Goal: Task Accomplishment & Management: Use online tool/utility

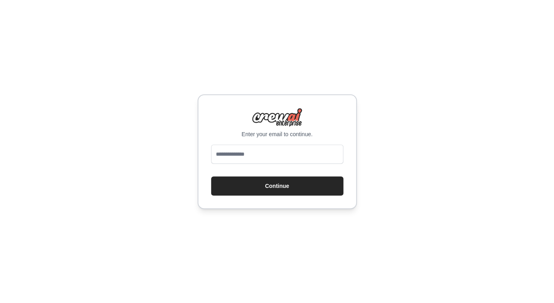
click at [261, 150] on input "email" at bounding box center [277, 154] width 132 height 19
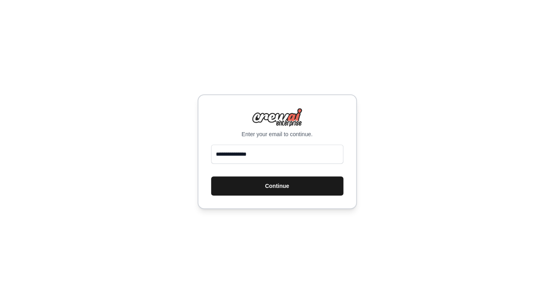
type input "**********"
click at [256, 188] on button "Continue" at bounding box center [277, 185] width 132 height 19
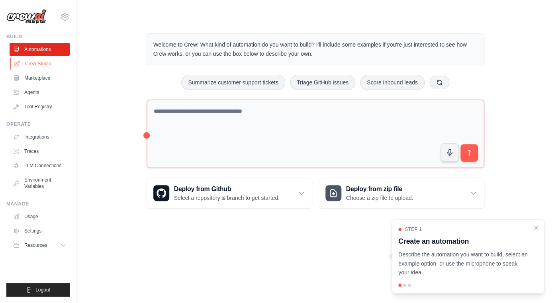
click at [48, 64] on link "Crew Studio" at bounding box center [40, 63] width 60 height 13
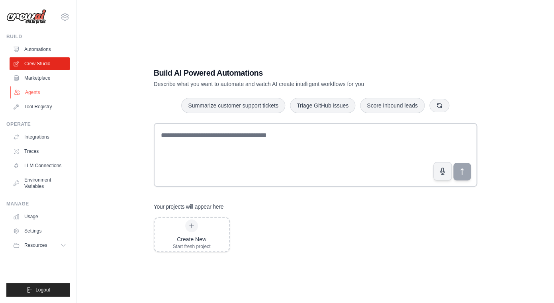
click at [38, 92] on link "Agents" at bounding box center [40, 92] width 60 height 13
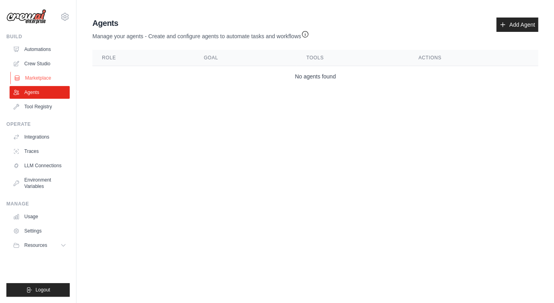
click at [34, 80] on link "Marketplace" at bounding box center [40, 78] width 60 height 13
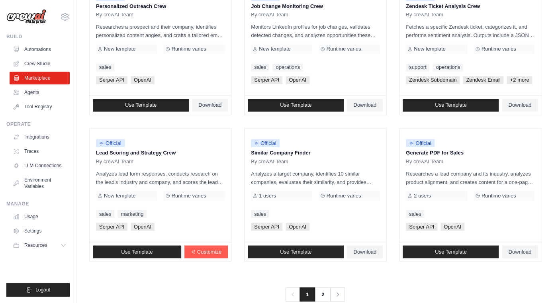
scroll to position [435, 0]
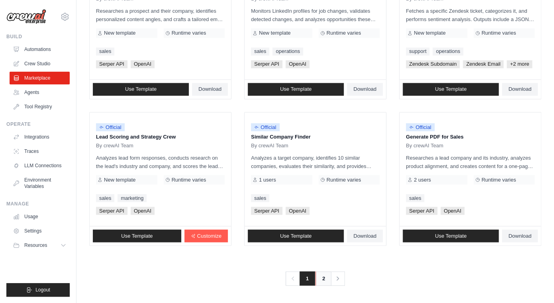
click at [323, 276] on link "2" at bounding box center [324, 278] width 16 height 14
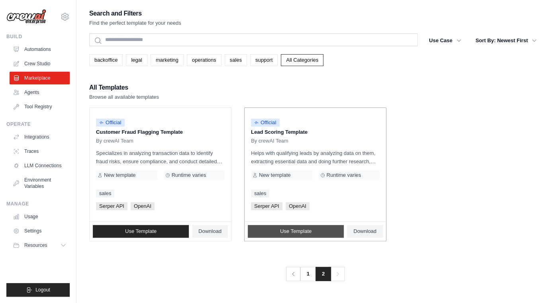
click at [301, 235] on span "Use Template" at bounding box center [295, 231] width 31 height 6
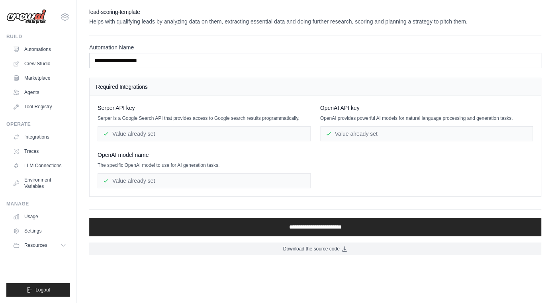
click at [163, 139] on div "Value already set" at bounding box center [204, 133] width 213 height 15
click at [162, 131] on div "Value already set" at bounding box center [204, 133] width 213 height 15
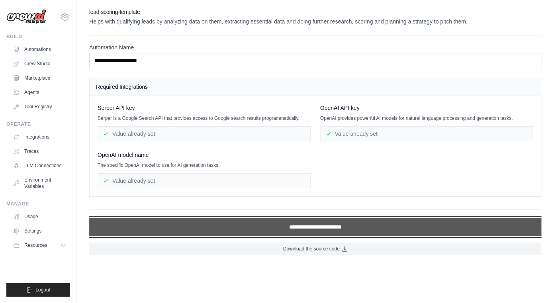
click at [274, 227] on input "**********" at bounding box center [315, 227] width 452 height 18
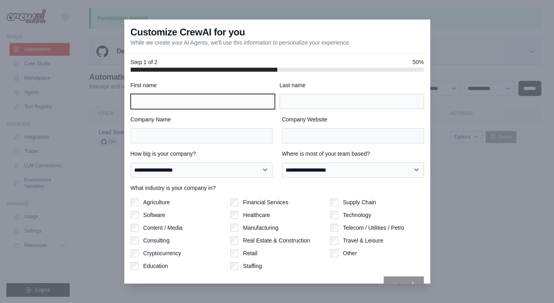
click at [216, 107] on input "First name" at bounding box center [203, 101] width 144 height 15
type input "******"
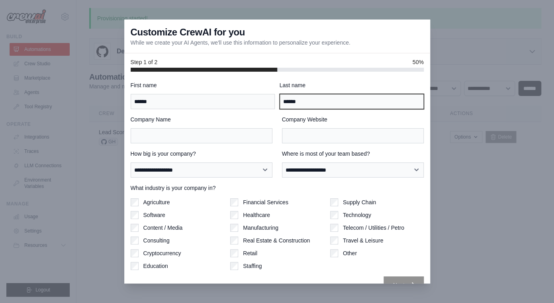
type input "******"
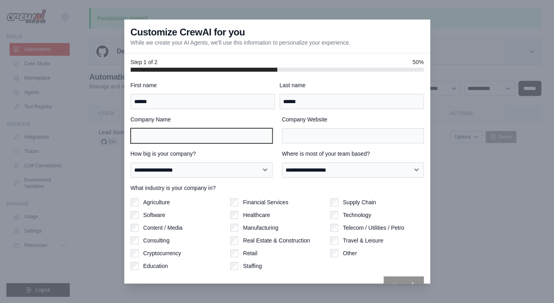
scroll to position [16, 0]
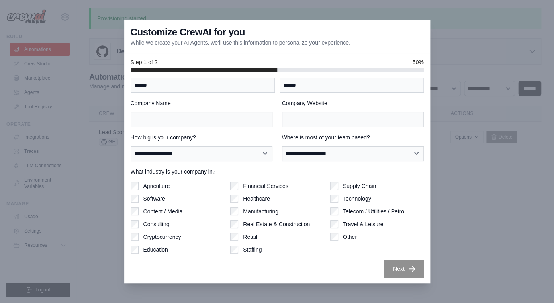
click at [129, 204] on div "**********" at bounding box center [277, 178] width 306 height 212
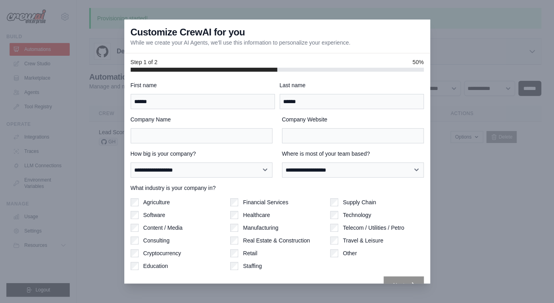
click at [402, 284] on div at bounding box center [277, 151] width 554 height 303
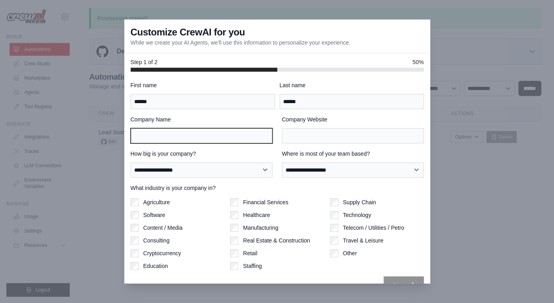
click at [244, 136] on input "Company Name" at bounding box center [202, 135] width 142 height 15
type input "*****"
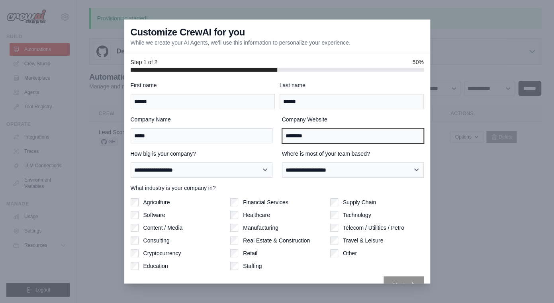
type input "********"
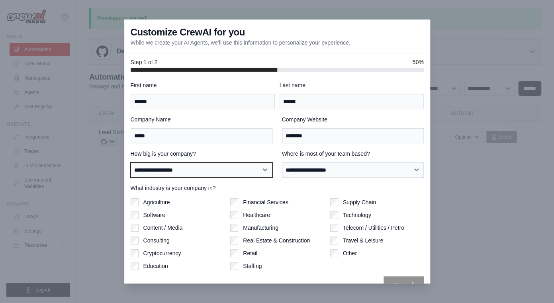
select select "**********"
click option "**********" at bounding box center [0, 0] width 0 height 0
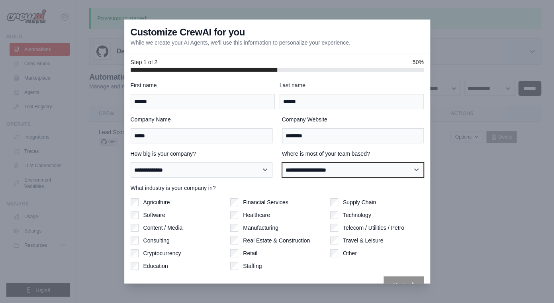
select select "******"
click option "******" at bounding box center [0, 0] width 0 height 0
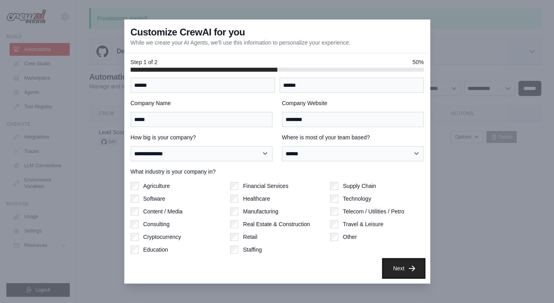
click at [405, 276] on button "Next" at bounding box center [404, 269] width 40 height 18
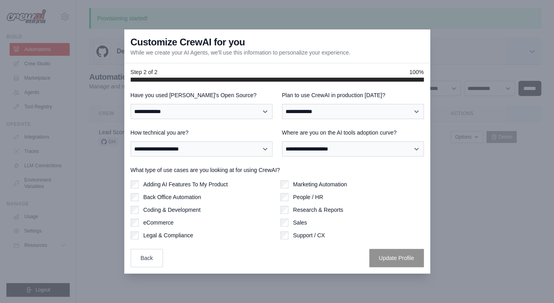
click at [56, 143] on div at bounding box center [277, 151] width 554 height 303
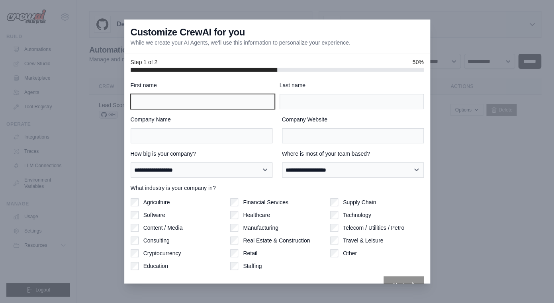
click at [201, 99] on input "First name" at bounding box center [203, 101] width 144 height 15
type input "******"
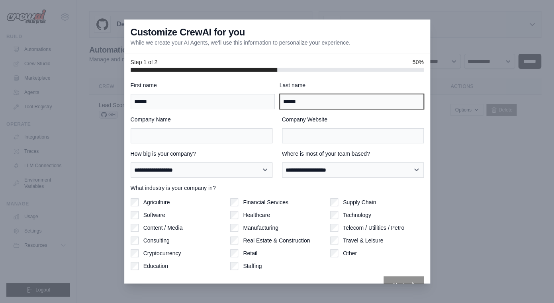
type input "******"
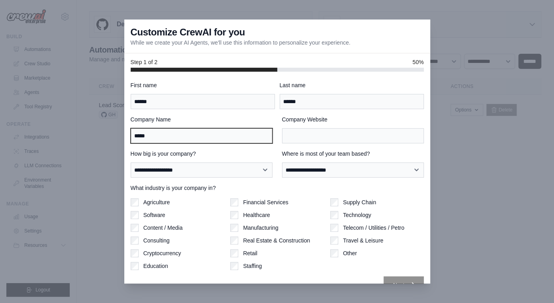
type input "*****"
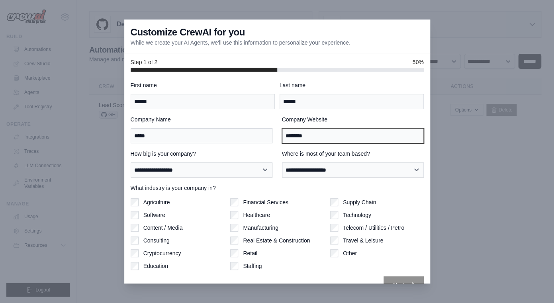
type input "********"
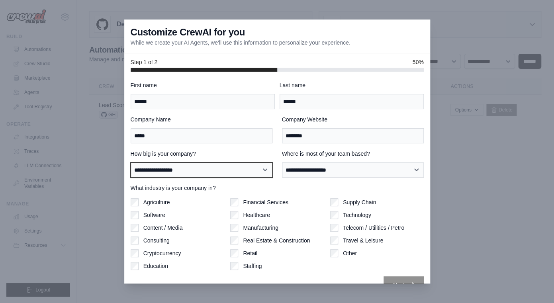
select select "**********"
click option "**********" at bounding box center [0, 0] width 0 height 0
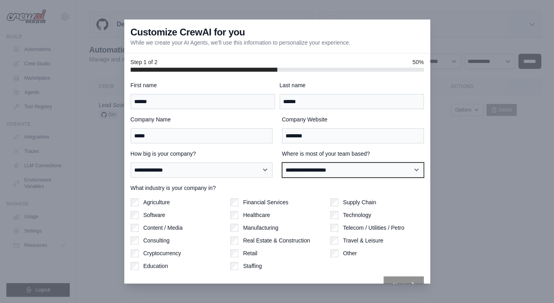
select select "******"
click option "******" at bounding box center [0, 0] width 0 height 0
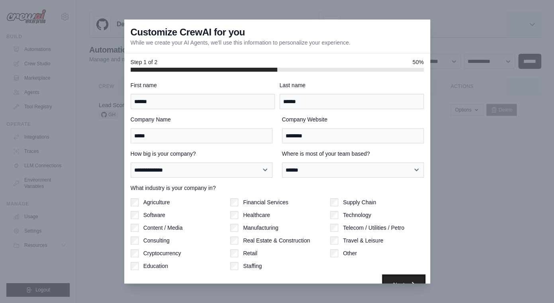
click at [402, 280] on button "Next" at bounding box center [404, 285] width 40 height 18
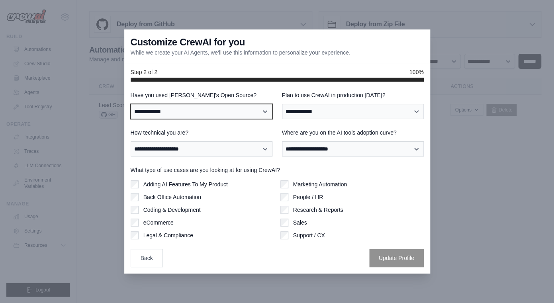
select select "**********"
click option "**********" at bounding box center [0, 0] width 0 height 0
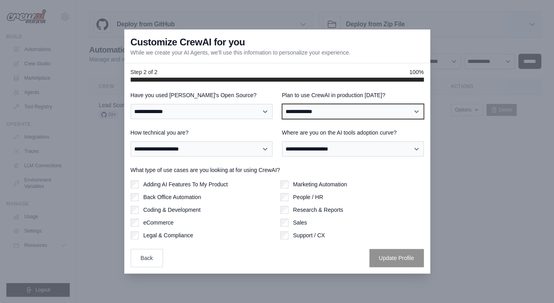
select select "*****"
click option "**" at bounding box center [0, 0] width 0 height 0
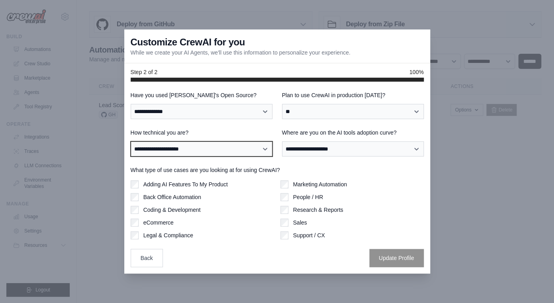
select select "**********"
click option "**********" at bounding box center [0, 0] width 0 height 0
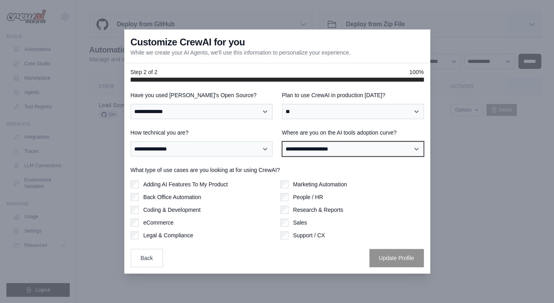
select select "**********"
click option "**********" at bounding box center [0, 0] width 0 height 0
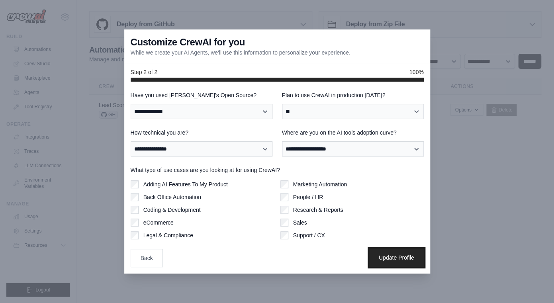
click at [387, 263] on button "Update Profile" at bounding box center [396, 258] width 55 height 18
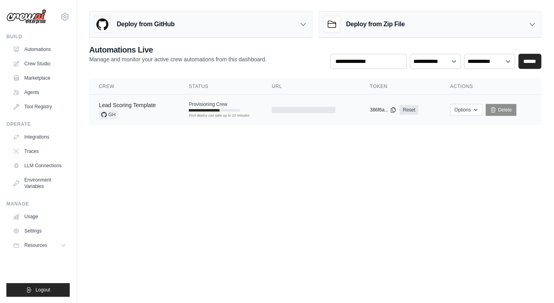
click at [150, 105] on link "Lead Scoring Template" at bounding box center [127, 105] width 57 height 6
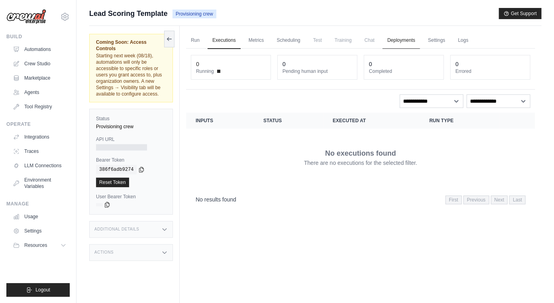
click at [399, 44] on link "Deployments" at bounding box center [400, 40] width 37 height 17
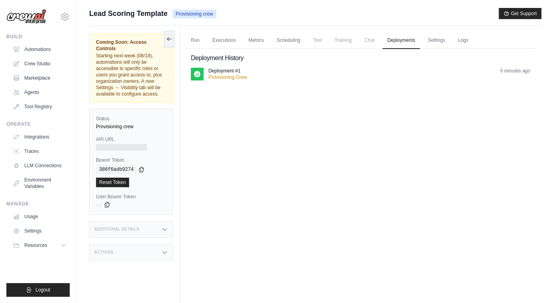
click at [224, 71] on p "Deployment #1" at bounding box center [224, 71] width 32 height 6
click at [469, 42] on link "Logs" at bounding box center [463, 40] width 20 height 17
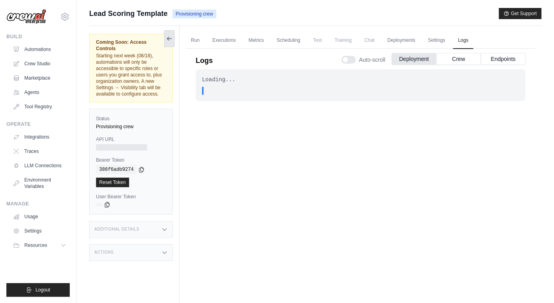
click at [171, 38] on icon at bounding box center [169, 38] width 6 height 6
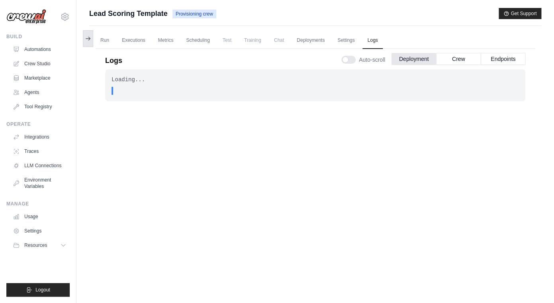
click at [90, 39] on icon at bounding box center [88, 39] width 4 height 0
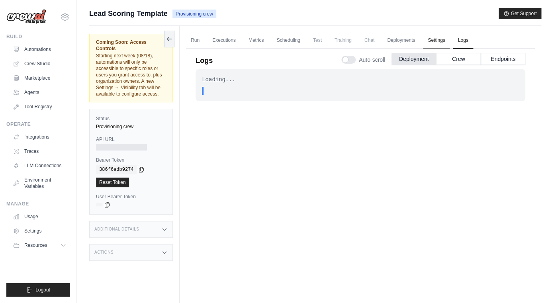
click at [437, 44] on link "Settings" at bounding box center [436, 40] width 27 height 17
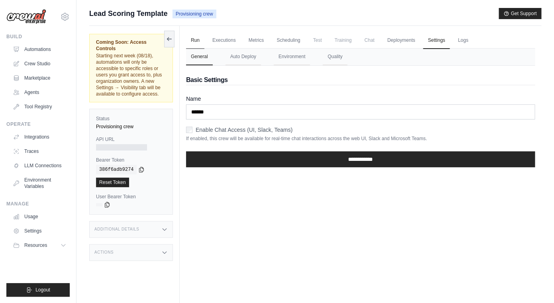
click at [198, 44] on link "Run" at bounding box center [195, 40] width 18 height 17
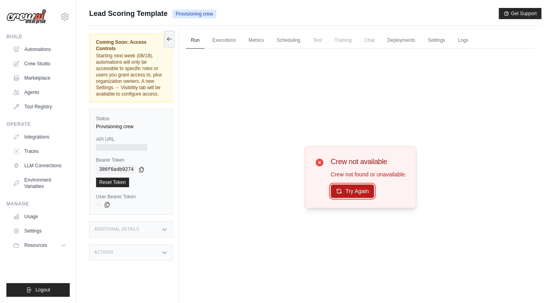
click at [365, 192] on button "Try Again" at bounding box center [352, 191] width 43 height 14
click at [365, 192] on button "Try Again" at bounding box center [352, 192] width 43 height 14
click at [29, 88] on link "Agents" at bounding box center [40, 92] width 60 height 13
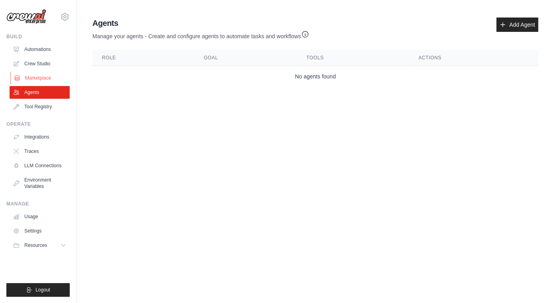
click at [31, 78] on link "Marketplace" at bounding box center [40, 78] width 60 height 13
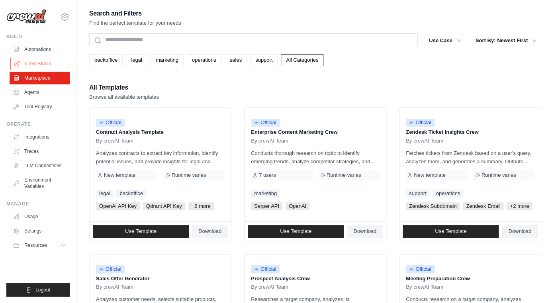
click at [37, 64] on link "Crew Studio" at bounding box center [40, 63] width 60 height 13
click at [34, 96] on link "Agents" at bounding box center [40, 92] width 60 height 13
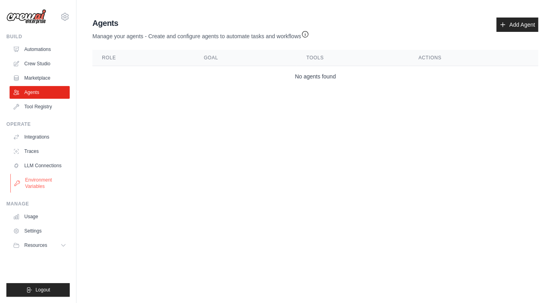
click at [41, 184] on link "Environment Variables" at bounding box center [40, 183] width 60 height 19
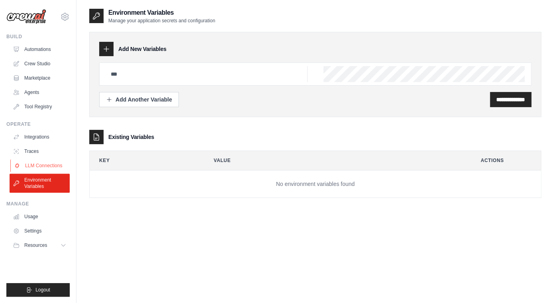
click at [41, 169] on link "LLM Connections" at bounding box center [40, 165] width 60 height 13
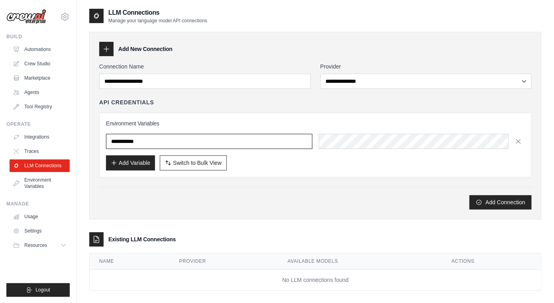
click at [151, 143] on input "text" at bounding box center [209, 141] width 206 height 15
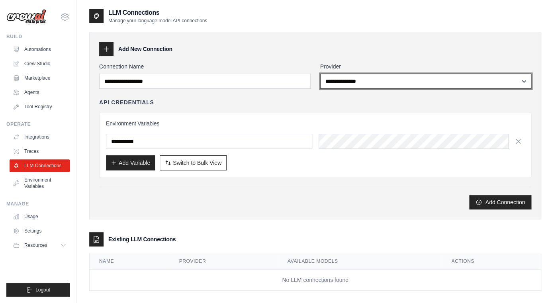
select select "******"
click option "******" at bounding box center [0, 0] width 0 height 0
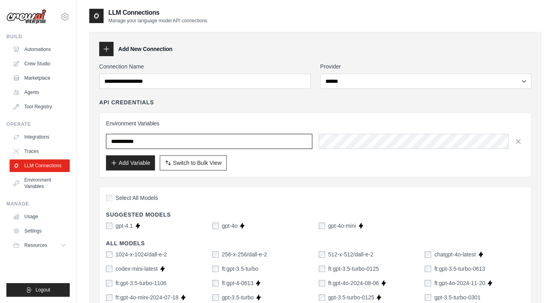
click at [175, 140] on input "text" at bounding box center [209, 141] width 206 height 15
type input "******"
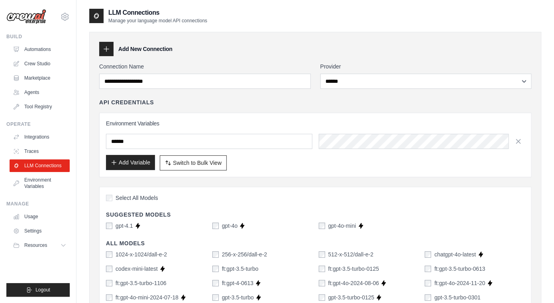
click at [141, 166] on button "Add Variable" at bounding box center [130, 162] width 49 height 15
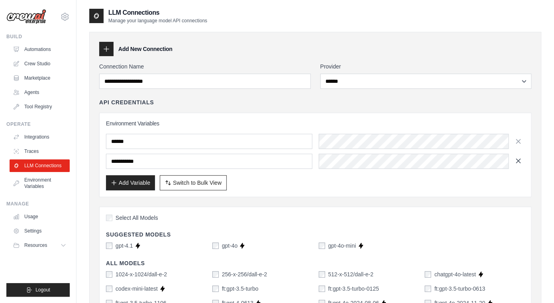
click at [521, 160] on icon "button" at bounding box center [518, 161] width 8 height 8
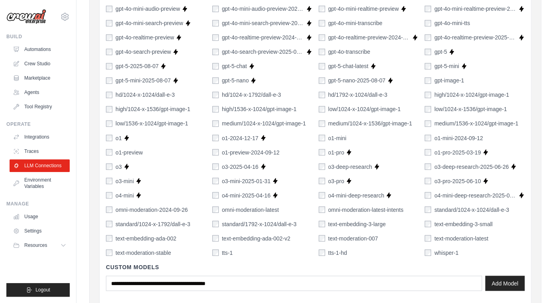
scroll to position [553, 0]
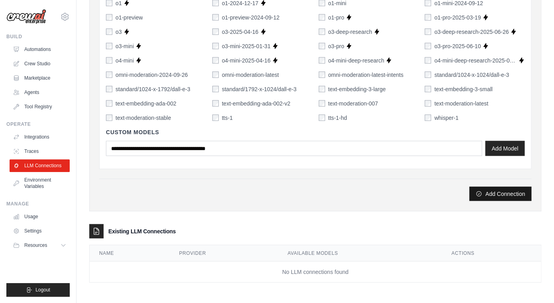
click at [477, 192] on icon "submit" at bounding box center [478, 193] width 5 height 5
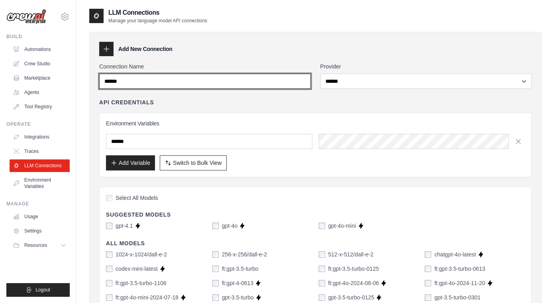
type input "******"
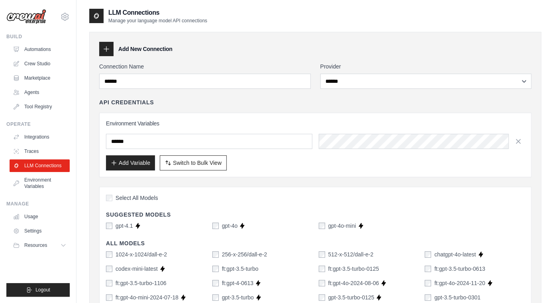
click at [329, 175] on div "Environment Variables ****** Add Variable Switch to Bulk View Switch to Table V…" at bounding box center [315, 145] width 432 height 65
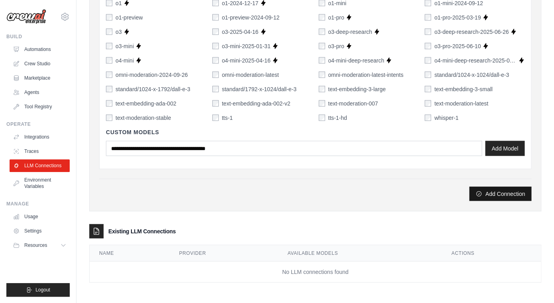
click at [480, 198] on button "Add Connection" at bounding box center [500, 193] width 62 height 14
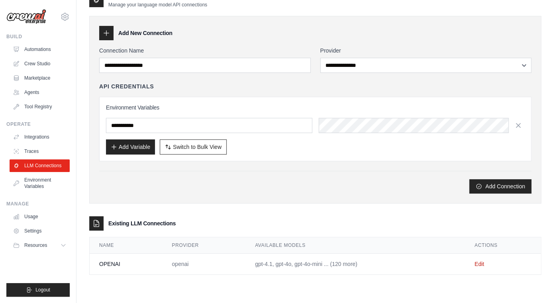
scroll to position [0, 0]
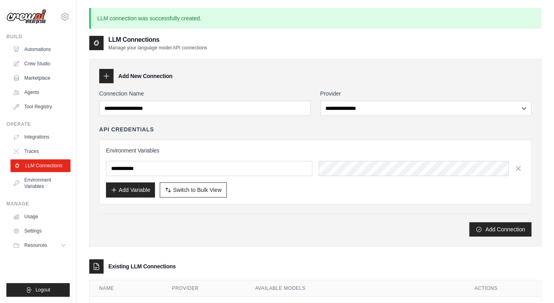
click at [41, 169] on link "LLM Connections" at bounding box center [40, 165] width 60 height 13
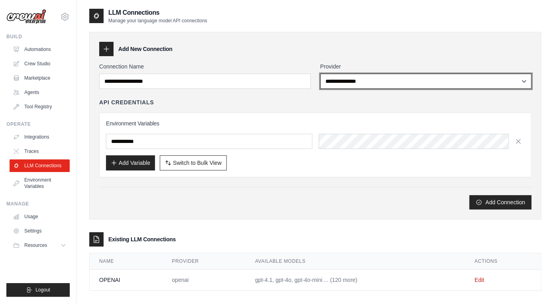
scroll to position [16, 0]
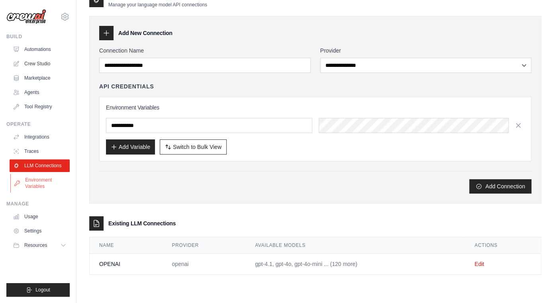
click at [48, 187] on link "Environment Variables" at bounding box center [40, 183] width 60 height 19
click at [23, 183] on link "Environment Variables" at bounding box center [40, 183] width 60 height 19
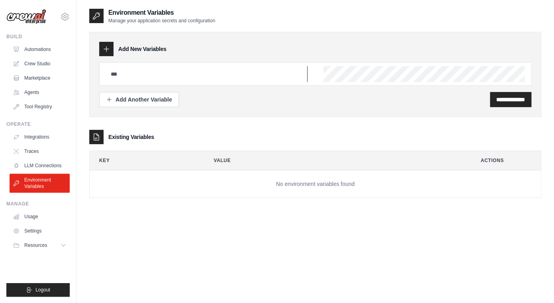
click at [139, 78] on input "text" at bounding box center [207, 74] width 202 height 16
type input "******"
click at [496, 100] on input "**********" at bounding box center [510, 100] width 29 height 8
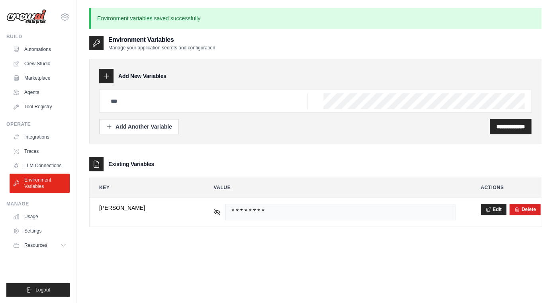
click at [294, 163] on div "Existing Variables" at bounding box center [315, 164] width 452 height 14
click at [34, 97] on link "Agents" at bounding box center [40, 92] width 60 height 13
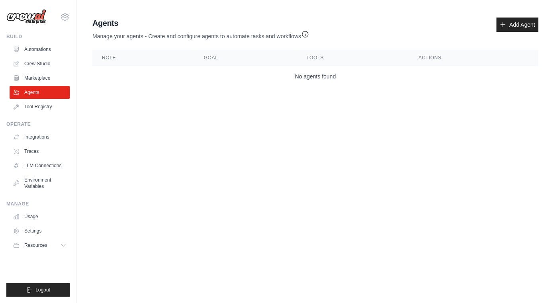
click at [34, 16] on img at bounding box center [26, 16] width 40 height 15
click at [64, 17] on icon at bounding box center [65, 17] width 2 height 2
click at [43, 67] on link "Crew Studio" at bounding box center [40, 63] width 60 height 13
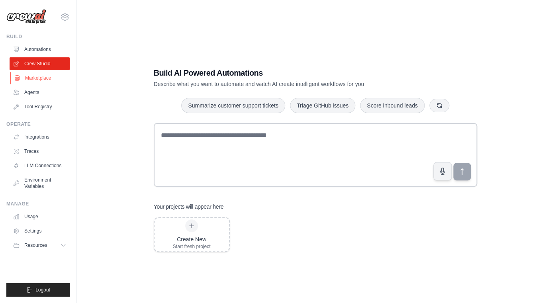
click at [42, 80] on link "Marketplace" at bounding box center [40, 78] width 60 height 13
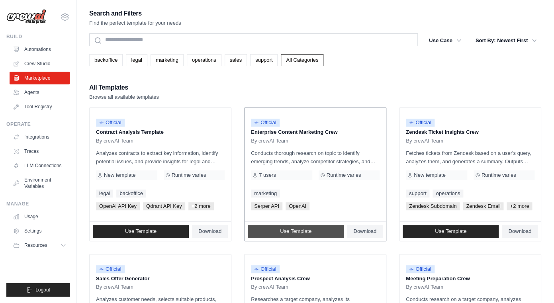
click at [293, 233] on span "Use Template" at bounding box center [295, 231] width 31 height 6
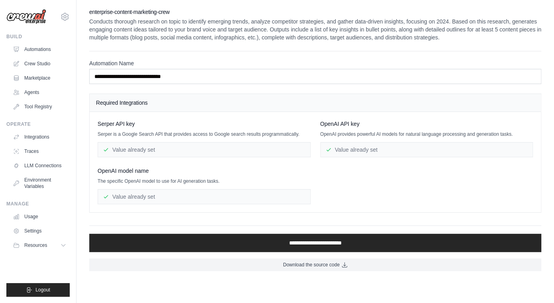
click at [187, 151] on div "Value already set" at bounding box center [204, 149] width 213 height 15
click at [42, 163] on link "LLM Connections" at bounding box center [40, 165] width 60 height 13
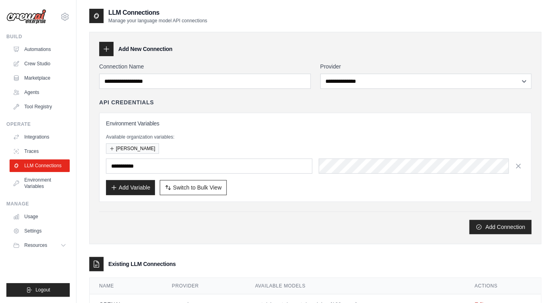
scroll to position [33, 0]
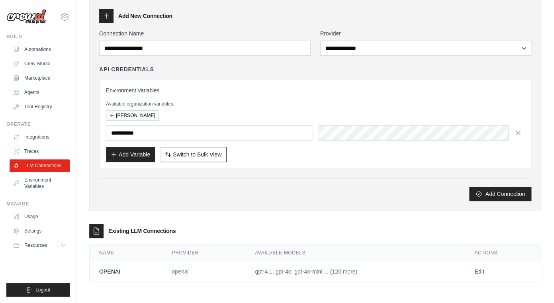
click at [476, 270] on link "Edit" at bounding box center [479, 271] width 10 height 6
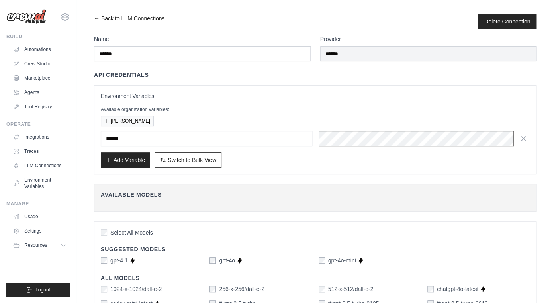
click at [354, 138] on div at bounding box center [425, 138] width 212 height 15
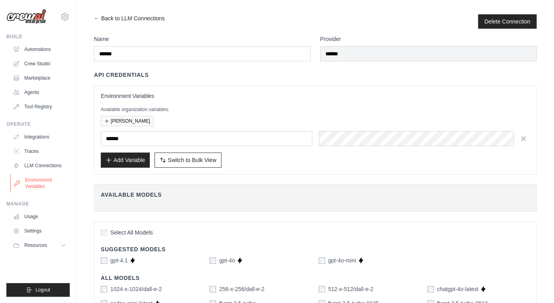
click at [39, 182] on link "Environment Variables" at bounding box center [40, 183] width 60 height 19
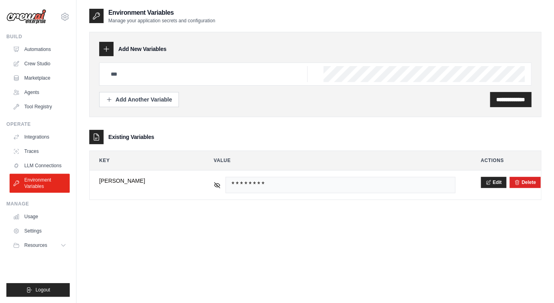
click at [192, 133] on div "Existing Variables" at bounding box center [315, 137] width 452 height 14
click at [122, 71] on input "text" at bounding box center [207, 74] width 202 height 16
type input "*****"
click at [490, 98] on div "**********" at bounding box center [510, 99] width 41 height 15
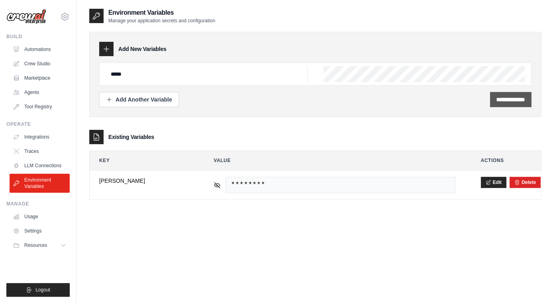
scroll to position [0, 130]
click at [500, 102] on input "**********" at bounding box center [510, 100] width 29 height 8
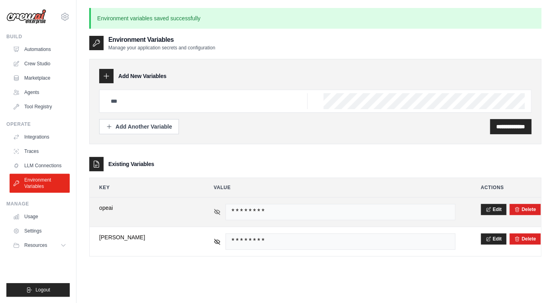
click at [218, 216] on div "********" at bounding box center [334, 212] width 241 height 16
click at [218, 214] on icon at bounding box center [217, 211] width 7 height 7
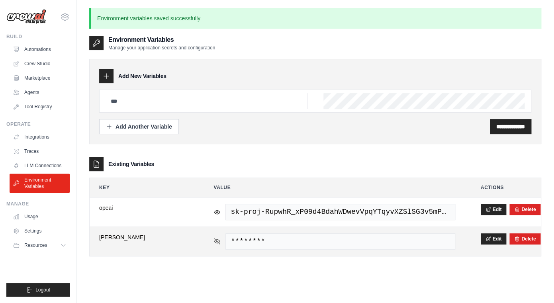
click at [218, 239] on icon at bounding box center [217, 241] width 7 height 7
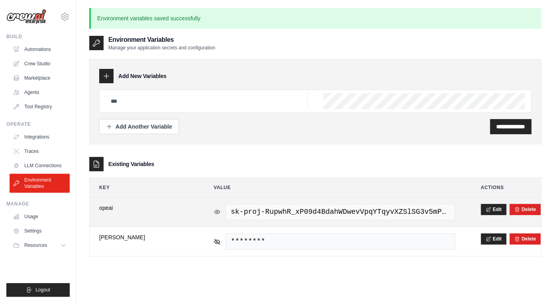
click at [216, 213] on icon at bounding box center [217, 211] width 7 height 7
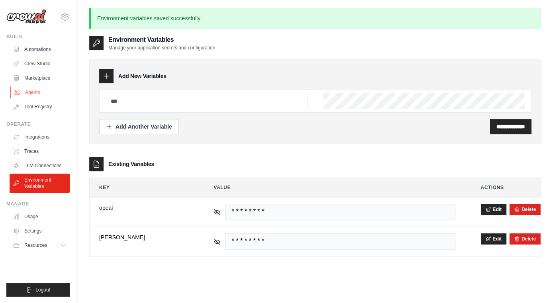
click at [37, 96] on link "Agents" at bounding box center [40, 92] width 60 height 13
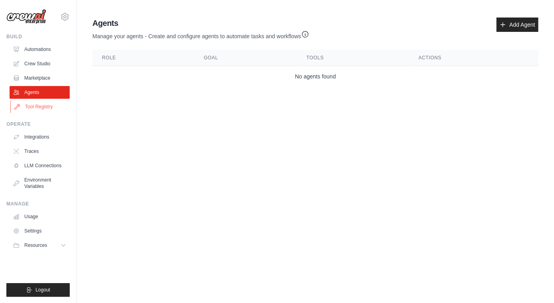
click at [38, 110] on link "Tool Registry" at bounding box center [40, 106] width 60 height 13
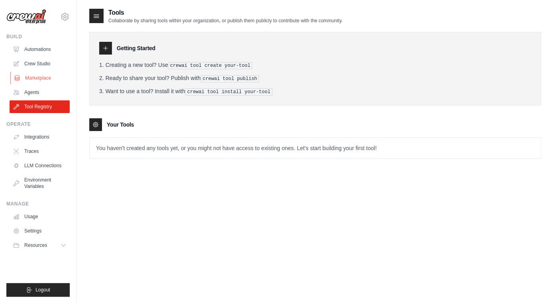
click at [30, 83] on link "Marketplace" at bounding box center [40, 78] width 60 height 13
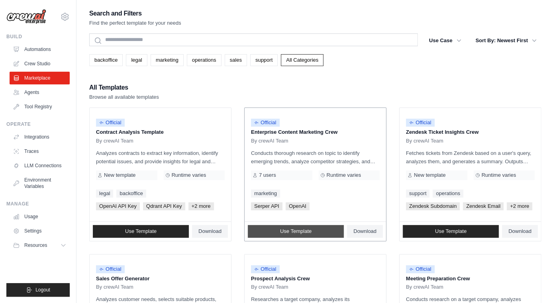
click at [310, 231] on span "Use Template" at bounding box center [295, 231] width 31 height 6
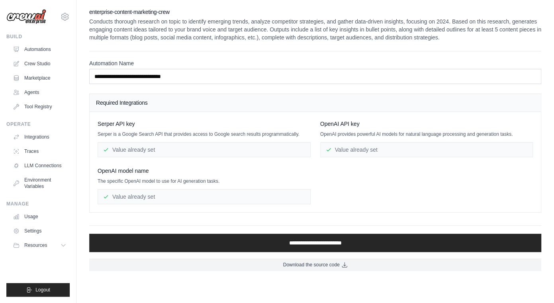
click at [103, 197] on icon at bounding box center [106, 197] width 6 height 6
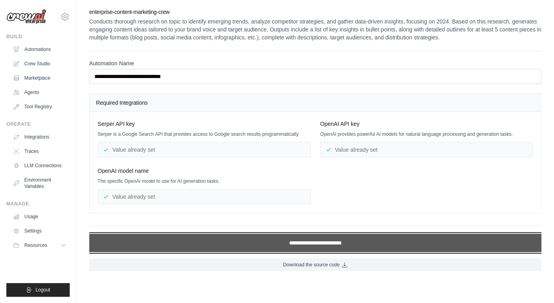
click at [227, 243] on input "**********" at bounding box center [315, 243] width 452 height 18
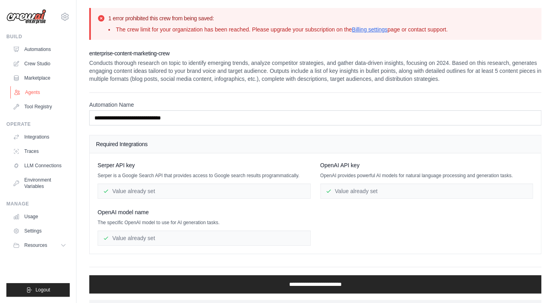
click at [36, 91] on link "Agents" at bounding box center [40, 92] width 60 height 13
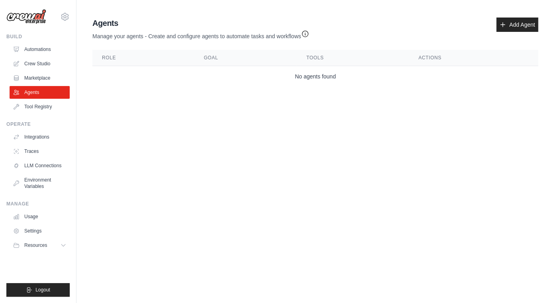
click at [308, 34] on icon "button" at bounding box center [305, 34] width 8 height 8
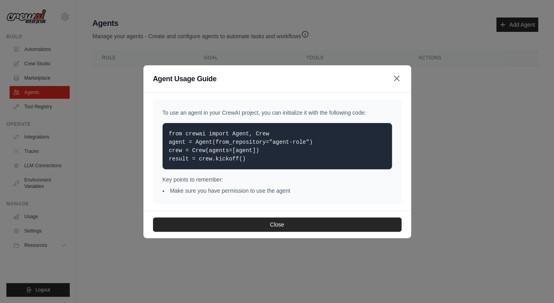
click at [397, 79] on icon "button" at bounding box center [397, 79] width 10 height 10
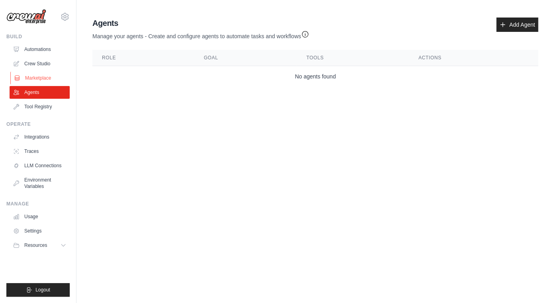
click at [54, 76] on link "Marketplace" at bounding box center [40, 78] width 60 height 13
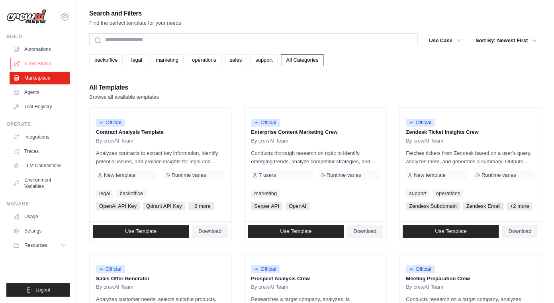
click at [53, 66] on link "Crew Studio" at bounding box center [40, 63] width 60 height 13
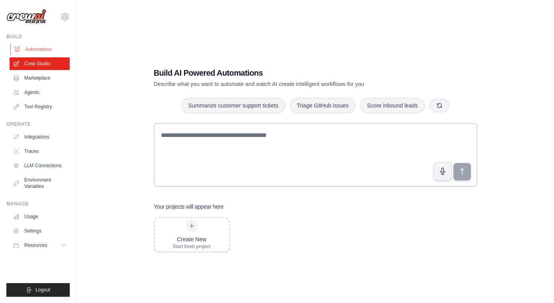
click at [50, 48] on link "Automations" at bounding box center [40, 49] width 60 height 13
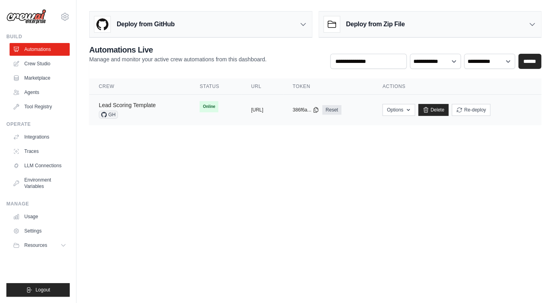
click at [131, 107] on link "Lead Scoring Template" at bounding box center [127, 105] width 57 height 6
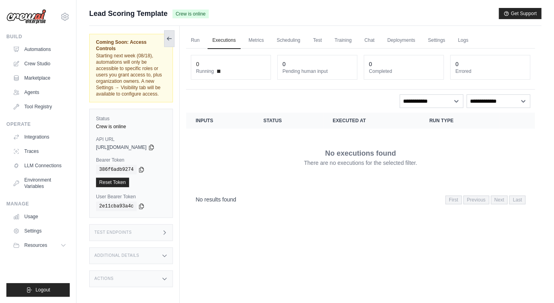
click at [172, 37] on icon at bounding box center [169, 38] width 6 height 6
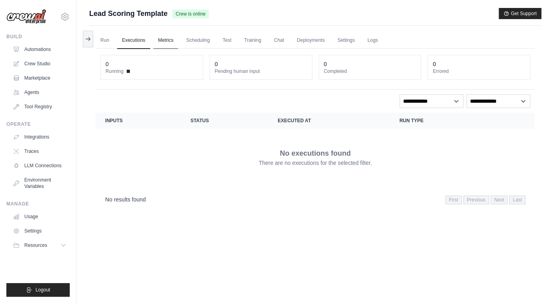
click at [166, 44] on link "Metrics" at bounding box center [165, 40] width 25 height 17
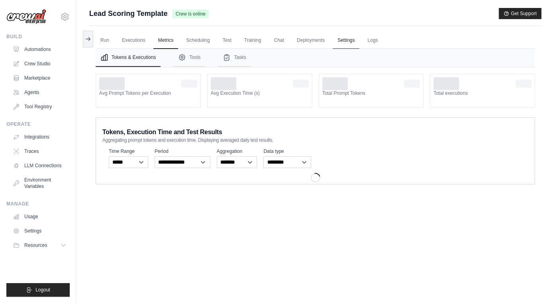
click at [349, 42] on link "Settings" at bounding box center [346, 40] width 27 height 17
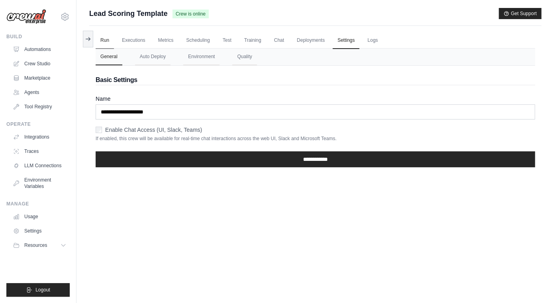
click at [109, 45] on link "Run" at bounding box center [105, 40] width 18 height 17
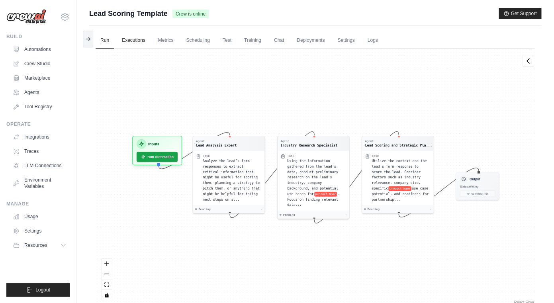
click at [138, 43] on link "Executions" at bounding box center [133, 40] width 33 height 17
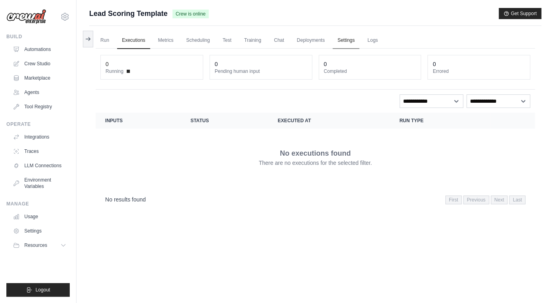
click at [349, 43] on link "Settings" at bounding box center [346, 40] width 27 height 17
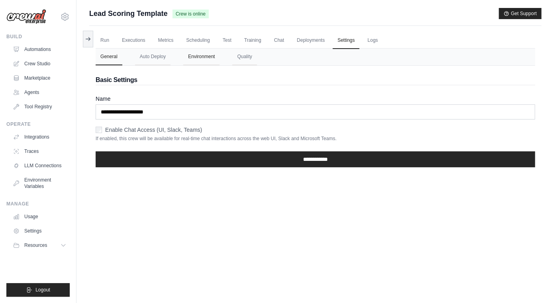
click at [208, 60] on button "Environment" at bounding box center [201, 57] width 36 height 17
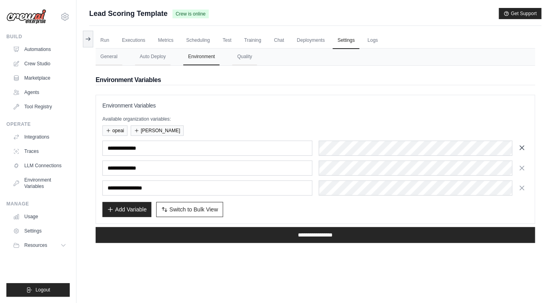
click at [523, 149] on icon "button" at bounding box center [522, 148] width 4 height 4
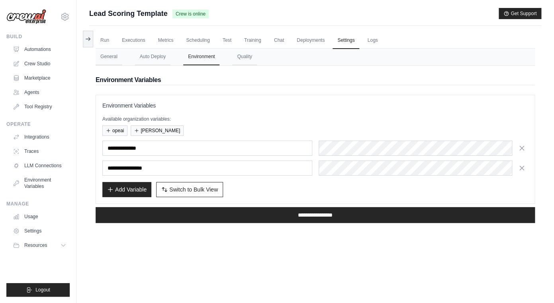
click at [523, 149] on icon "button" at bounding box center [522, 148] width 4 height 4
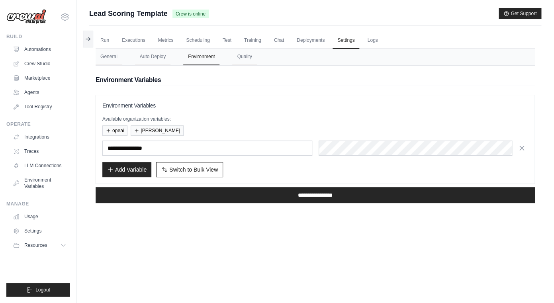
click at [523, 149] on icon "button" at bounding box center [522, 148] width 4 height 4
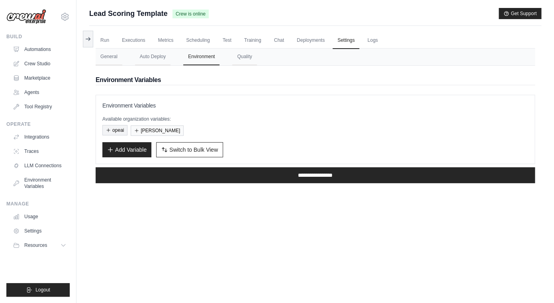
click at [111, 131] on button "opeai" at bounding box center [114, 130] width 25 height 10
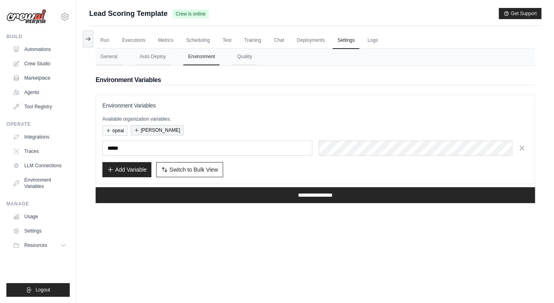
click at [141, 133] on button "[PERSON_NAME]" at bounding box center [157, 130] width 53 height 10
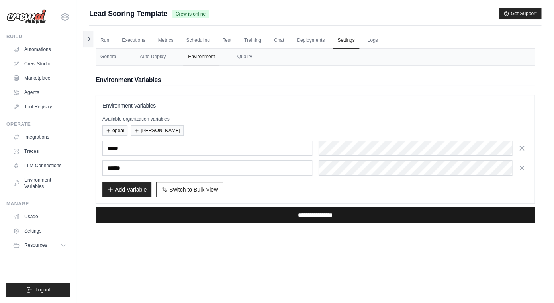
click at [267, 219] on input "**********" at bounding box center [315, 215] width 439 height 16
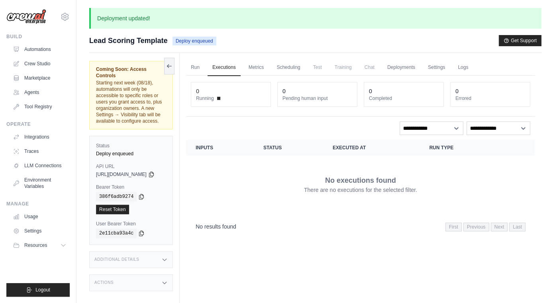
click at [267, 219] on div "No results found First Previous Next Last" at bounding box center [360, 226] width 349 height 20
click at [420, 68] on link "Deployments" at bounding box center [400, 67] width 37 height 17
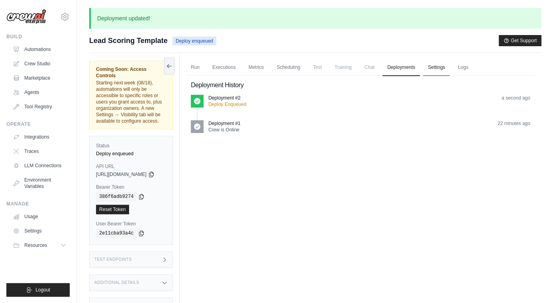
click at [448, 68] on link "Settings" at bounding box center [436, 67] width 27 height 17
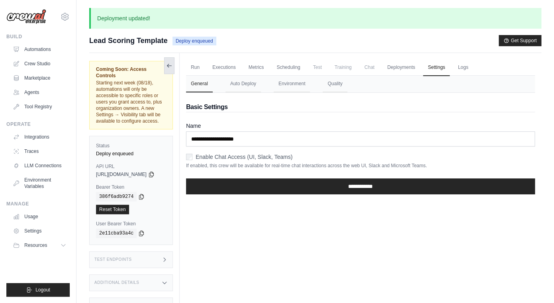
click at [172, 66] on icon at bounding box center [169, 66] width 4 height 0
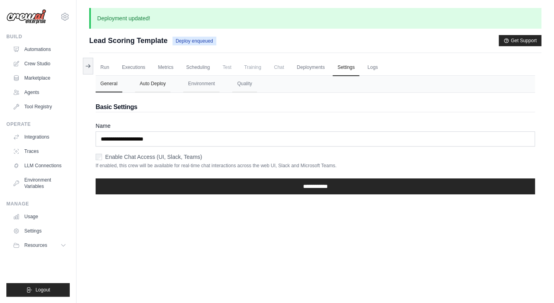
click at [142, 82] on button "Auto Deploy" at bounding box center [152, 84] width 35 height 17
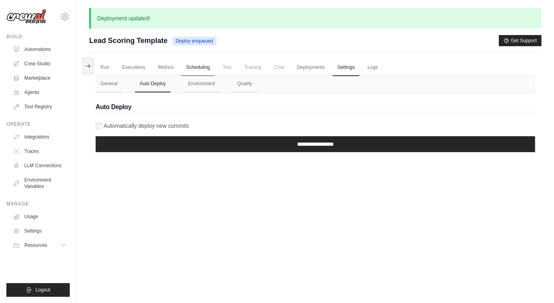
click at [200, 67] on link "Scheduling" at bounding box center [197, 67] width 33 height 17
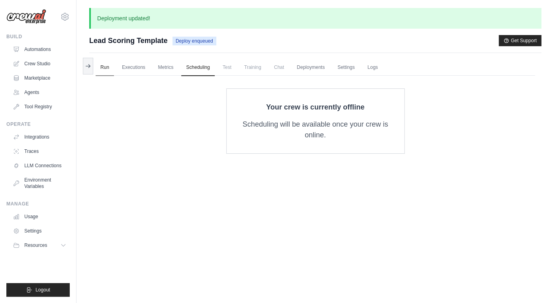
click at [106, 69] on link "Run" at bounding box center [105, 67] width 18 height 17
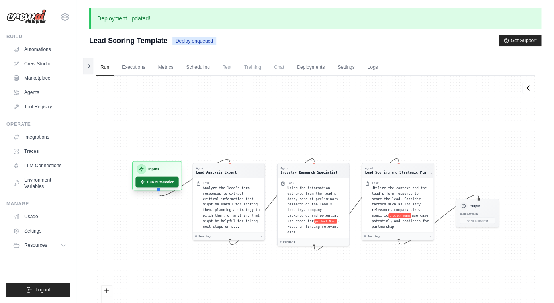
click at [155, 181] on button "Run Automation" at bounding box center [156, 181] width 43 height 11
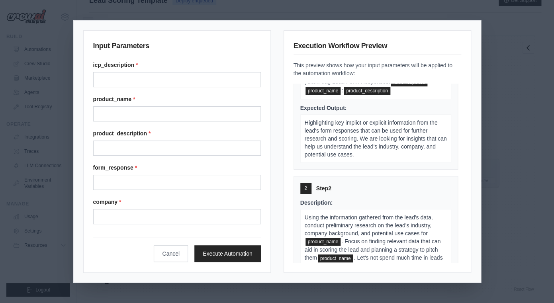
scroll to position [3, 0]
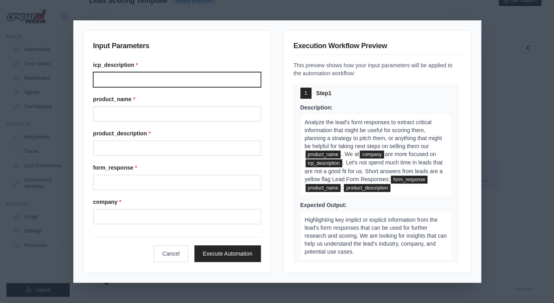
click at [230, 82] on input "icp_description *" at bounding box center [177, 79] width 168 height 15
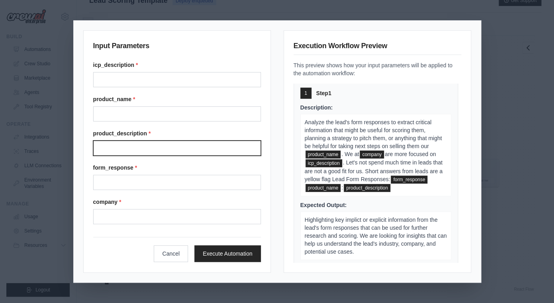
click at [160, 150] on input "product_description *" at bounding box center [177, 148] width 168 height 15
type input "**********"
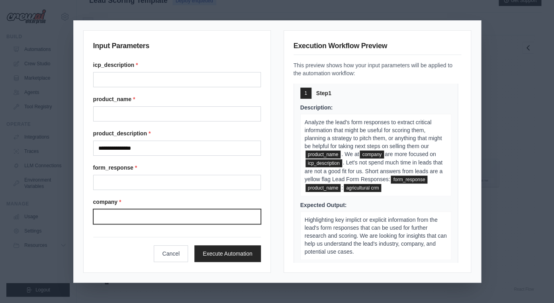
click at [129, 217] on input "company *" at bounding box center [177, 216] width 168 height 15
type input "*"
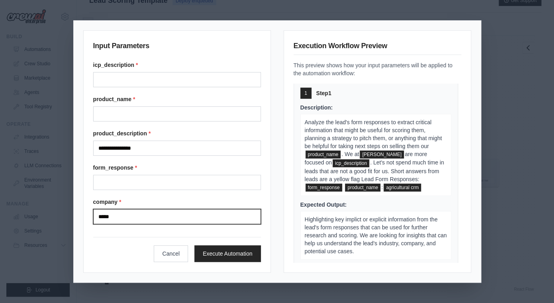
type input "*****"
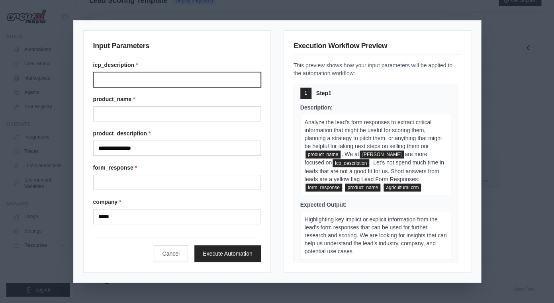
click at [135, 86] on input "icp_description *" at bounding box center [177, 79] width 168 height 15
type input "**********"
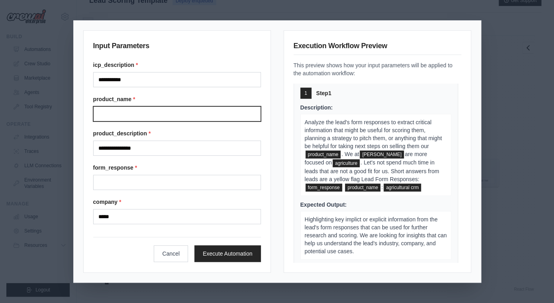
click at [139, 119] on input "product_name *" at bounding box center [177, 113] width 168 height 15
type input "*****"
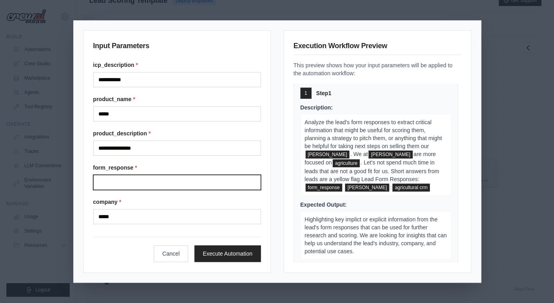
click at [153, 181] on input "form_response *" at bounding box center [177, 182] width 168 height 15
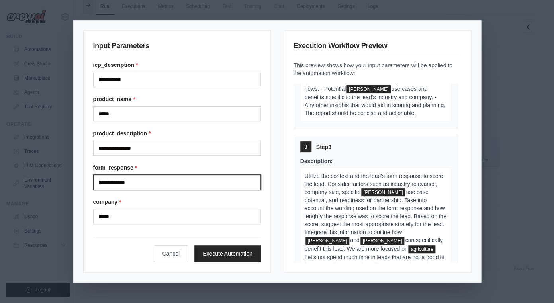
scroll to position [466, 0]
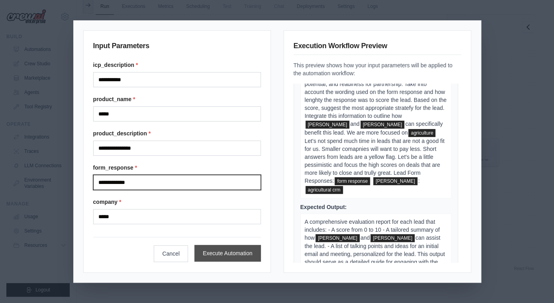
type input "**********"
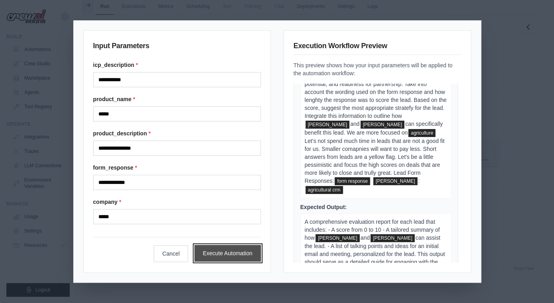
click at [217, 255] on button "Execute Automation" at bounding box center [227, 253] width 67 height 17
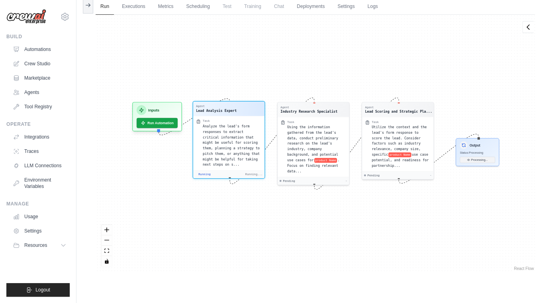
click at [239, 163] on span "Analyze the lead's form responses to extract critical information that might be…" at bounding box center [231, 145] width 57 height 42
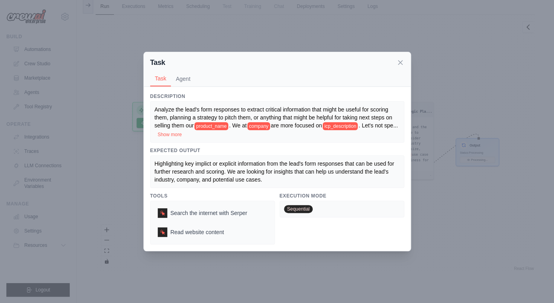
scroll to position [120, 0]
click at [402, 64] on icon at bounding box center [400, 62] width 4 height 4
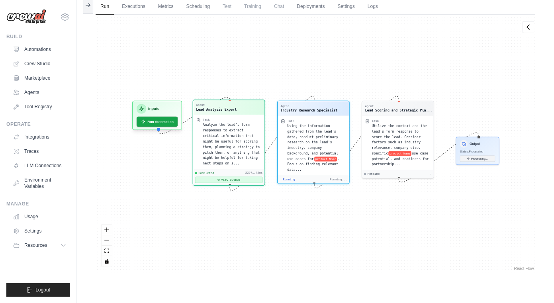
click at [235, 179] on button "View Output" at bounding box center [229, 180] width 68 height 6
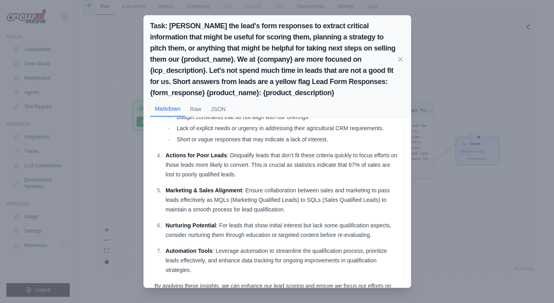
scroll to position [187, 0]
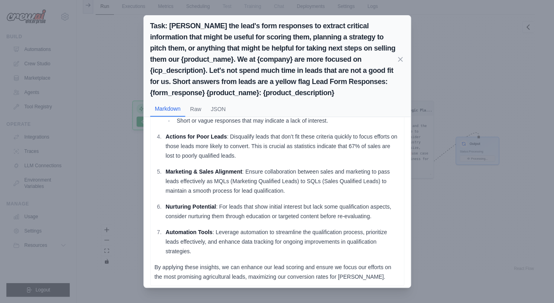
click at [130, 149] on div "Task: Analyze the lead's form responses to extract critical information that mi…" at bounding box center [277, 151] width 554 height 303
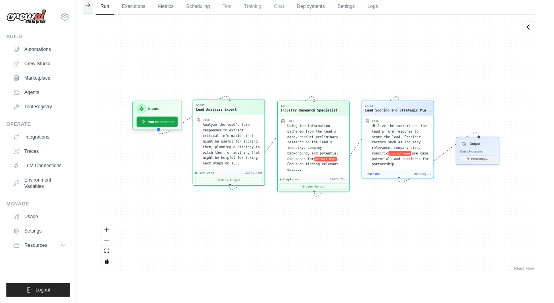
scroll to position [232, 0]
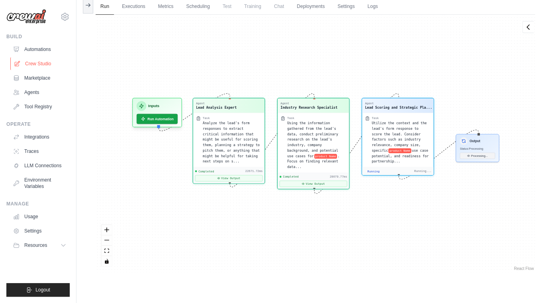
click at [43, 63] on link "Crew Studio" at bounding box center [40, 63] width 60 height 13
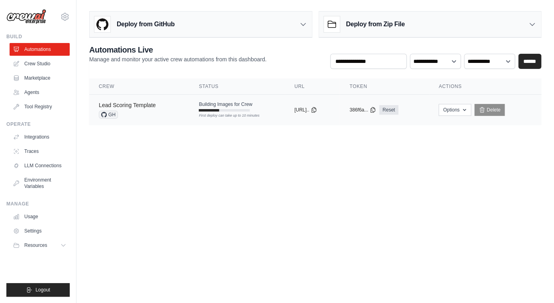
click at [102, 107] on link "Lead Scoring Template" at bounding box center [127, 105] width 57 height 6
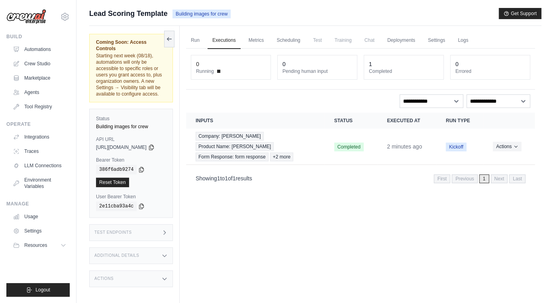
click at [125, 13] on span "Lead Scoring Template" at bounding box center [128, 13] width 78 height 11
click at [204, 39] on link "Run" at bounding box center [195, 40] width 18 height 17
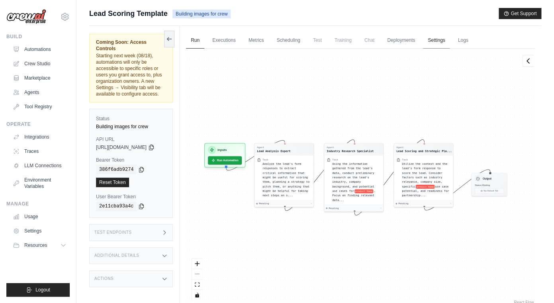
click at [449, 43] on link "Settings" at bounding box center [436, 40] width 27 height 17
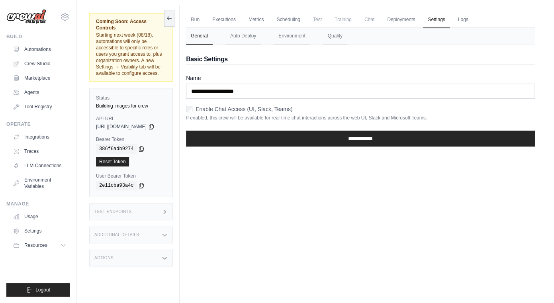
scroll to position [34, 0]
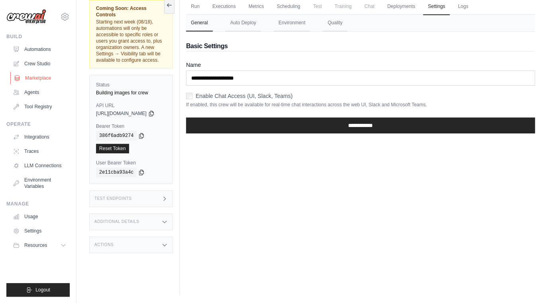
click at [50, 82] on link "Marketplace" at bounding box center [40, 78] width 60 height 13
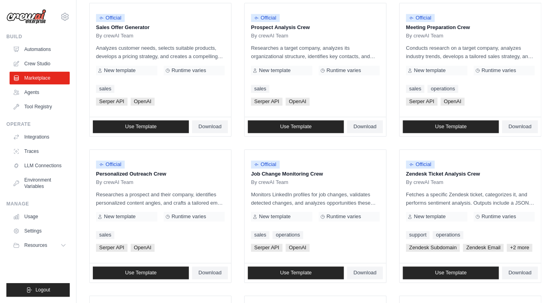
scroll to position [435, 0]
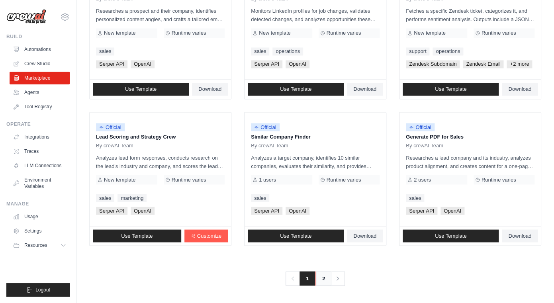
click at [324, 277] on link "2" at bounding box center [324, 278] width 16 height 14
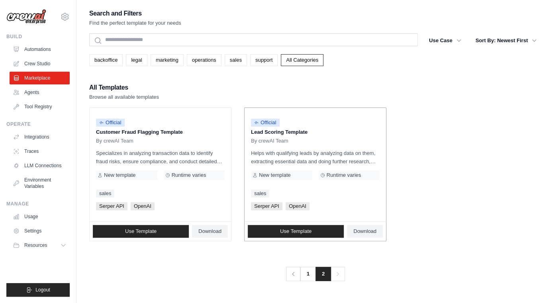
click at [365, 160] on p "Helps with qualifying leads by analyzing data on them, extracting essential dat…" at bounding box center [315, 157] width 129 height 17
click at [298, 232] on span "Use Template" at bounding box center [295, 231] width 31 height 6
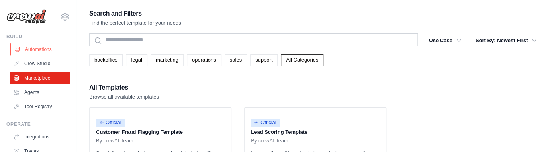
click at [36, 49] on link "Automations" at bounding box center [40, 49] width 60 height 13
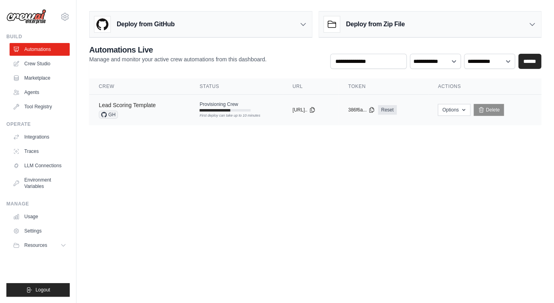
click at [125, 104] on link "Lead Scoring Template" at bounding box center [127, 105] width 57 height 6
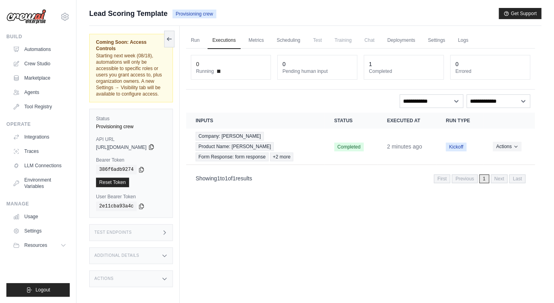
click at [155, 144] on icon at bounding box center [151, 147] width 6 height 6
click at [141, 167] on icon at bounding box center [141, 169] width 4 height 5
click at [51, 53] on link "Automations" at bounding box center [40, 49] width 60 height 13
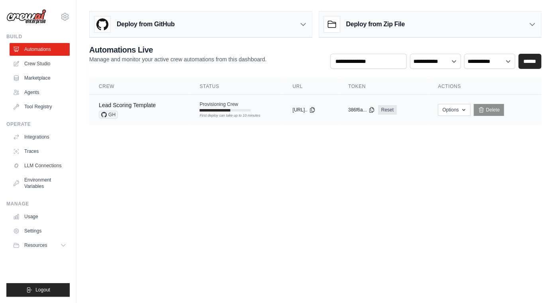
click at [173, 112] on div "Lead Scoring Template GH" at bounding box center [140, 110] width 82 height 18
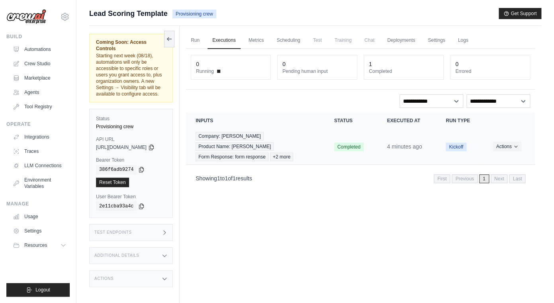
click at [337, 146] on td "Completed" at bounding box center [351, 147] width 53 height 36
click at [513, 141] on button "Actions" at bounding box center [507, 146] width 28 height 10
click at [504, 155] on link "View Details" at bounding box center [499, 161] width 51 height 13
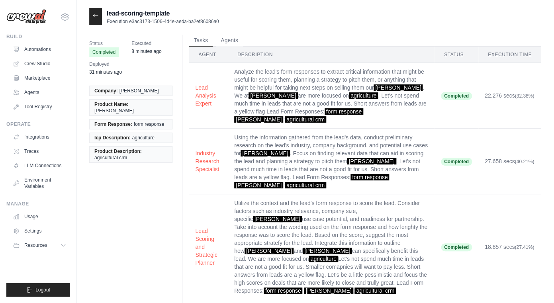
click at [101, 22] on div at bounding box center [95, 16] width 13 height 17
click at [94, 18] on icon at bounding box center [95, 15] width 6 height 6
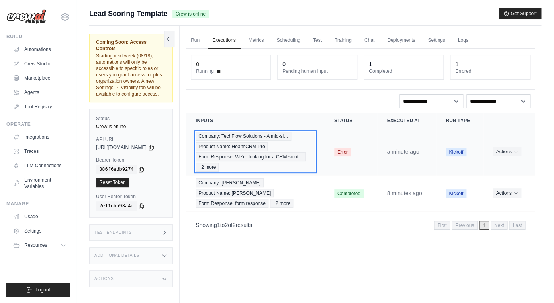
click at [286, 153] on span "Form Response: We're looking for a CRM solut…" at bounding box center [251, 157] width 110 height 9
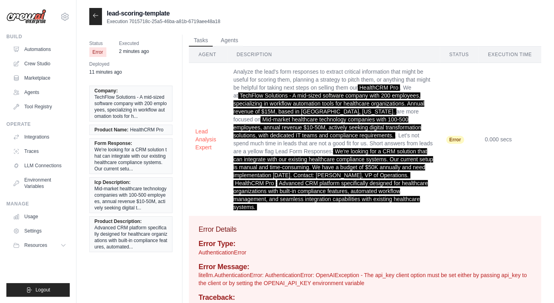
click at [231, 47] on button "Agents" at bounding box center [229, 41] width 27 height 12
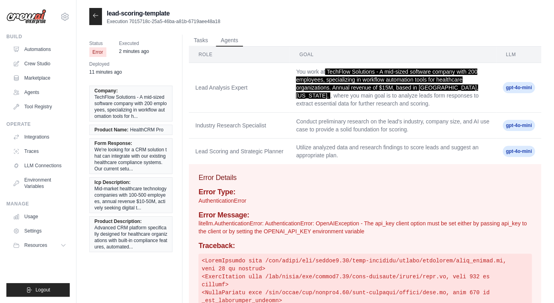
click at [280, 229] on p "litellm.AuthenticationError: AuthenticationError: OpenAIException - The api_key…" at bounding box center [364, 227] width 333 height 16
copy p "OPENAI_API_KEY"
click at [39, 183] on link "Environment Variables" at bounding box center [40, 183] width 60 height 19
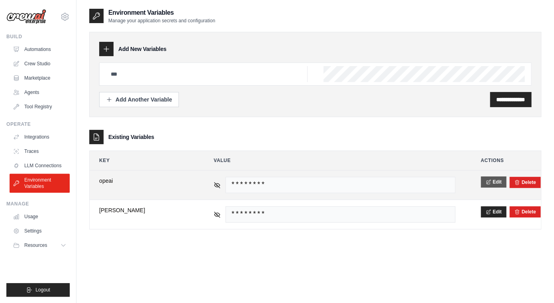
click at [492, 180] on button "Edit" at bounding box center [494, 181] width 26 height 11
click at [129, 183] on input "*****" at bounding box center [143, 185] width 89 height 17
paste input "*********"
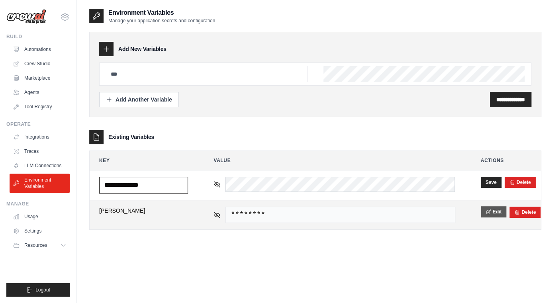
type input "**********"
click at [493, 214] on button "Edit" at bounding box center [494, 211] width 26 height 11
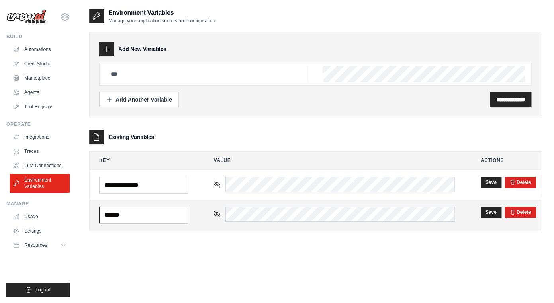
click at [170, 217] on input "******" at bounding box center [143, 215] width 89 height 17
type input "**********"
click at [486, 218] on button "Save" at bounding box center [491, 211] width 21 height 11
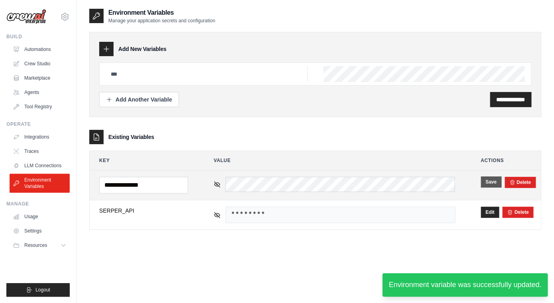
click at [489, 181] on button "Save" at bounding box center [491, 181] width 21 height 11
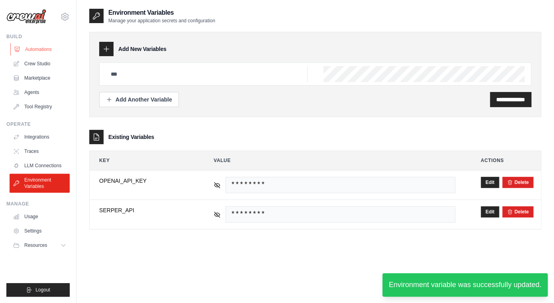
click at [45, 49] on link "Automations" at bounding box center [40, 49] width 60 height 13
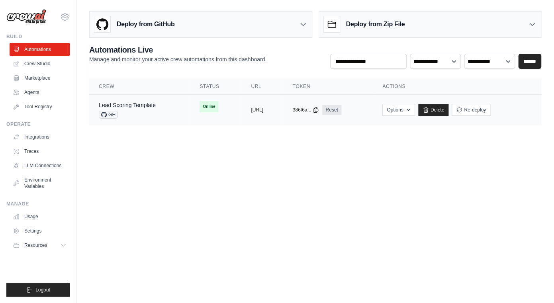
click at [218, 114] on td "Online" at bounding box center [215, 107] width 51 height 24
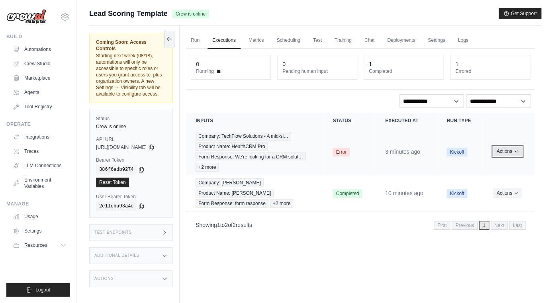
click at [514, 150] on button "Actions" at bounding box center [507, 152] width 28 height 10
click at [507, 165] on link "View Details" at bounding box center [499, 166] width 51 height 13
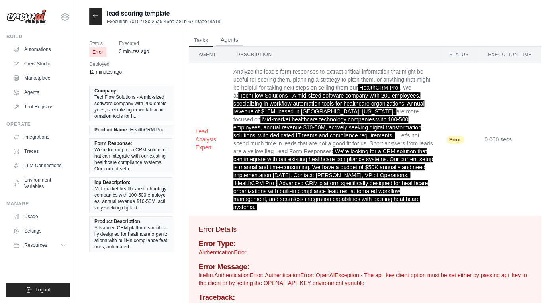
click at [228, 37] on button "Agents" at bounding box center [229, 40] width 27 height 12
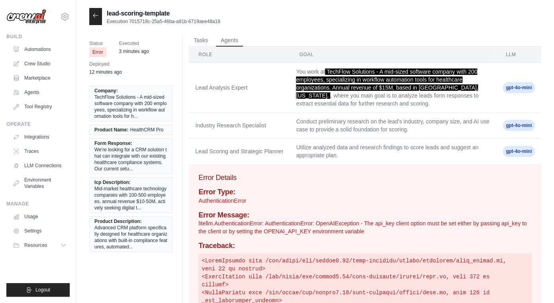
click at [93, 20] on div at bounding box center [95, 16] width 13 height 17
click at [96, 13] on icon at bounding box center [95, 15] width 6 height 6
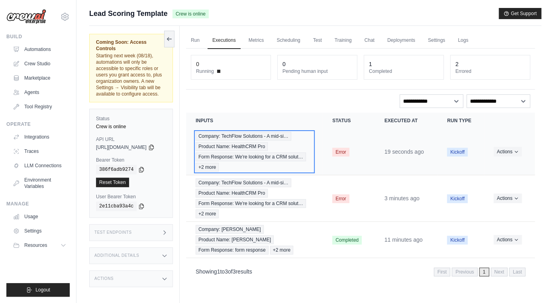
click at [265, 146] on span "Product Name: HealthCRM Pro" at bounding box center [232, 146] width 72 height 9
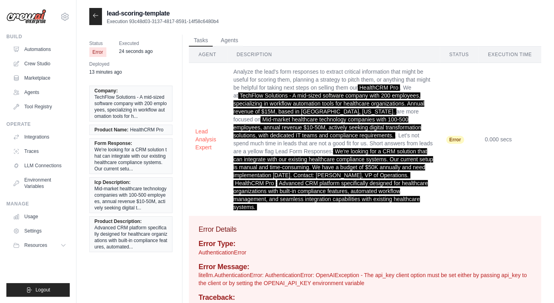
click at [99, 18] on div at bounding box center [95, 16] width 13 height 17
click at [95, 17] on icon at bounding box center [95, 16] width 5 height 4
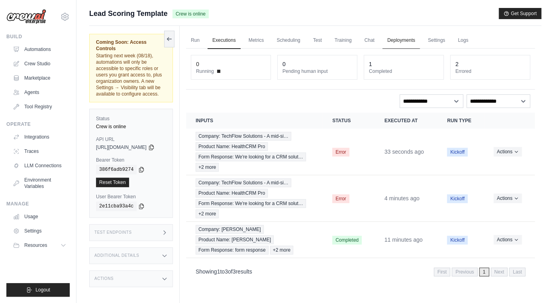
click at [417, 43] on link "Deployments" at bounding box center [400, 40] width 37 height 17
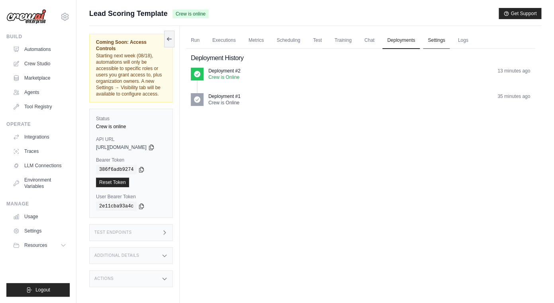
click at [437, 43] on link "Settings" at bounding box center [436, 40] width 27 height 17
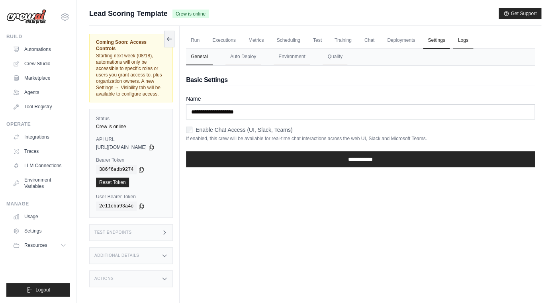
click at [473, 42] on link "Logs" at bounding box center [463, 40] width 20 height 17
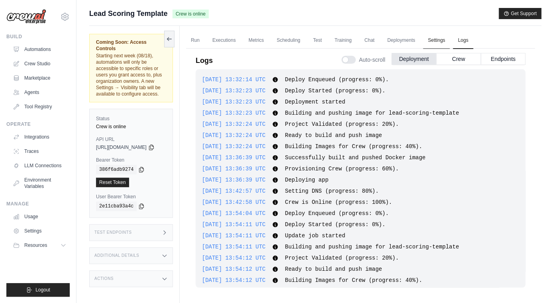
scroll to position [62, 0]
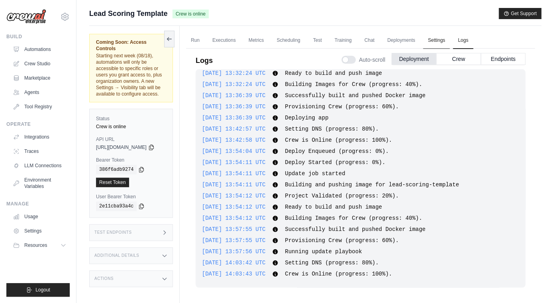
click at [450, 42] on link "Settings" at bounding box center [436, 40] width 27 height 17
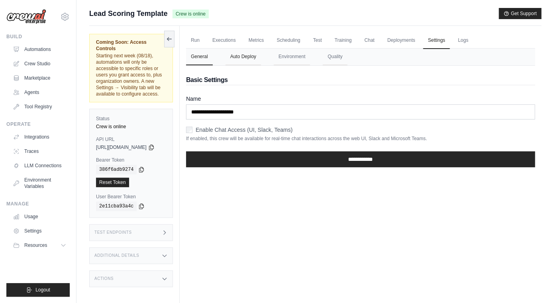
click at [255, 57] on button "Auto Deploy" at bounding box center [242, 57] width 35 height 17
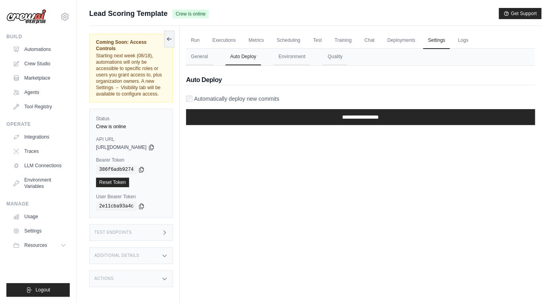
click at [320, 58] on nav "General Auto Deploy Environment Quality" at bounding box center [360, 57] width 349 height 17
click at [198, 96] on div "Automatically deploy new commits" at bounding box center [360, 99] width 349 height 8
click at [281, 103] on form "**********" at bounding box center [360, 113] width 349 height 37
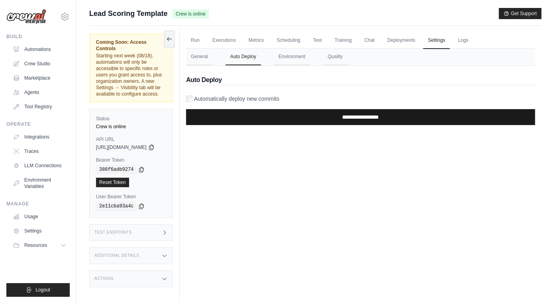
click at [329, 122] on input "**********" at bounding box center [360, 117] width 349 height 16
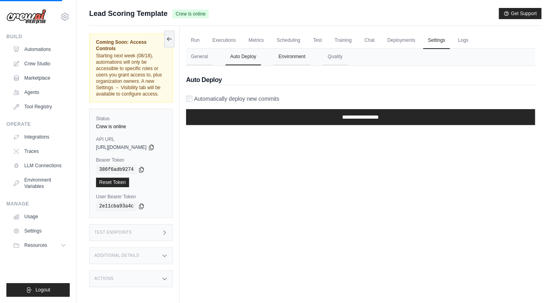
click at [297, 58] on button "Environment" at bounding box center [292, 57] width 36 height 17
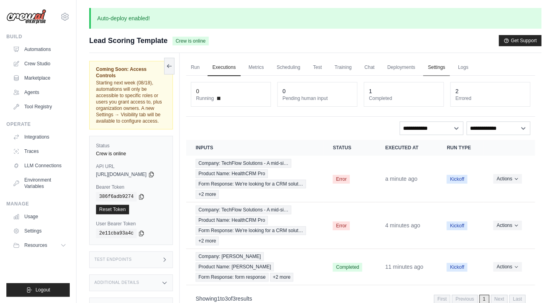
click at [450, 70] on link "Settings" at bounding box center [436, 67] width 27 height 17
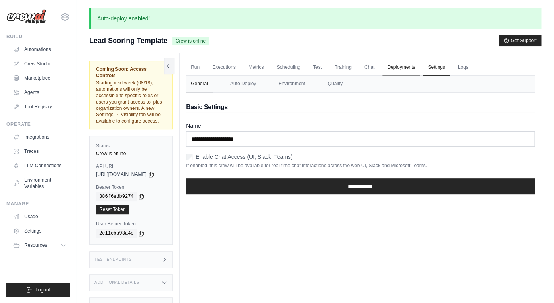
click at [420, 70] on link "Deployments" at bounding box center [400, 67] width 37 height 17
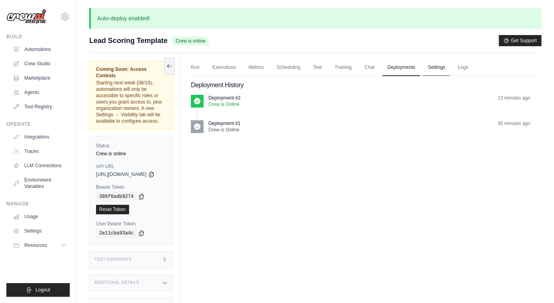
click at [445, 65] on link "Settings" at bounding box center [436, 67] width 27 height 17
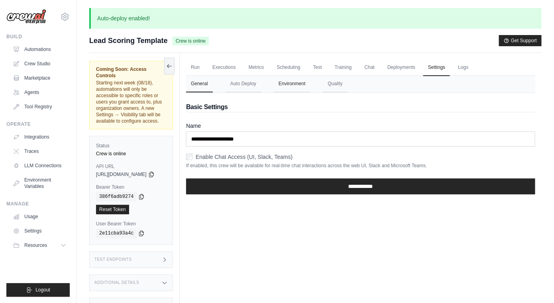
click at [302, 82] on button "Environment" at bounding box center [292, 84] width 36 height 17
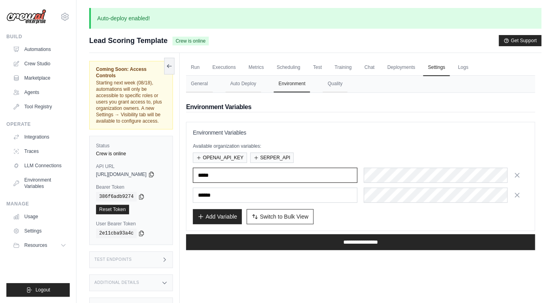
click at [232, 176] on input "*****" at bounding box center [275, 175] width 165 height 15
click at [521, 178] on icon "button" at bounding box center [517, 175] width 8 height 8
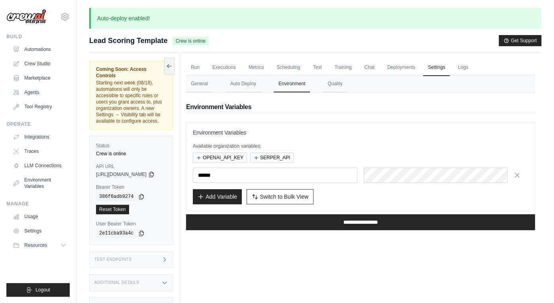
click at [521, 178] on icon "button" at bounding box center [517, 175] width 8 height 8
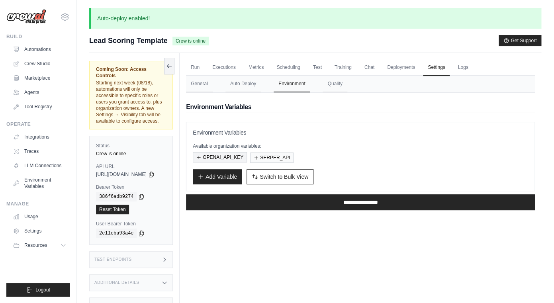
drag, startPoint x: 227, startPoint y: 158, endPoint x: 240, endPoint y: 158, distance: 13.5
click at [227, 158] on button "OPENAI_API_KEY" at bounding box center [220, 157] width 54 height 10
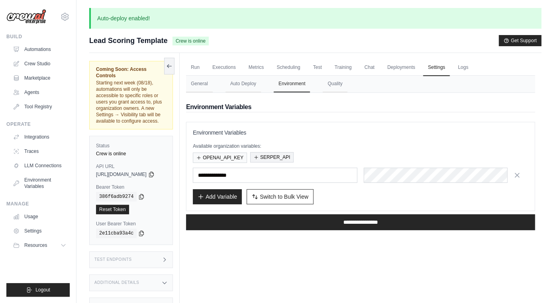
click at [294, 158] on button "SERPER_API" at bounding box center [271, 157] width 43 height 10
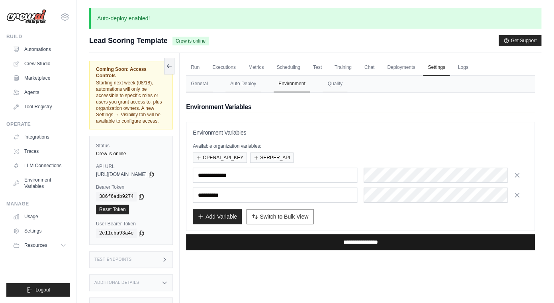
click at [302, 239] on input "**********" at bounding box center [360, 242] width 349 height 16
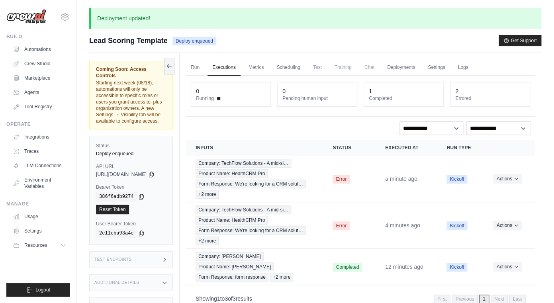
click at [255, 125] on div "**********" at bounding box center [360, 129] width 339 height 14
click at [234, 69] on link "Executions" at bounding box center [224, 67] width 33 height 17
click at [266, 66] on link "Metrics" at bounding box center [256, 67] width 25 height 17
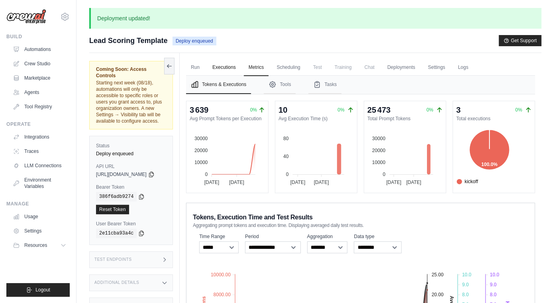
click at [237, 67] on link "Executions" at bounding box center [224, 67] width 33 height 17
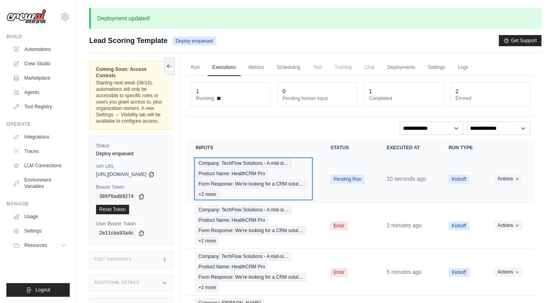
click at [268, 171] on span "Product Name: HealthCRM Pro" at bounding box center [232, 173] width 72 height 9
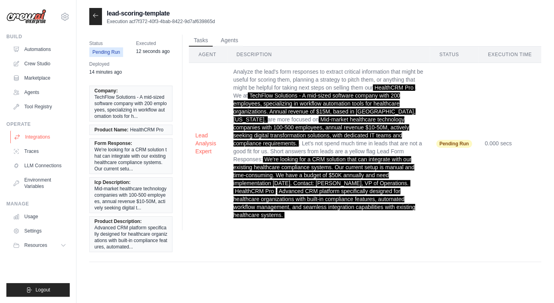
click at [47, 137] on link "Integrations" at bounding box center [40, 137] width 60 height 13
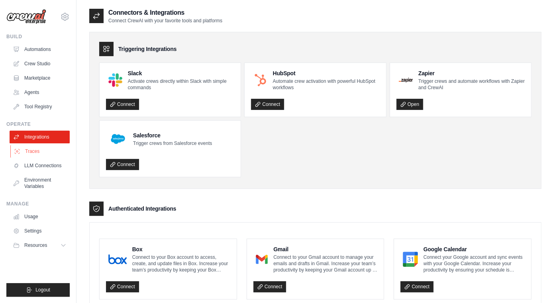
click at [43, 152] on link "Traces" at bounding box center [40, 151] width 60 height 13
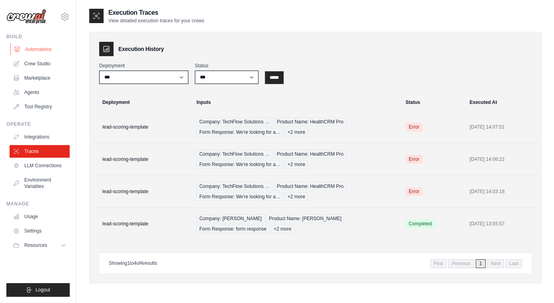
click at [55, 46] on link "Automations" at bounding box center [40, 49] width 60 height 13
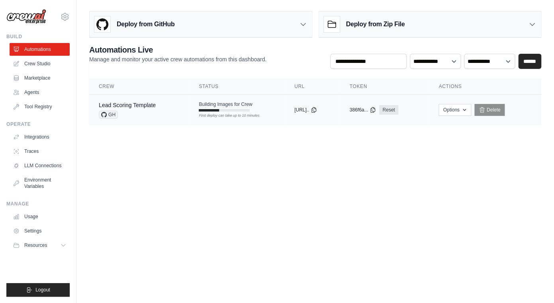
click at [113, 108] on div "Lead Scoring Template" at bounding box center [127, 105] width 57 height 8
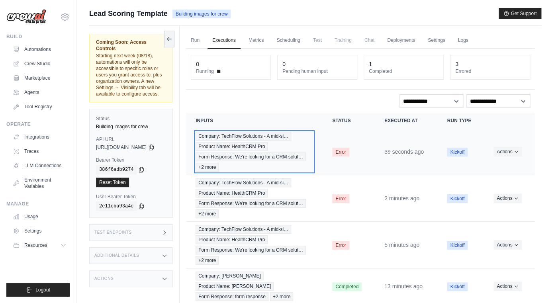
click at [295, 143] on div "Company: TechFlow Solutions - A mid-si… Product Name: HealthCRM Pro Form Respon…" at bounding box center [255, 152] width 118 height 40
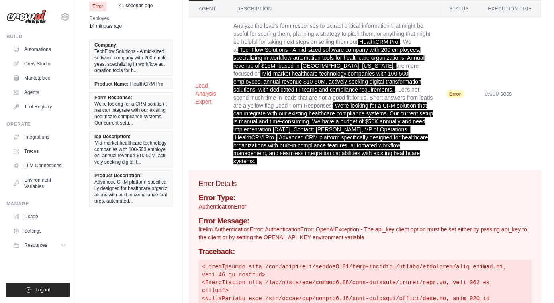
scroll to position [48, 0]
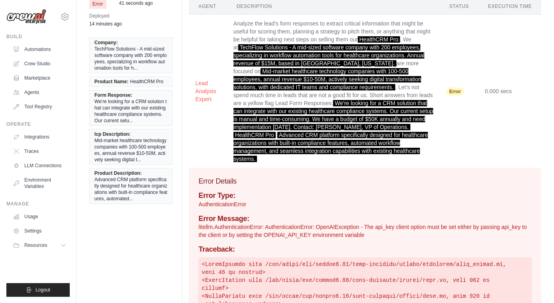
click at [290, 225] on p "litellm.AuthenticationError: AuthenticationError: OpenAIException - The api_key…" at bounding box center [364, 231] width 333 height 16
click at [39, 183] on link "Environment Variables" at bounding box center [40, 183] width 60 height 19
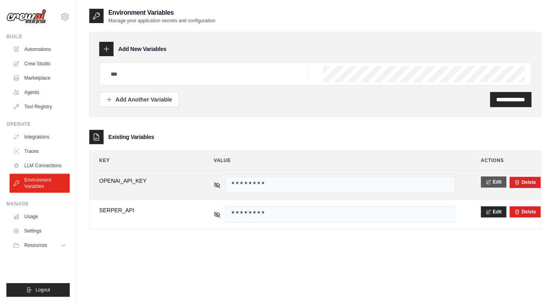
click at [484, 182] on button "Edit" at bounding box center [494, 181] width 26 height 11
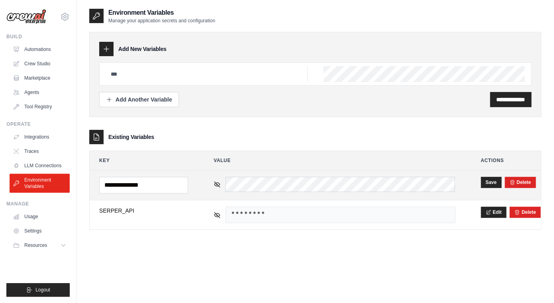
click at [194, 193] on td "**********" at bounding box center [144, 185] width 108 height 29
click at [190, 189] on td "**********" at bounding box center [144, 185] width 108 height 29
click at [188, 187] on input "**********" at bounding box center [143, 185] width 89 height 17
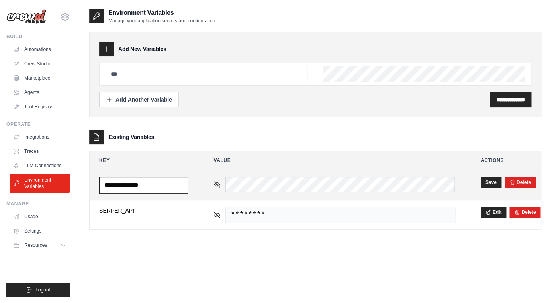
click at [104, 185] on input "**********" at bounding box center [143, 185] width 89 height 17
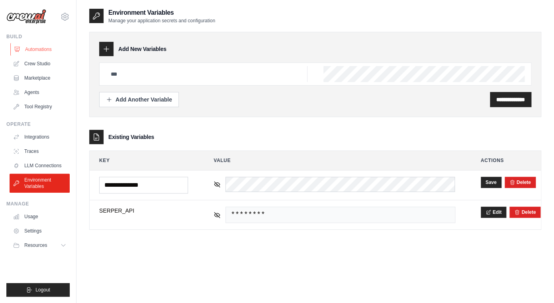
click at [47, 48] on link "Automations" at bounding box center [40, 49] width 60 height 13
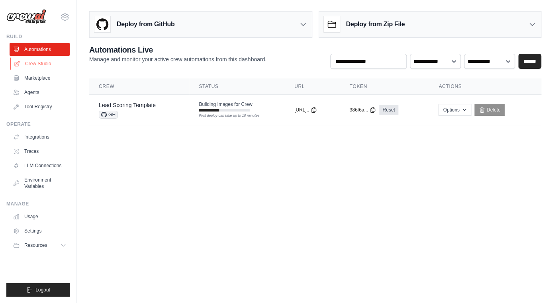
click at [40, 65] on link "Crew Studio" at bounding box center [40, 63] width 60 height 13
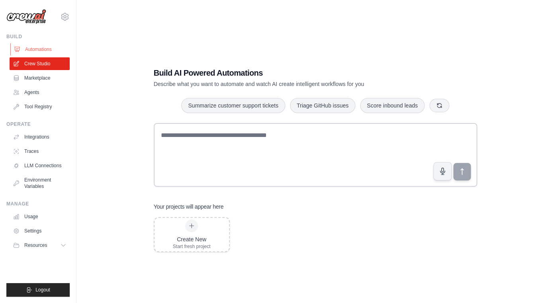
click at [44, 51] on link "Automations" at bounding box center [40, 49] width 60 height 13
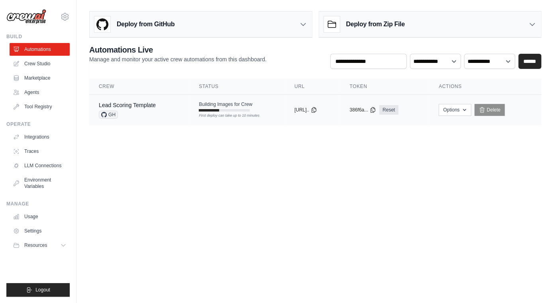
click at [161, 112] on div "Lead Scoring Template GH" at bounding box center [139, 110] width 81 height 18
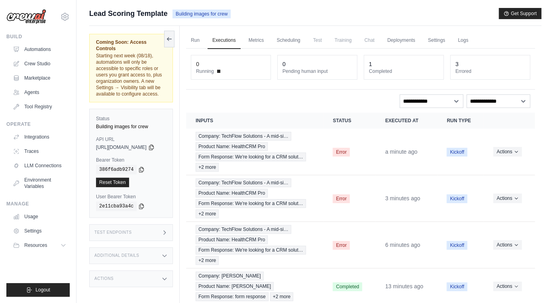
click at [412, 41] on link "Deployments" at bounding box center [400, 40] width 37 height 17
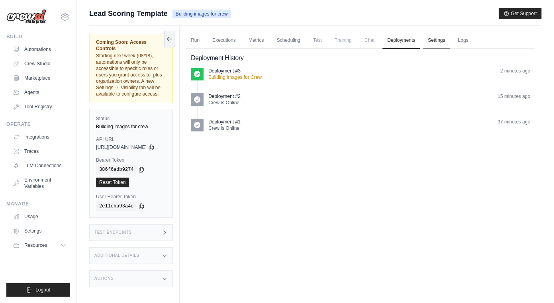
click at [444, 41] on link "Settings" at bounding box center [436, 40] width 27 height 17
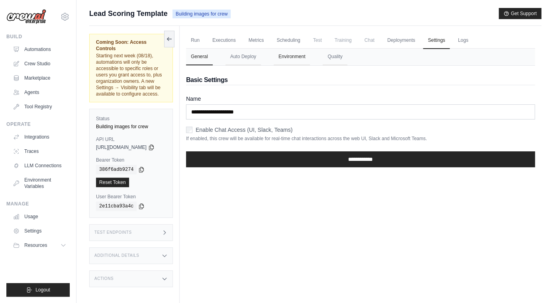
click at [304, 57] on button "Environment" at bounding box center [292, 57] width 36 height 17
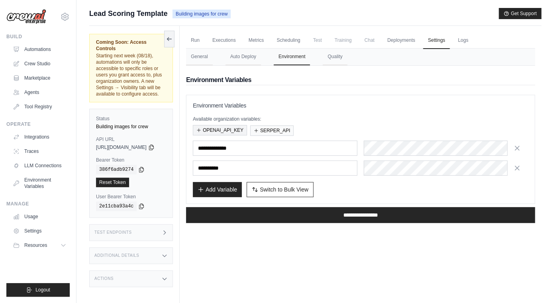
click at [247, 135] on button "OPENAI_API_KEY" at bounding box center [220, 130] width 54 height 10
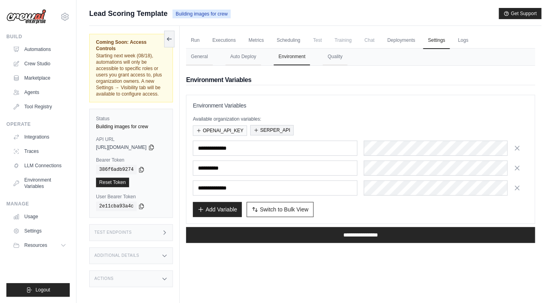
click at [272, 132] on button "SERPER_API" at bounding box center [271, 130] width 43 height 10
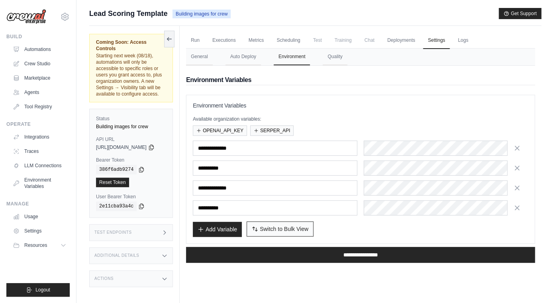
click at [304, 231] on span "Switch to Bulk View" at bounding box center [284, 229] width 49 height 8
type textarea "**********"
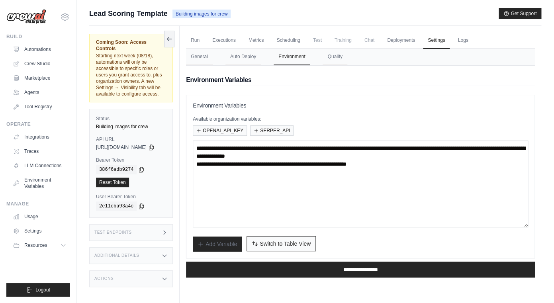
click at [277, 243] on span "Switch to Table View" at bounding box center [285, 244] width 51 height 8
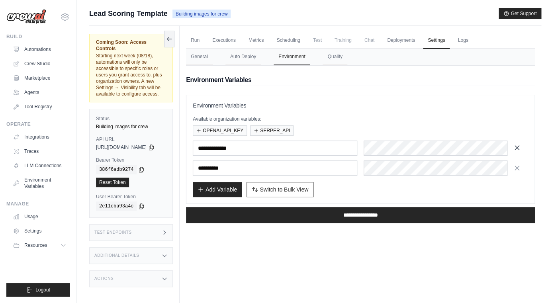
click at [519, 150] on icon "button" at bounding box center [517, 148] width 4 height 4
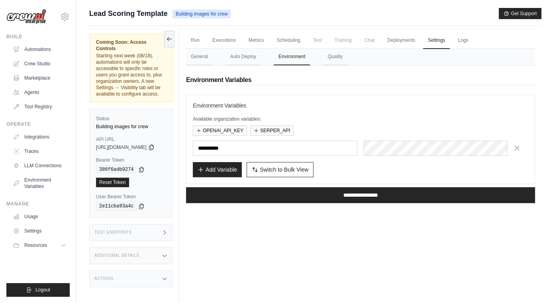
click at [519, 150] on icon "button" at bounding box center [517, 148] width 4 height 4
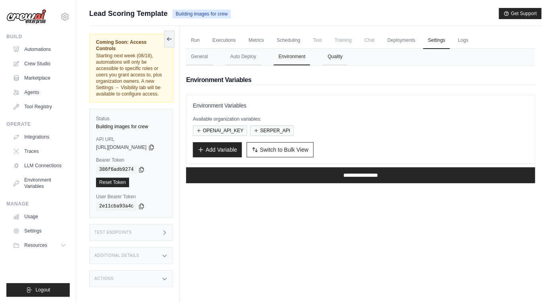
click at [347, 59] on button "Quality" at bounding box center [335, 57] width 24 height 17
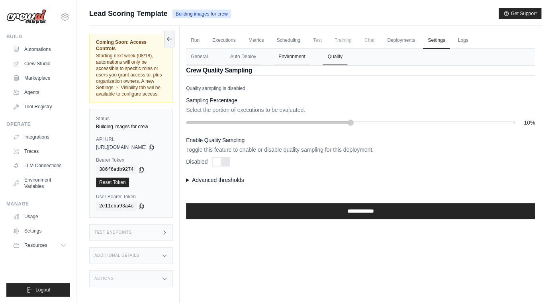
click at [310, 59] on button "Environment" at bounding box center [292, 57] width 36 height 17
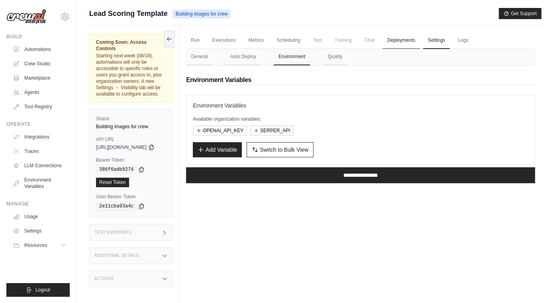
click at [399, 40] on link "Deployments" at bounding box center [400, 40] width 37 height 17
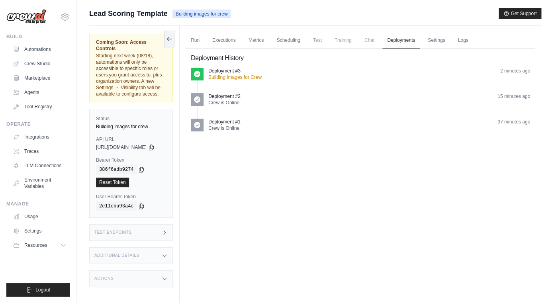
click at [420, 43] on link "Deployments" at bounding box center [400, 40] width 37 height 17
click at [443, 43] on link "Settings" at bounding box center [436, 40] width 27 height 17
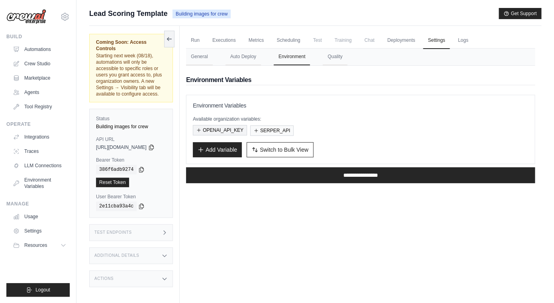
click at [213, 132] on button "OPENAI_API_KEY" at bounding box center [220, 130] width 54 height 10
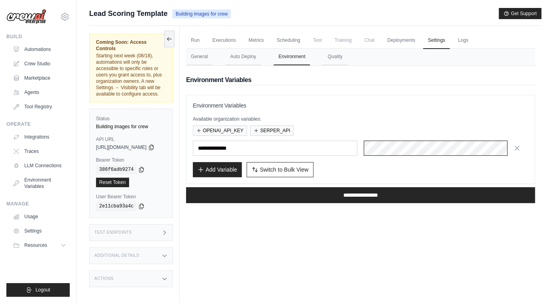
click at [465, 147] on div at bounding box center [446, 148] width 165 height 15
click at [278, 132] on button "SERPER_API" at bounding box center [271, 130] width 43 height 10
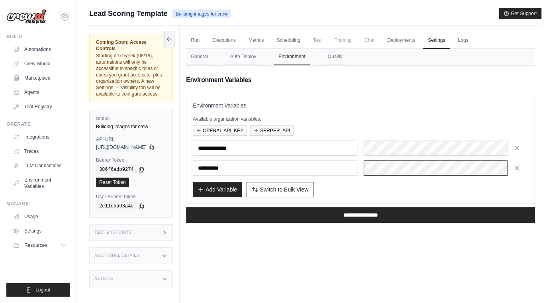
click at [424, 172] on div at bounding box center [446, 168] width 165 height 15
click at [216, 190] on button "Add Variable" at bounding box center [217, 189] width 49 height 15
click at [221, 194] on button "Add Variable" at bounding box center [217, 189] width 49 height 15
click at [217, 193] on button "Add Variable" at bounding box center [217, 189] width 49 height 15
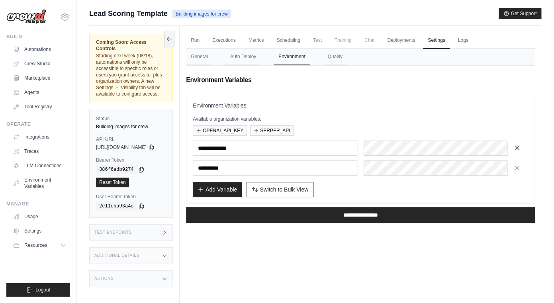
click at [519, 147] on icon "button" at bounding box center [517, 148] width 4 height 4
click at [519, 166] on icon "button" at bounding box center [517, 168] width 4 height 4
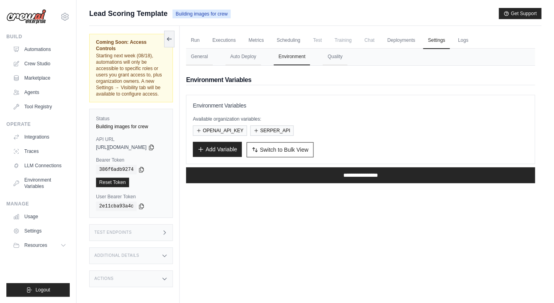
click at [216, 151] on button "Add Variable" at bounding box center [217, 149] width 49 height 15
click at [215, 139] on div "**********" at bounding box center [360, 130] width 335 height 56
click at [214, 150] on button "Add Variable" at bounding box center [217, 149] width 49 height 15
click at [217, 131] on button "OPENAI_API_KEY" at bounding box center [220, 130] width 54 height 10
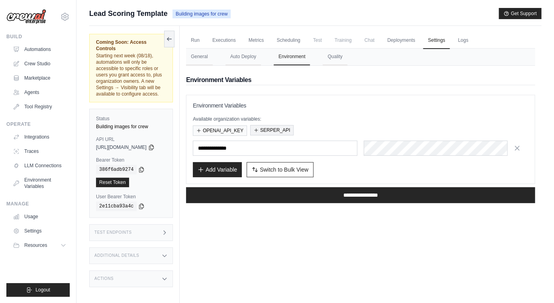
click at [291, 131] on button "SERPER_API" at bounding box center [271, 130] width 43 height 10
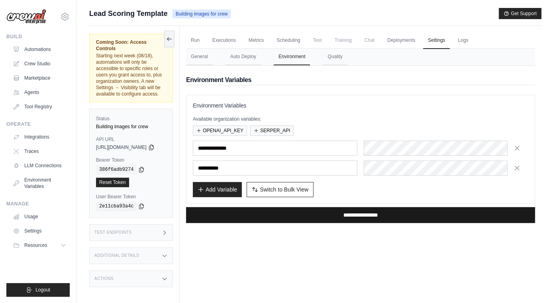
click at [351, 216] on input "**********" at bounding box center [360, 215] width 349 height 16
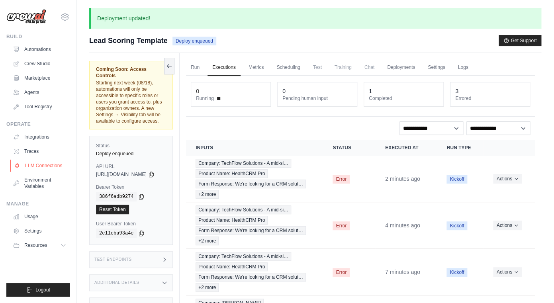
click at [34, 166] on link "LLM Connections" at bounding box center [40, 165] width 60 height 13
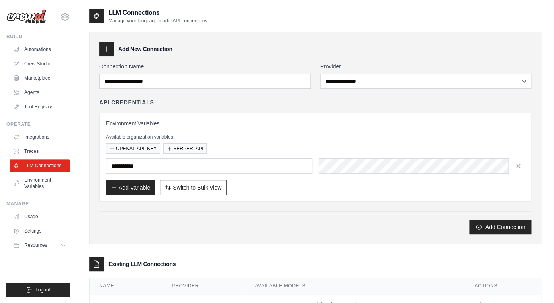
scroll to position [33, 0]
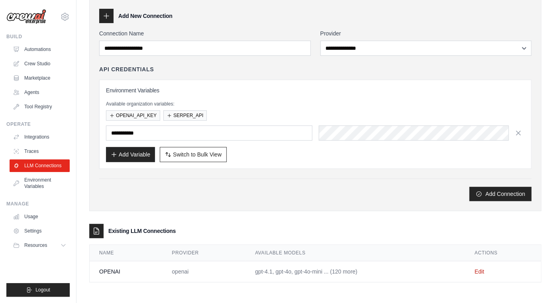
click at [475, 277] on td "Edit" at bounding box center [503, 271] width 76 height 21
click at [476, 270] on link "Edit" at bounding box center [479, 271] width 10 height 6
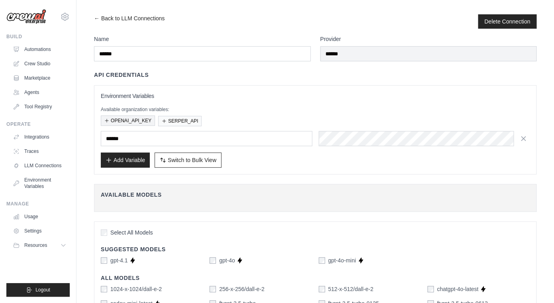
click at [140, 124] on button "OPENAI_API_KEY" at bounding box center [128, 121] width 54 height 10
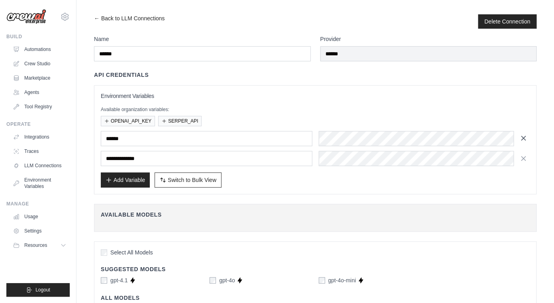
click at [524, 140] on icon "button" at bounding box center [523, 138] width 8 height 8
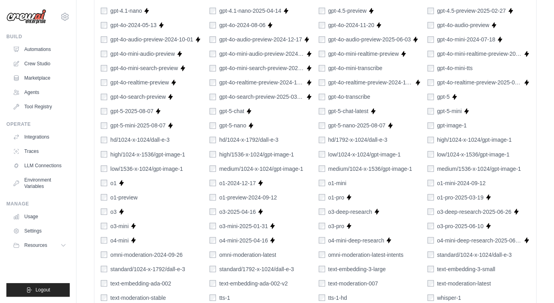
scroll to position [494, 0]
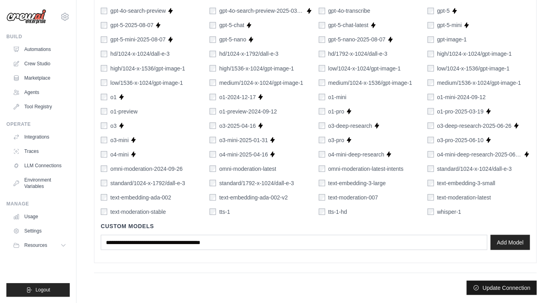
click at [489, 286] on button "Update Connection" at bounding box center [501, 287] width 70 height 14
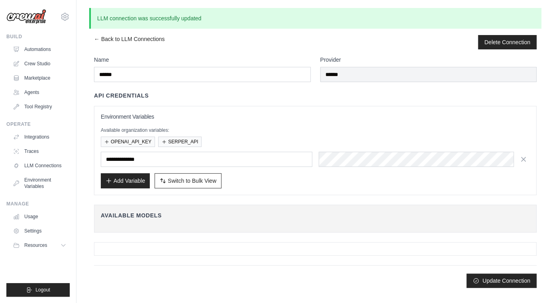
scroll to position [0, 0]
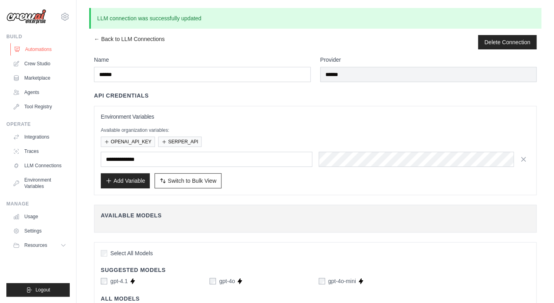
click at [46, 48] on link "Automations" at bounding box center [40, 49] width 60 height 13
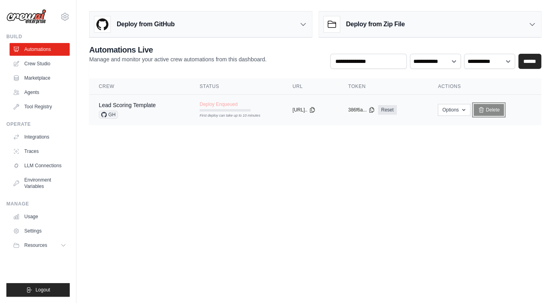
click at [493, 113] on link "Delete" at bounding box center [489, 110] width 31 height 12
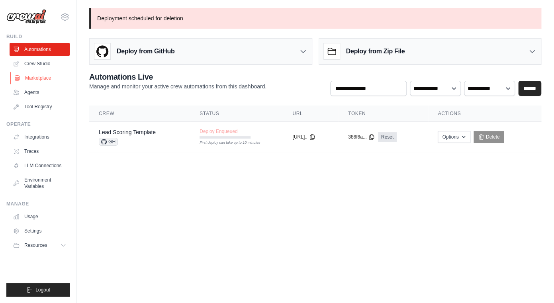
click at [41, 76] on link "Marketplace" at bounding box center [40, 78] width 60 height 13
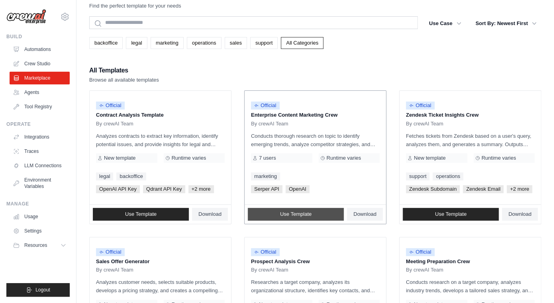
scroll to position [435, 0]
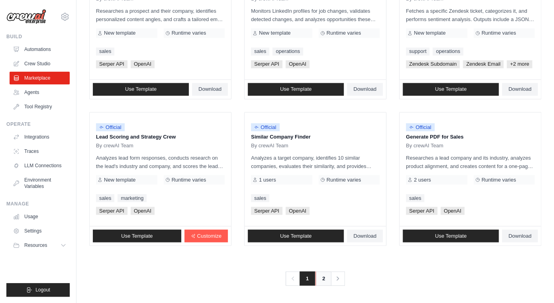
click at [321, 278] on link "2" at bounding box center [324, 278] width 16 height 14
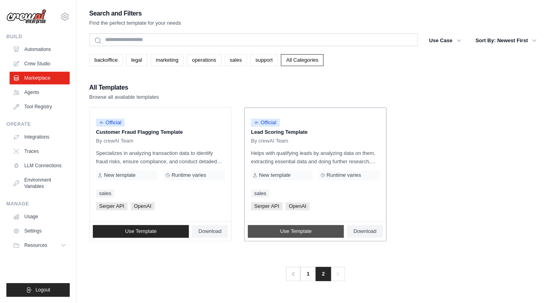
click at [299, 232] on span "Use Template" at bounding box center [295, 231] width 31 height 6
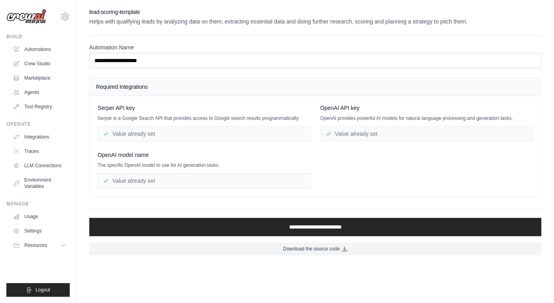
click at [221, 133] on div "Value already set" at bounding box center [204, 133] width 213 height 15
click at [47, 62] on link "Crew Studio" at bounding box center [40, 63] width 60 height 13
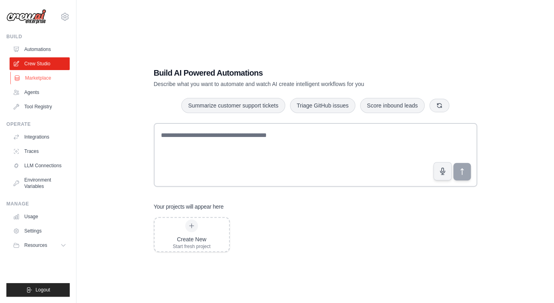
click at [46, 78] on link "Marketplace" at bounding box center [40, 78] width 60 height 13
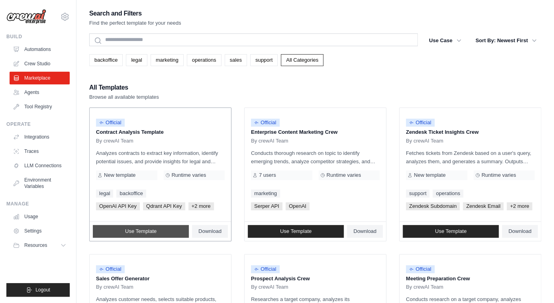
click at [174, 233] on link "Use Template" at bounding box center [141, 231] width 96 height 13
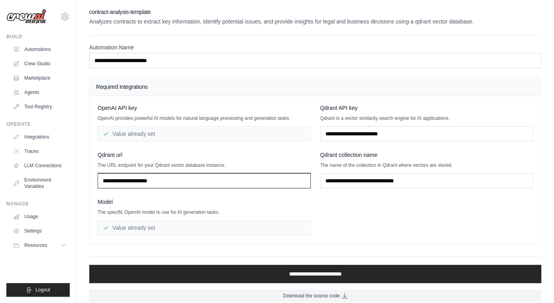
click at [172, 180] on input "text" at bounding box center [204, 180] width 213 height 15
click at [155, 136] on div "Value already set" at bounding box center [204, 133] width 213 height 15
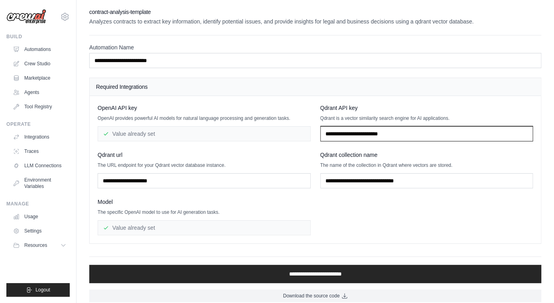
click at [363, 133] on input "text" at bounding box center [426, 133] width 213 height 15
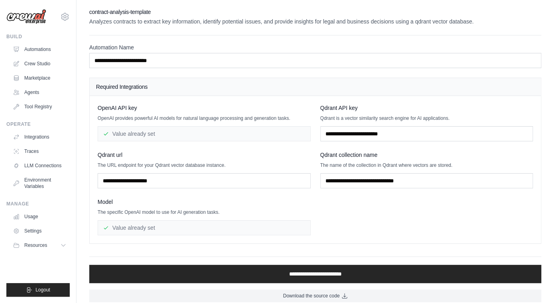
click at [311, 117] on div "OpenAI API key OpenAI provides powerful AI models for natural language processi…" at bounding box center [315, 169] width 435 height 131
click at [45, 78] on link "Marketplace" at bounding box center [40, 78] width 60 height 13
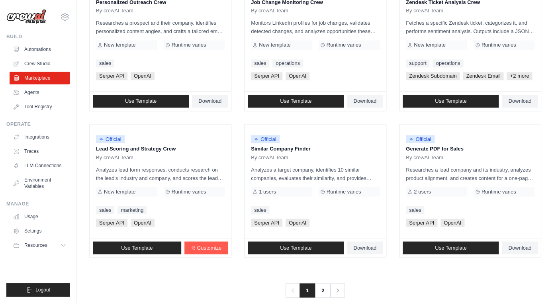
scroll to position [435, 0]
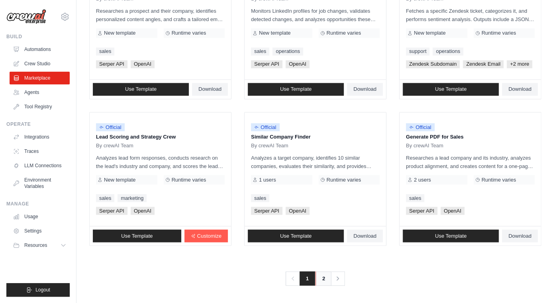
click at [324, 279] on link "2" at bounding box center [324, 278] width 16 height 14
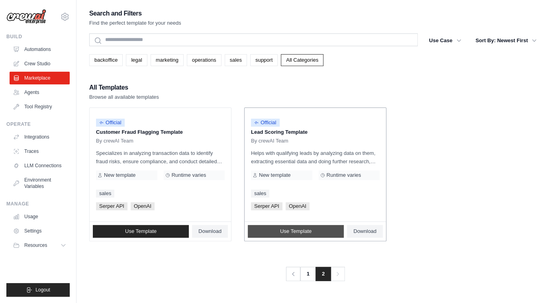
click at [300, 233] on span "Use Template" at bounding box center [295, 231] width 31 height 6
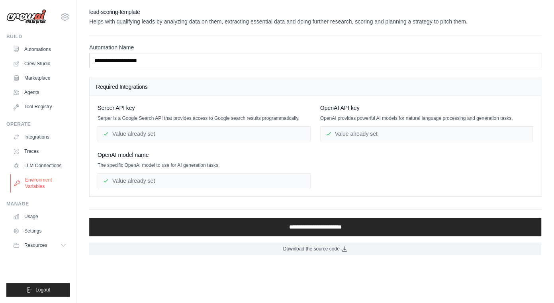
click at [38, 187] on link "Environment Variables" at bounding box center [40, 183] width 60 height 19
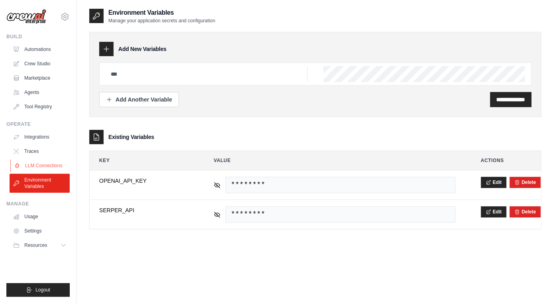
click at [34, 164] on link "LLM Connections" at bounding box center [40, 165] width 60 height 13
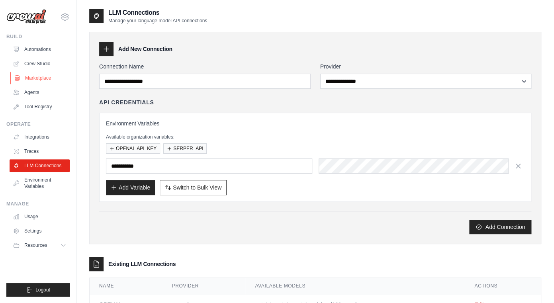
click at [51, 73] on link "Marketplace" at bounding box center [40, 78] width 60 height 13
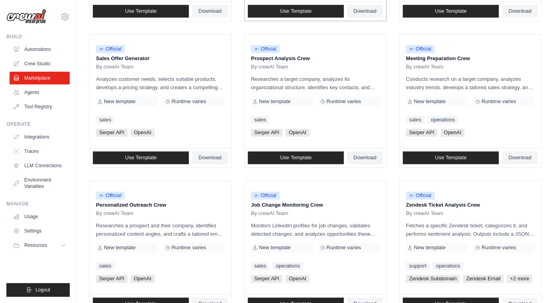
scroll to position [435, 0]
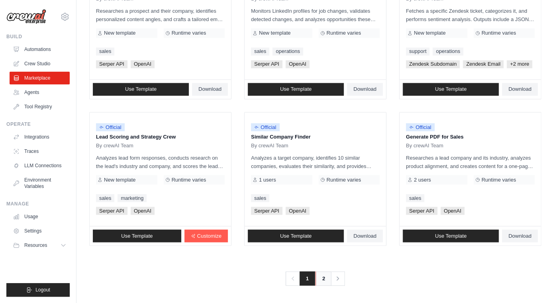
click at [324, 280] on link "2" at bounding box center [324, 278] width 16 height 14
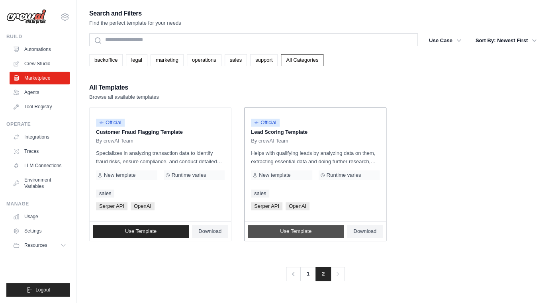
click at [319, 234] on link "Use Template" at bounding box center [296, 231] width 96 height 13
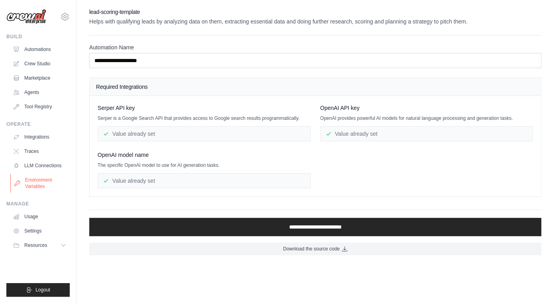
click at [43, 184] on link "Environment Variables" at bounding box center [40, 183] width 60 height 19
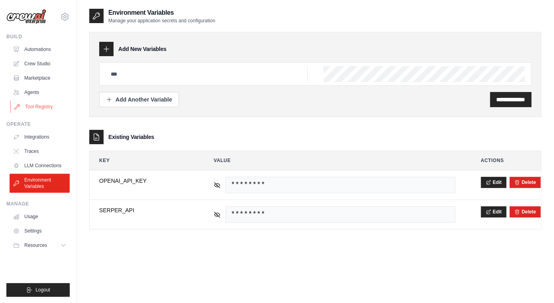
click at [42, 105] on link "Tool Registry" at bounding box center [40, 106] width 60 height 13
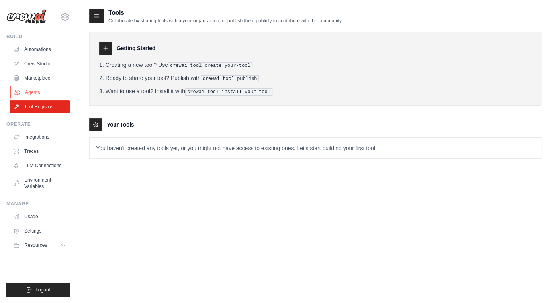
click at [37, 94] on link "Agents" at bounding box center [40, 92] width 60 height 13
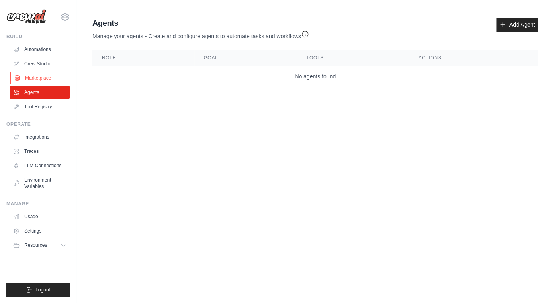
click at [39, 80] on link "Marketplace" at bounding box center [40, 78] width 60 height 13
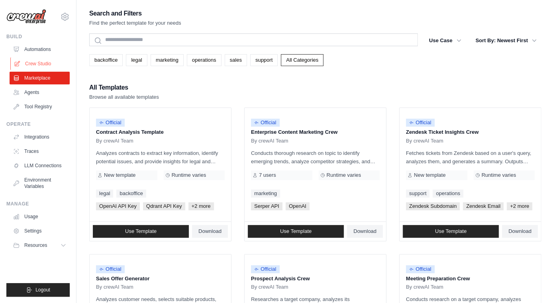
click at [42, 65] on link "Crew Studio" at bounding box center [40, 63] width 60 height 13
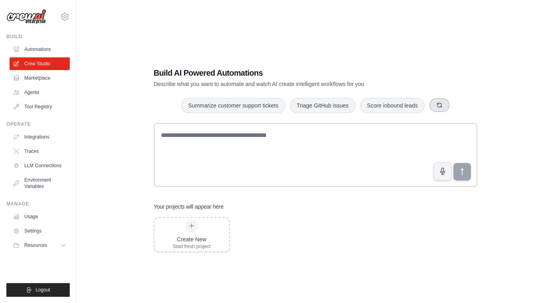
click at [440, 106] on icon "button" at bounding box center [439, 105] width 6 height 6
click at [452, 108] on button "button" at bounding box center [456, 105] width 20 height 14
click at [452, 108] on icon "button" at bounding box center [451, 105] width 6 height 6
click at [33, 75] on link "Marketplace" at bounding box center [40, 78] width 60 height 13
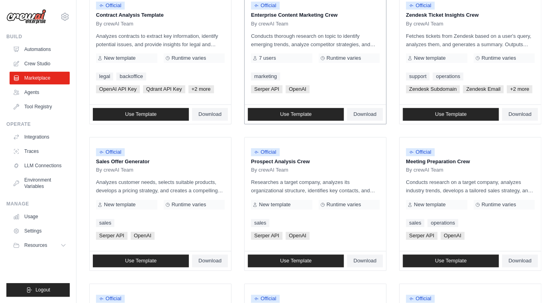
scroll to position [435, 0]
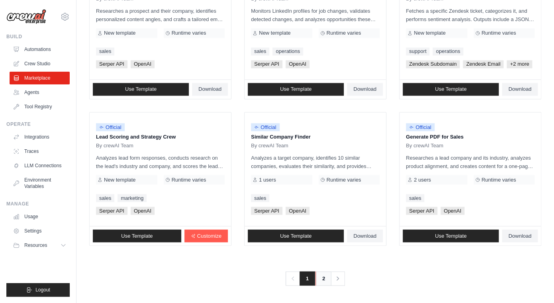
click at [321, 278] on link "2" at bounding box center [324, 278] width 16 height 14
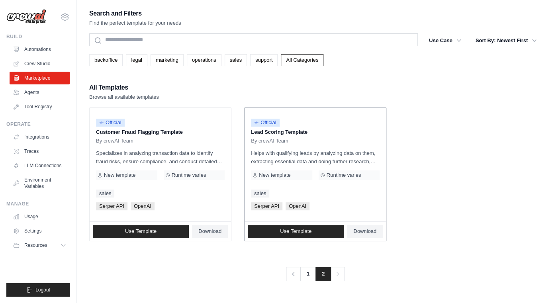
click at [262, 194] on link "sales" at bounding box center [260, 194] width 18 height 8
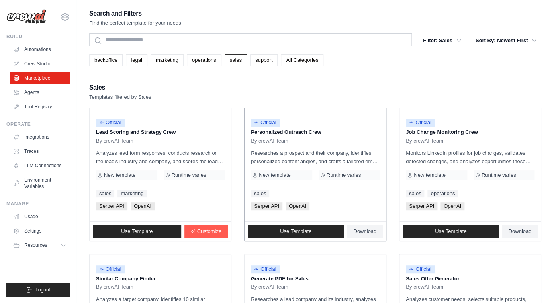
click at [265, 211] on div "Official Personalized Outreach Crew By crewAI Team Researches a prospect and th…" at bounding box center [315, 165] width 141 height 114
click at [265, 206] on span "Serper API" at bounding box center [266, 206] width 31 height 8
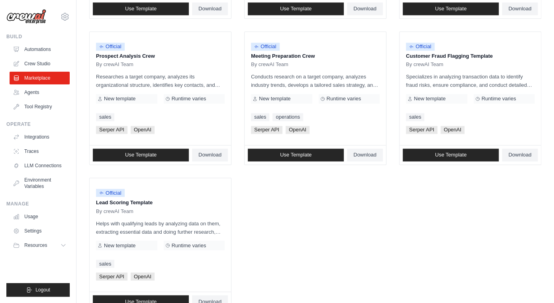
scroll to position [368, 0]
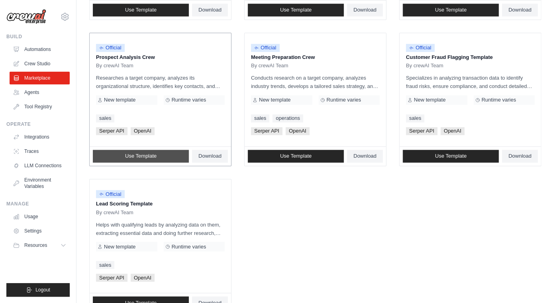
click at [131, 154] on span "Use Template" at bounding box center [140, 156] width 31 height 6
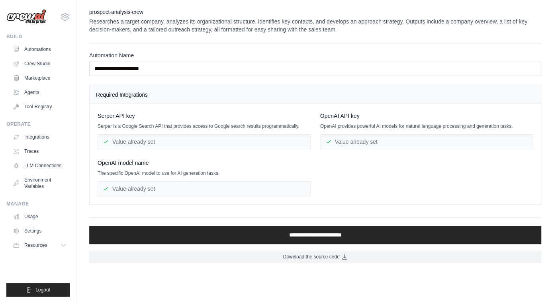
click at [349, 137] on div "Value already set" at bounding box center [426, 141] width 213 height 15
click at [347, 143] on div "Value already set" at bounding box center [426, 141] width 213 height 15
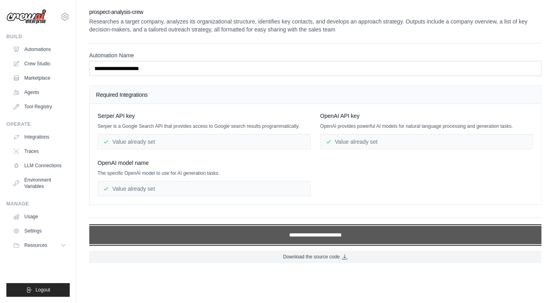
click at [285, 237] on input "**********" at bounding box center [315, 235] width 452 height 18
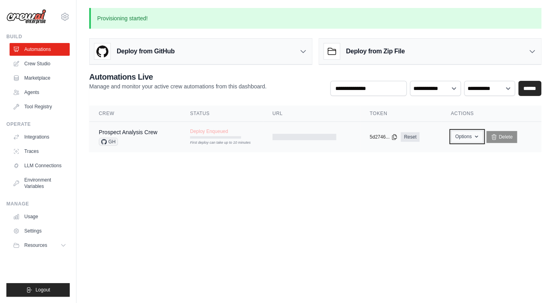
click at [466, 138] on button "Options" at bounding box center [467, 137] width 32 height 12
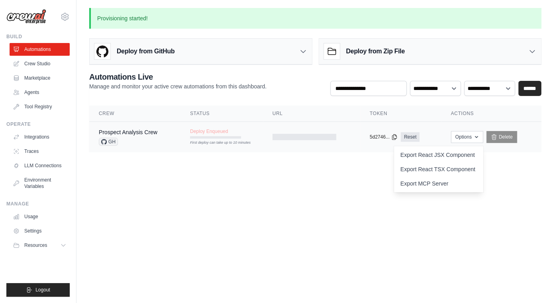
click at [191, 132] on span "Deploy Enqueued" at bounding box center [209, 131] width 38 height 6
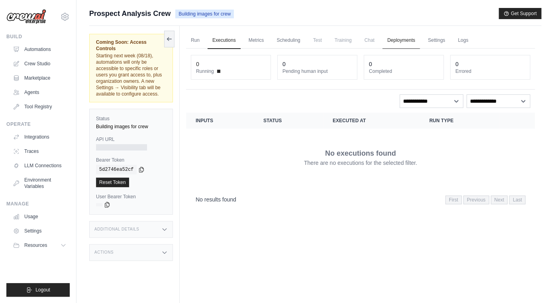
click at [412, 38] on link "Deployments" at bounding box center [400, 40] width 37 height 17
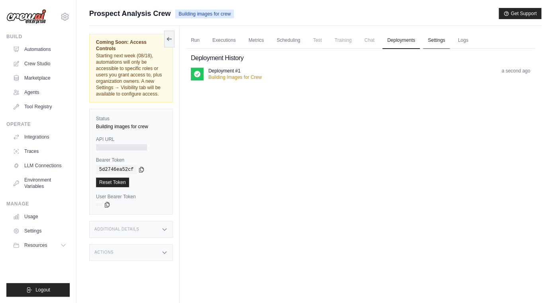
click at [442, 42] on link "Settings" at bounding box center [436, 40] width 27 height 17
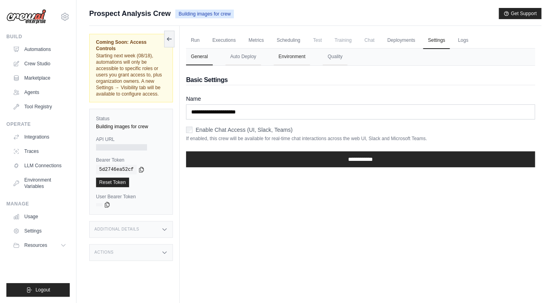
click at [294, 50] on button "Environment" at bounding box center [292, 57] width 36 height 17
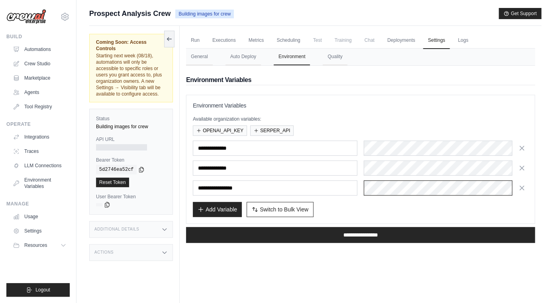
click at [370, 188] on div at bounding box center [446, 187] width 165 height 15
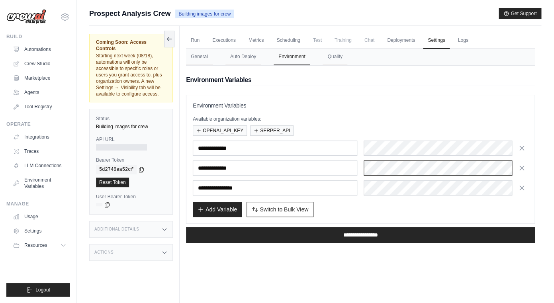
click at [402, 167] on div at bounding box center [446, 168] width 165 height 15
click at [401, 151] on div at bounding box center [446, 148] width 165 height 15
click at [37, 183] on link "Environment Variables" at bounding box center [40, 183] width 60 height 19
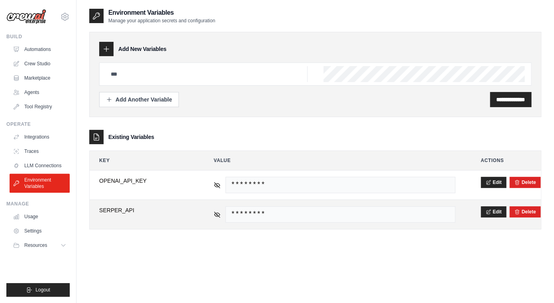
click at [417, 216] on span "********" at bounding box center [339, 214] width 229 height 16
click at [216, 214] on icon at bounding box center [217, 214] width 7 height 7
click at [267, 216] on span "4f30646ad4462f8df50b0c89fadc11dcca704dc78e9cba0e2266324012f643e2" at bounding box center [339, 214] width 229 height 16
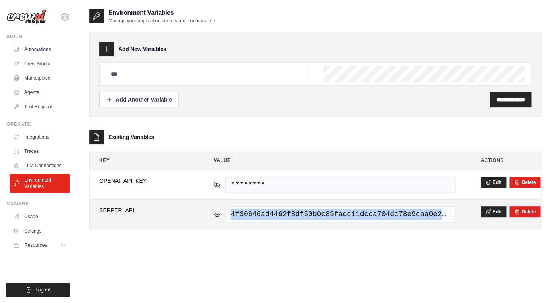
click at [267, 216] on span "4f30646ad4462f8df50b0c89fadc11dcca704dc78e9cba0e2266324012f643e2" at bounding box center [339, 214] width 229 height 16
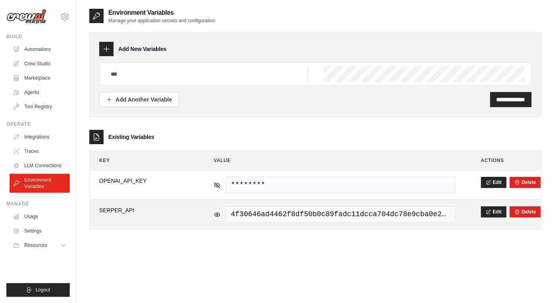
click at [267, 216] on span "4f30646ad4462f8df50b0c89fadc11dcca704dc78e9cba0e2266324012f643e2" at bounding box center [339, 214] width 229 height 16
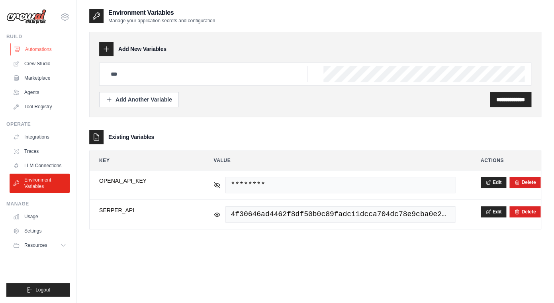
click at [41, 50] on link "Automations" at bounding box center [40, 49] width 60 height 13
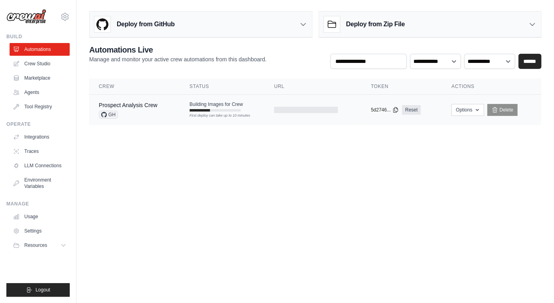
click at [329, 106] on td at bounding box center [313, 110] width 97 height 31
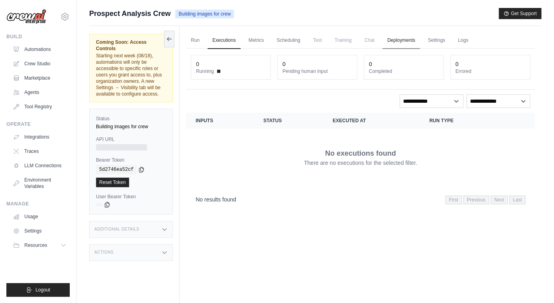
click at [398, 39] on link "Deployments" at bounding box center [400, 40] width 37 height 17
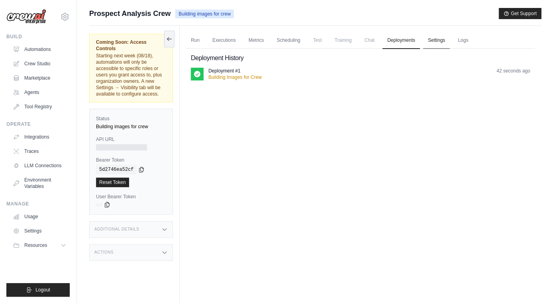
click at [435, 37] on link "Settings" at bounding box center [436, 40] width 27 height 17
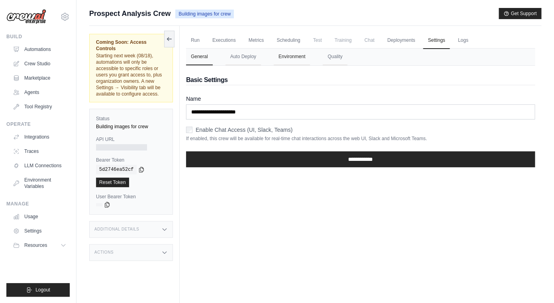
click at [291, 58] on button "Environment" at bounding box center [292, 57] width 36 height 17
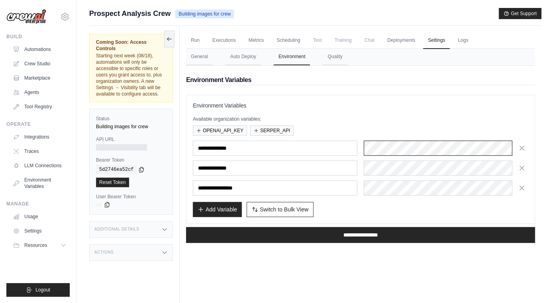
click at [394, 147] on div at bounding box center [446, 148] width 165 height 15
click at [376, 131] on div "OPENAI_API_KEY SERPER_API" at bounding box center [360, 130] width 335 height 10
click at [35, 180] on link "Environment Variables" at bounding box center [40, 183] width 60 height 19
click at [380, 165] on div at bounding box center [446, 168] width 165 height 15
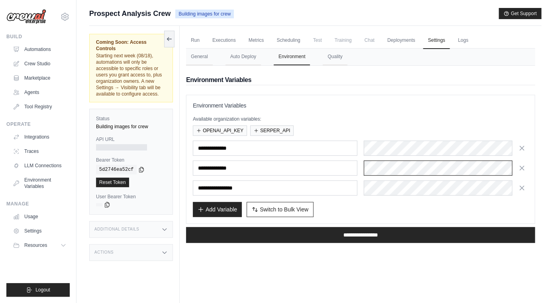
scroll to position [0, 0]
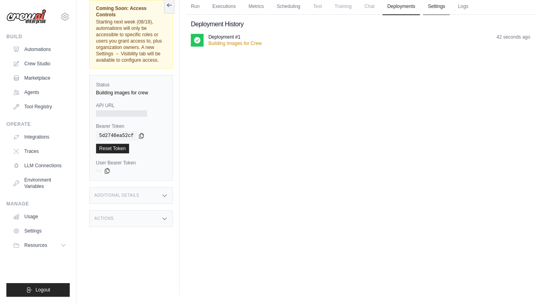
click at [448, 4] on link "Settings" at bounding box center [436, 6] width 27 height 17
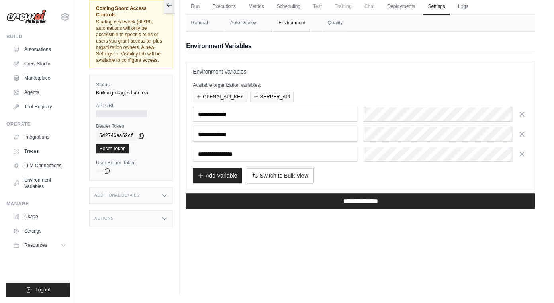
click at [431, 142] on div "**********" at bounding box center [360, 134] width 335 height 55
click at [431, 134] on div at bounding box center [446, 134] width 165 height 15
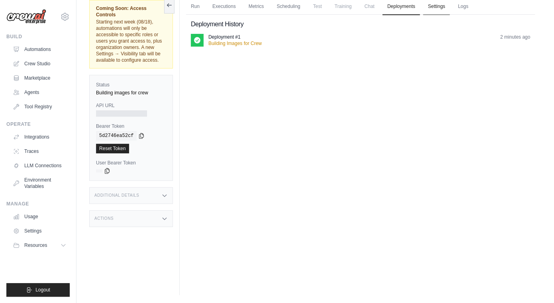
click at [440, 10] on link "Settings" at bounding box center [436, 6] width 27 height 17
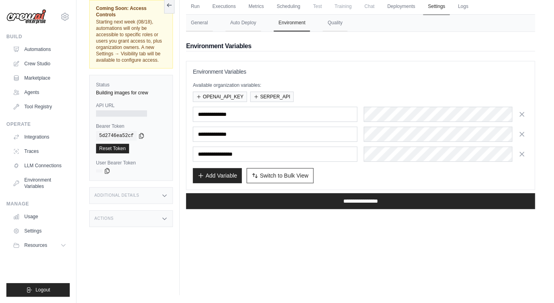
scroll to position [0, 77]
click at [400, 111] on div at bounding box center [446, 114] width 165 height 15
click at [381, 95] on div "OPENAI_API_KEY SERPER_API" at bounding box center [360, 97] width 335 height 10
click at [387, 131] on div at bounding box center [446, 134] width 165 height 15
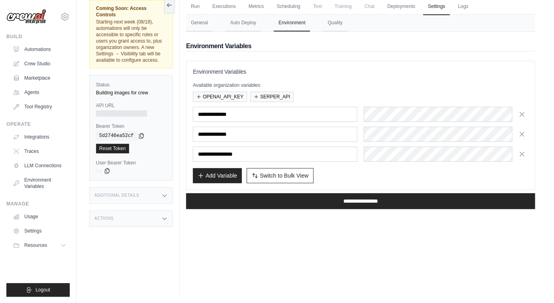
scroll to position [0, 413]
click at [406, 121] on div at bounding box center [446, 114] width 165 height 15
click at [235, 115] on input "**********" at bounding box center [275, 114] width 165 height 15
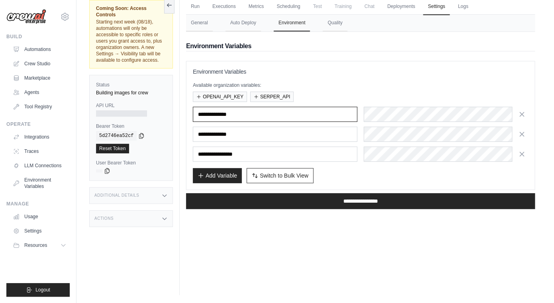
click at [235, 115] on input "**********" at bounding box center [275, 114] width 165 height 15
click at [387, 92] on div "OPENAI_API_KEY SERPER_API" at bounding box center [360, 97] width 335 height 10
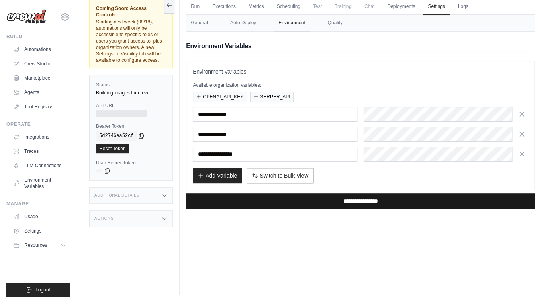
click at [302, 204] on input "**********" at bounding box center [360, 201] width 349 height 16
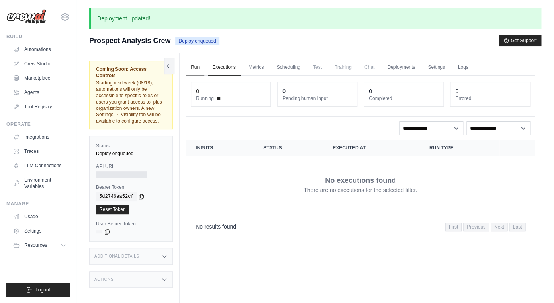
click at [198, 66] on link "Run" at bounding box center [195, 67] width 18 height 17
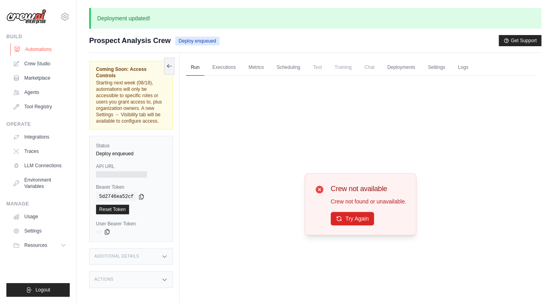
click at [46, 47] on link "Automations" at bounding box center [40, 49] width 60 height 13
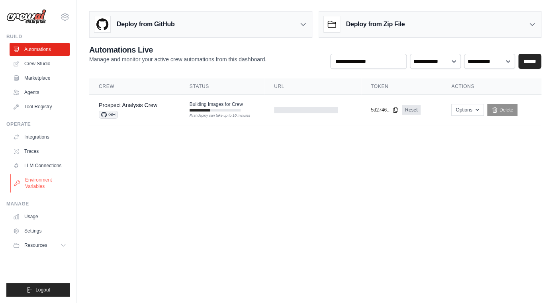
click at [32, 181] on link "Environment Variables" at bounding box center [40, 183] width 60 height 19
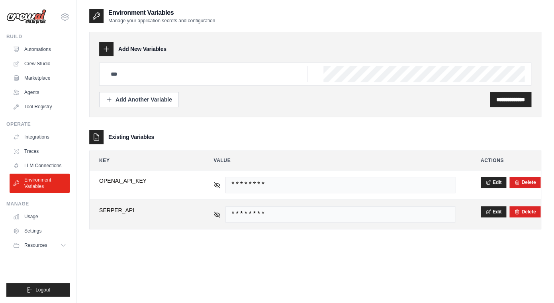
click at [116, 208] on span "SERPER_API" at bounding box center [143, 210] width 89 height 8
click at [137, 209] on span "SERPER_API" at bounding box center [143, 210] width 89 height 8
click at [499, 212] on button "Edit" at bounding box center [494, 211] width 26 height 11
click at [153, 216] on input "**********" at bounding box center [143, 214] width 89 height 17
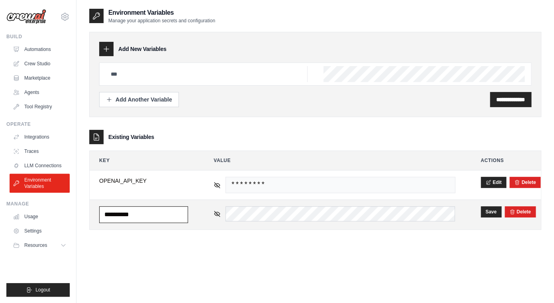
click at [153, 216] on input "**********" at bounding box center [143, 214] width 89 height 17
paste input "****"
type input "**********"
click at [485, 209] on button "Save" at bounding box center [491, 211] width 21 height 11
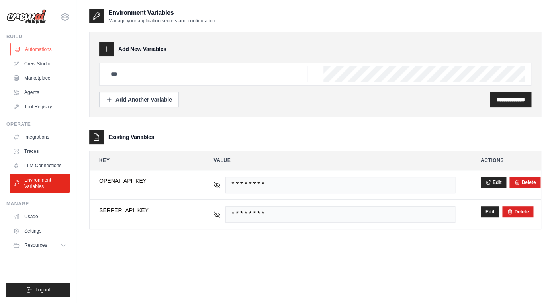
click at [47, 51] on link "Automations" at bounding box center [40, 49] width 60 height 13
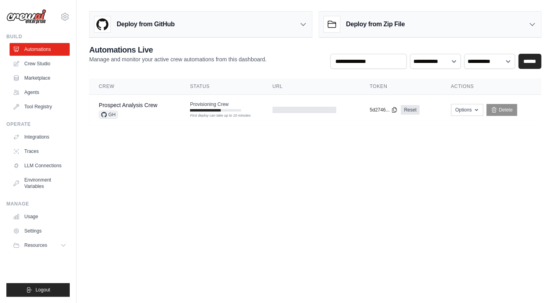
click at [208, 153] on body "[EMAIL_ADDRESS] Settings Build Automations Crew Studio" at bounding box center [277, 151] width 554 height 303
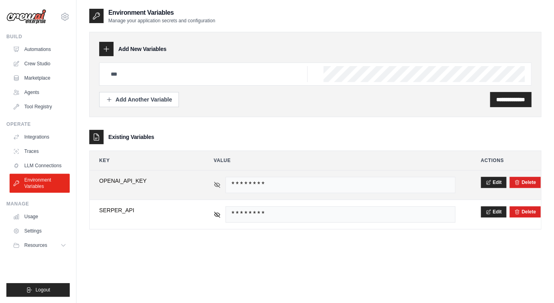
click at [215, 187] on icon at bounding box center [217, 184] width 7 height 7
click at [273, 187] on span "sk-proj-RupwhR_xP09d4BdahWDwevVpqYTqyvXZSlSG3v5mPmdHIhyKGvKDYj0x2PaJ7psNHow03AH…" at bounding box center [339, 185] width 229 height 16
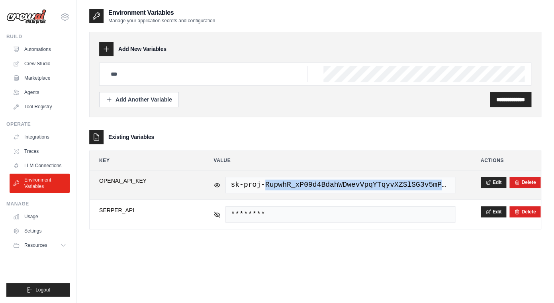
click at [273, 187] on span "sk-proj-RupwhR_xP09d4BdahWDwevVpqYTqyvXZSlSG3v5mPmdHIhyKGvKDYj0x2PaJ7psNHow03AH…" at bounding box center [339, 185] width 229 height 16
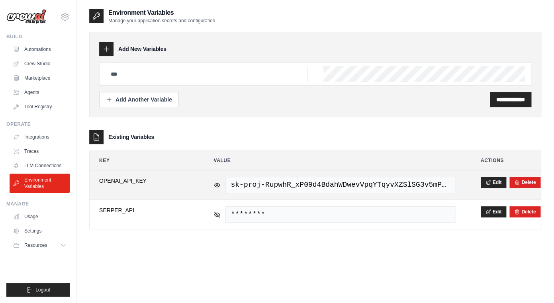
click at [273, 187] on span "sk-proj-RupwhR_xP09d4BdahWDwevVpqYTqyvXZSlSG3v5mPmdHIhyKGvKDYj0x2PaJ7psNHow03AH…" at bounding box center [339, 185] width 229 height 16
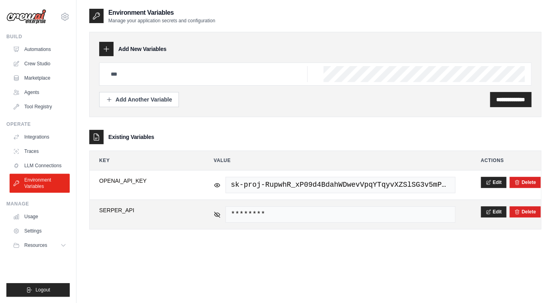
click at [285, 214] on span "********" at bounding box center [339, 214] width 229 height 16
click at [219, 217] on icon at bounding box center [218, 215] width 6 height 6
click at [257, 213] on span "4f30646ad4462f8df50b0c89fadc11dcca704dc78e9cba0e2266324012f643e2" at bounding box center [339, 214] width 229 height 16
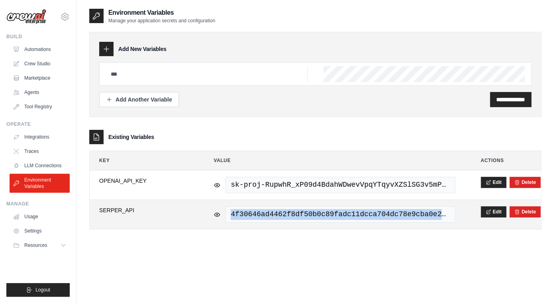
click at [257, 213] on span "4f30646ad4462f8df50b0c89fadc11dcca704dc78e9cba0e2266324012f643e2" at bounding box center [339, 214] width 229 height 16
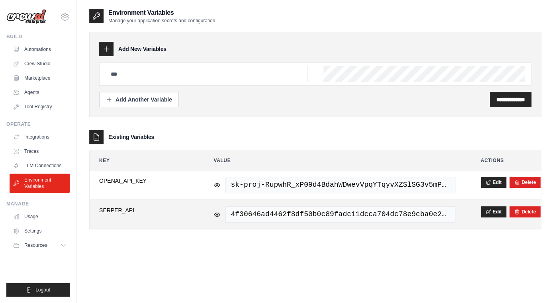
click at [257, 213] on span "4f30646ad4462f8df50b0c89fadc11dcca704dc78e9cba0e2266324012f643e2" at bounding box center [339, 214] width 229 height 16
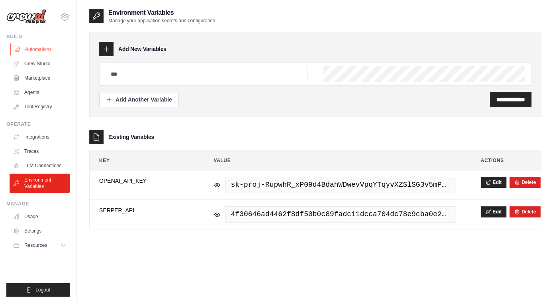
click at [41, 45] on link "Automations" at bounding box center [40, 49] width 60 height 13
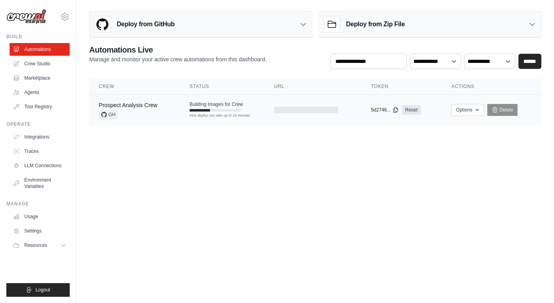
click at [165, 107] on div "Prospect Analysis Crew GH" at bounding box center [135, 110] width 72 height 18
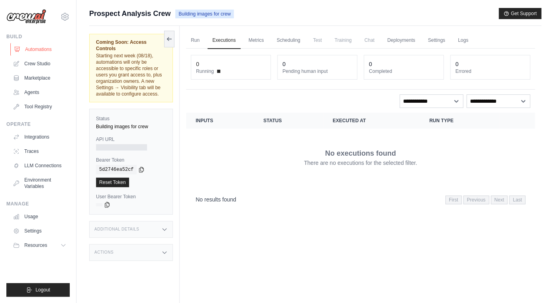
click at [52, 47] on link "Automations" at bounding box center [40, 49] width 60 height 13
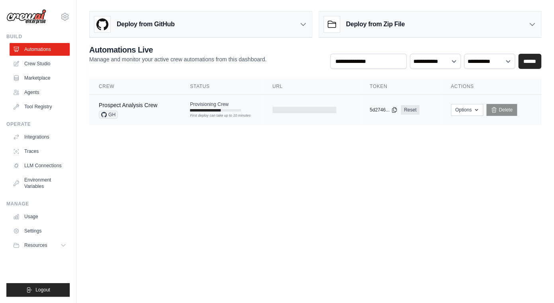
click at [181, 116] on td "Provisioning Crew First deploy can take up to 10 minutes" at bounding box center [221, 106] width 82 height 23
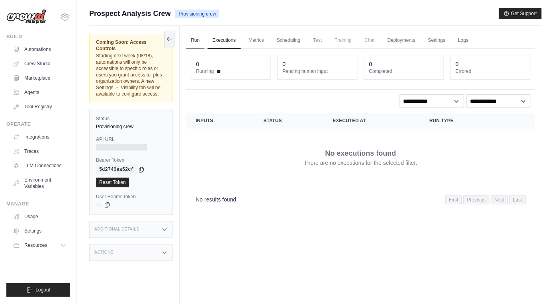
click at [192, 38] on link "Run" at bounding box center [195, 40] width 18 height 17
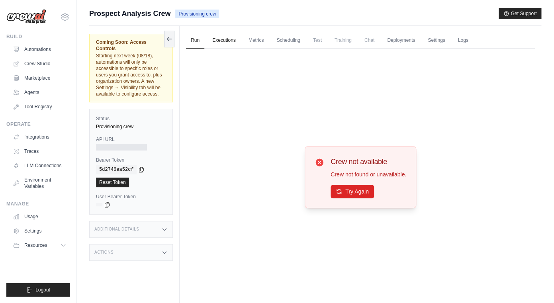
click at [212, 36] on link "Executions" at bounding box center [224, 40] width 33 height 17
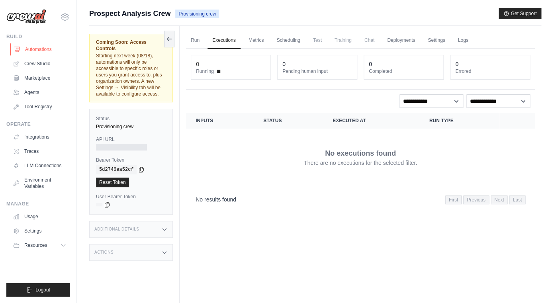
click at [50, 50] on link "Automations" at bounding box center [40, 49] width 60 height 13
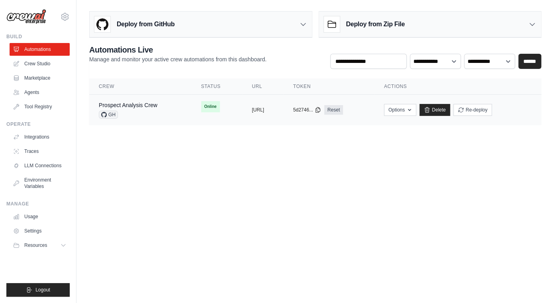
click at [174, 123] on td "Prospect Analysis Crew GH" at bounding box center [140, 110] width 102 height 31
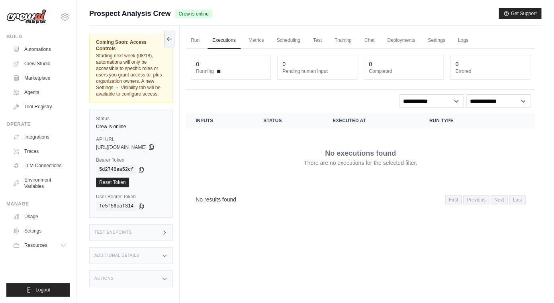
click at [153, 145] on icon at bounding box center [151, 147] width 4 height 5
click at [141, 204] on icon at bounding box center [141, 206] width 4 height 5
click at [142, 167] on icon at bounding box center [141, 169] width 4 height 5
click at [140, 166] on icon at bounding box center [141, 169] width 6 height 6
click at [237, 41] on link "Executions" at bounding box center [224, 40] width 33 height 17
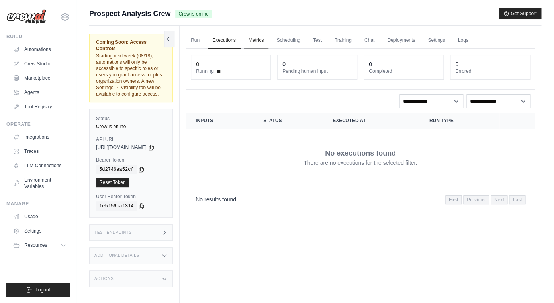
click at [268, 40] on link "Metrics" at bounding box center [256, 40] width 25 height 17
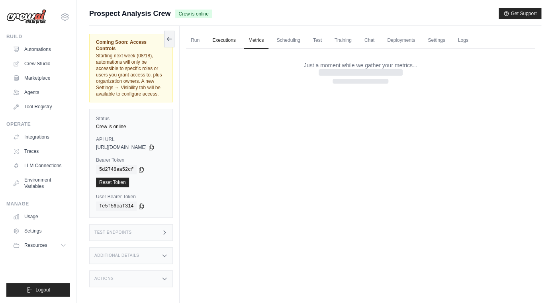
click at [230, 40] on link "Executions" at bounding box center [224, 40] width 33 height 17
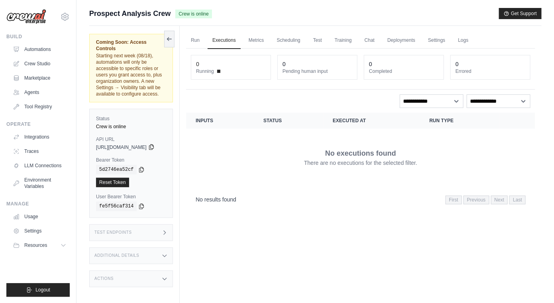
click at [155, 144] on icon at bounding box center [151, 147] width 6 height 6
click at [141, 167] on icon at bounding box center [141, 169] width 4 height 5
click at [153, 145] on icon at bounding box center [151, 147] width 4 height 5
click at [204, 37] on link "Run" at bounding box center [195, 40] width 18 height 17
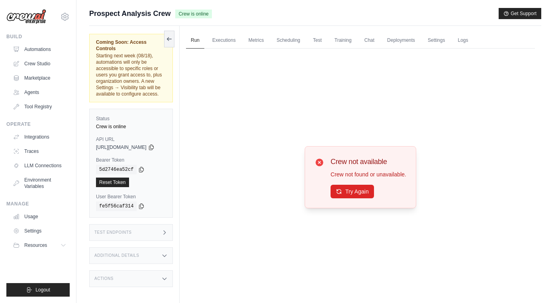
scroll to position [34, 0]
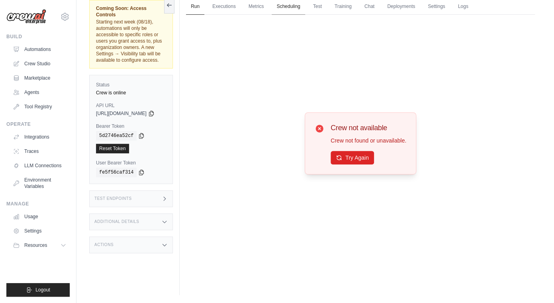
click at [305, 9] on link "Scheduling" at bounding box center [288, 6] width 33 height 17
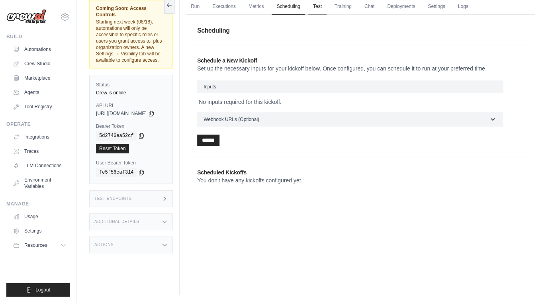
click at [319, 6] on link "Test" at bounding box center [317, 6] width 18 height 17
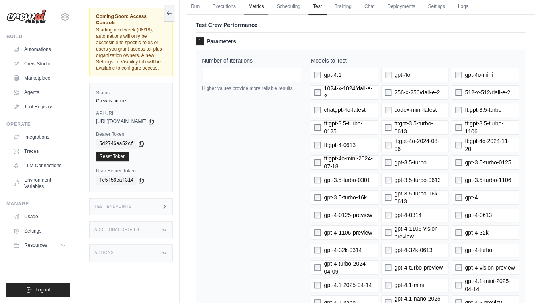
click at [266, 7] on link "Metrics" at bounding box center [256, 6] width 25 height 17
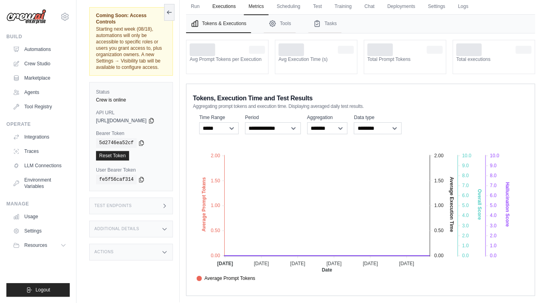
click at [237, 8] on link "Executions" at bounding box center [224, 6] width 33 height 17
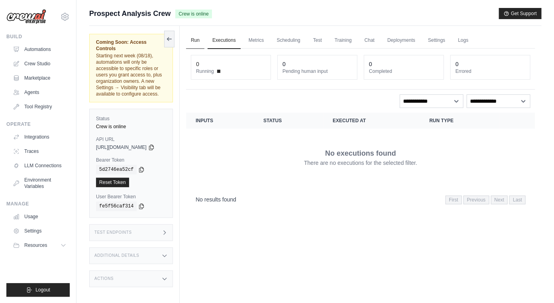
click at [204, 42] on link "Run" at bounding box center [195, 40] width 18 height 17
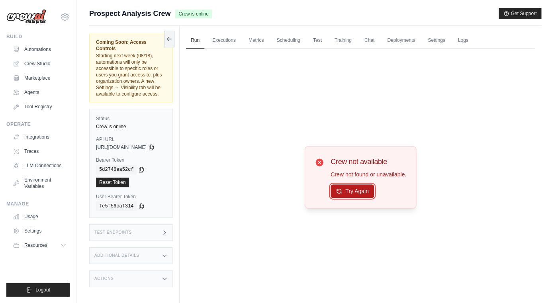
click at [364, 192] on button "Try Again" at bounding box center [352, 191] width 43 height 14
click at [364, 192] on button "Try Again" at bounding box center [352, 192] width 43 height 14
click at [290, 37] on link "Scheduling" at bounding box center [288, 40] width 33 height 17
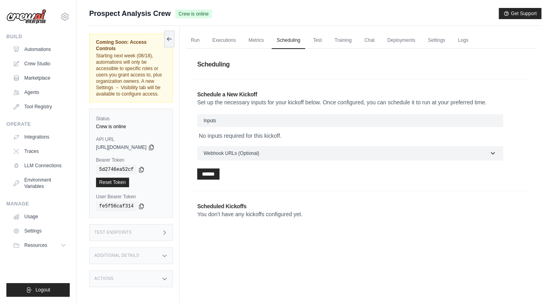
click at [337, 41] on ul "Run Executions Metrics Scheduling Test Training Chat Deployments Settings Logs" at bounding box center [360, 40] width 349 height 16
click at [349, 43] on link "Training" at bounding box center [343, 40] width 27 height 17
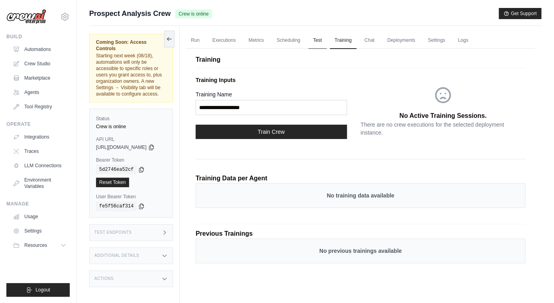
click at [326, 41] on link "Test" at bounding box center [317, 40] width 18 height 17
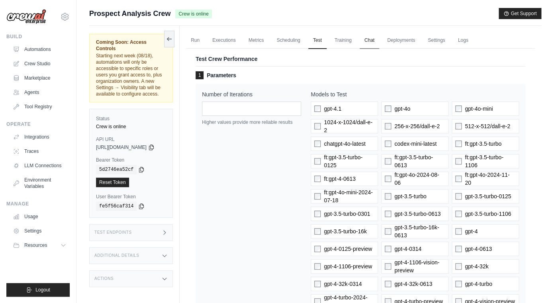
click at [376, 35] on link "Chat" at bounding box center [370, 40] width 20 height 17
click at [449, 41] on link "Settings" at bounding box center [436, 40] width 27 height 17
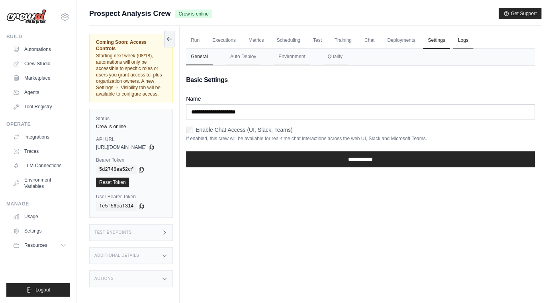
click at [463, 41] on link "Logs" at bounding box center [463, 40] width 20 height 17
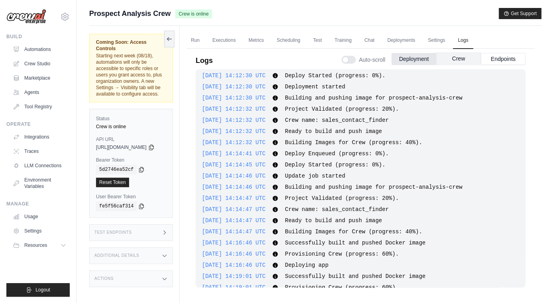
click at [463, 58] on button "Crew" at bounding box center [458, 59] width 45 height 12
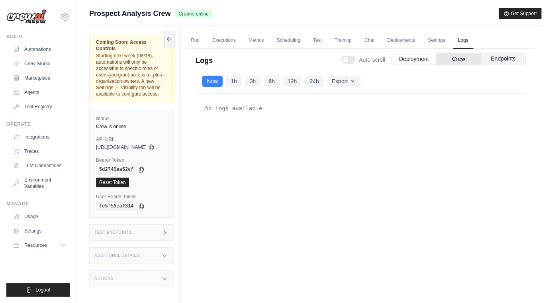
click button "Endpoints"
click button "Crew"
click icon
click link "Metrics"
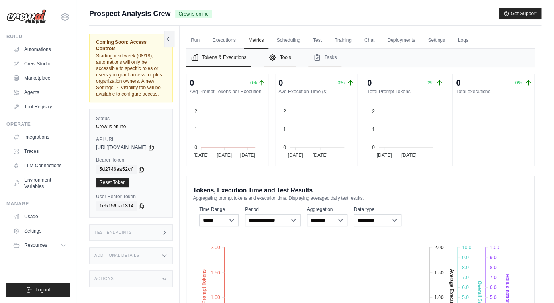
click button "Tools"
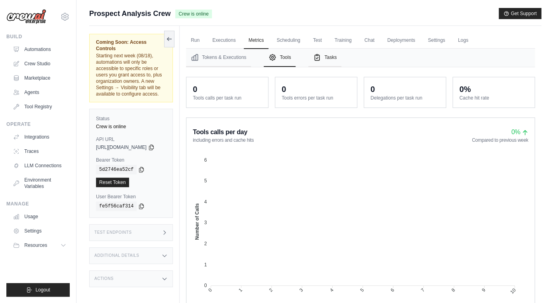
click button "Tasks"
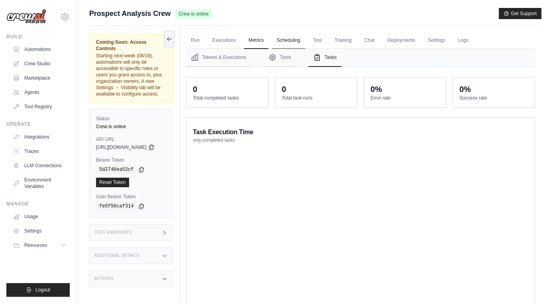
click link "Scheduling"
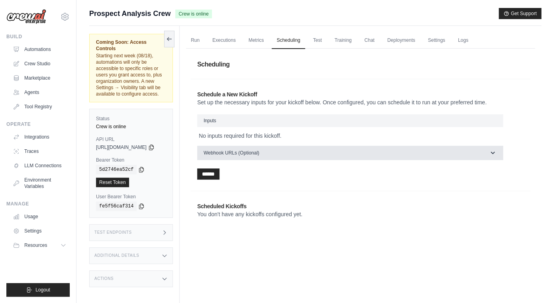
click button "Webhook URLs (Optional)"
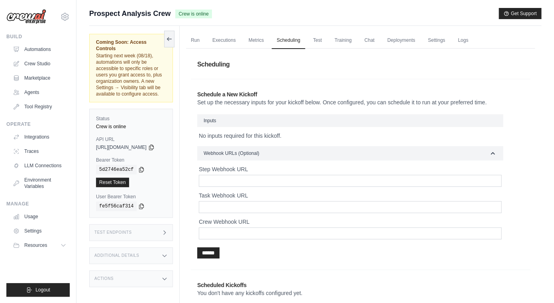
click h3 "Inputs"
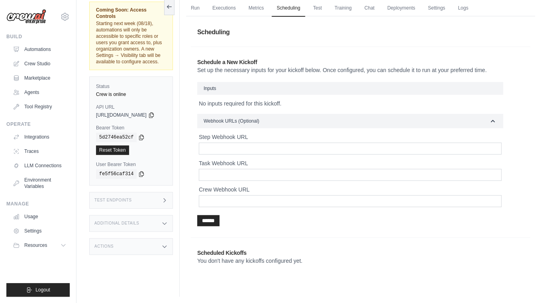
scroll to position [34, 0]
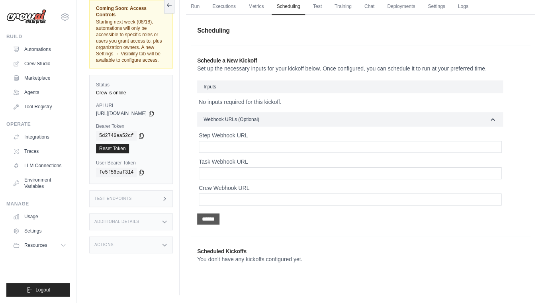
click input "******"
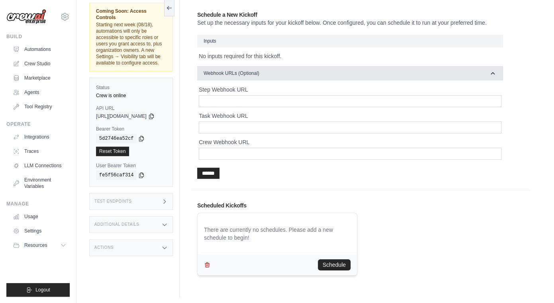
scroll to position [82, 0]
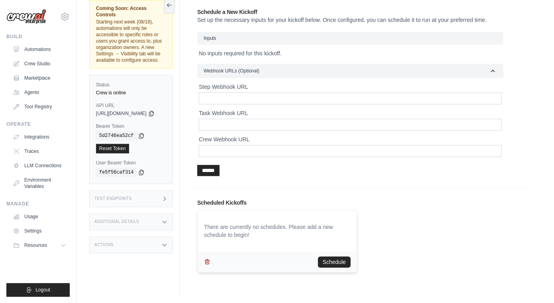
click icon "button"
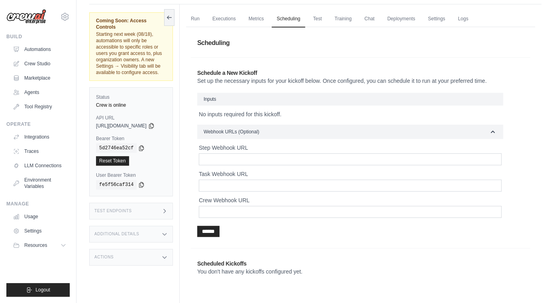
scroll to position [0, 0]
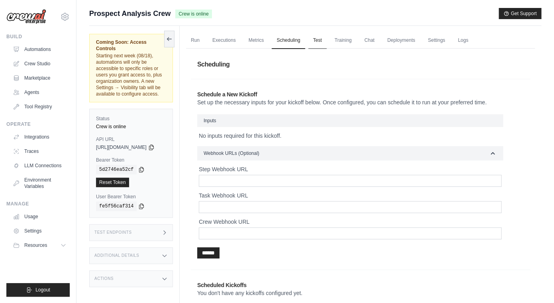
click link "Test"
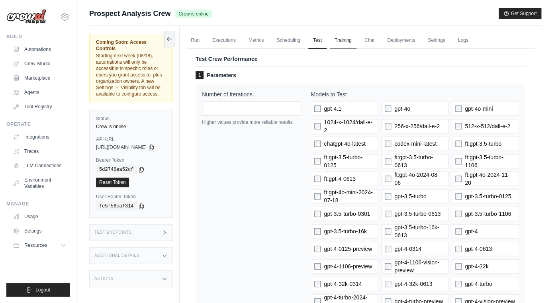
click link "Training"
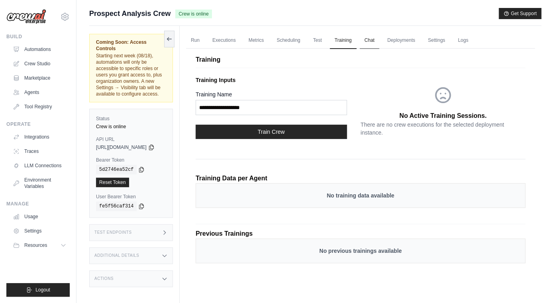
click link "Chat"
click link "Deployments"
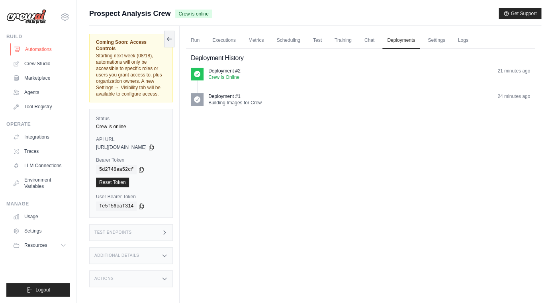
click link "Automations"
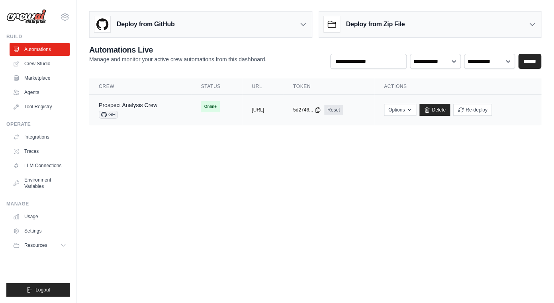
click at [242, 109] on td "copied [URL]" at bounding box center [262, 110] width 41 height 31
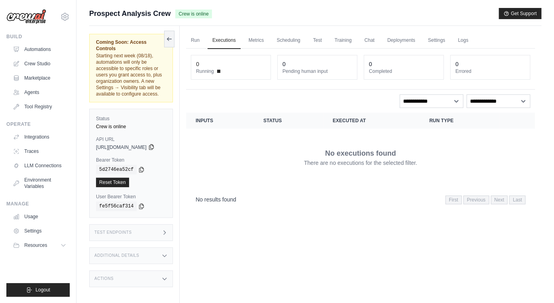
click at [155, 144] on icon at bounding box center [151, 147] width 6 height 6
click at [141, 167] on icon at bounding box center [141, 169] width 4 height 5
click at [201, 37] on link "Run" at bounding box center [195, 40] width 18 height 17
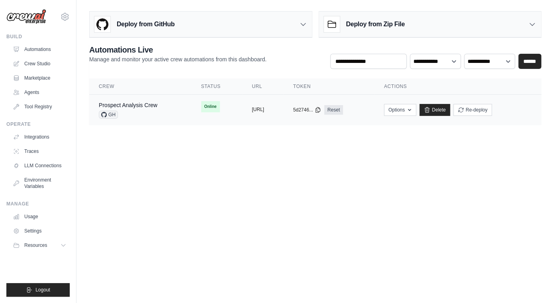
click at [264, 108] on button "[URL]" at bounding box center [258, 109] width 12 height 6
click at [492, 110] on button "Re-deploy" at bounding box center [472, 110] width 39 height 12
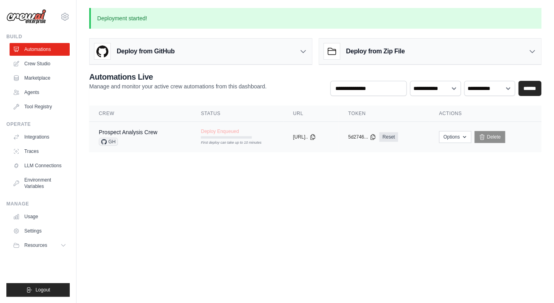
click at [236, 134] on div "Deploy Enqueued First deploy can take up to 10 minutes" at bounding box center [226, 133] width 51 height 10
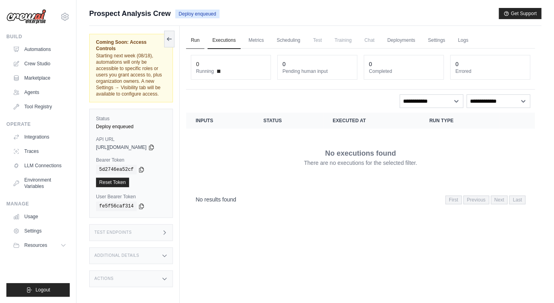
click at [204, 40] on link "Run" at bounding box center [195, 40] width 18 height 17
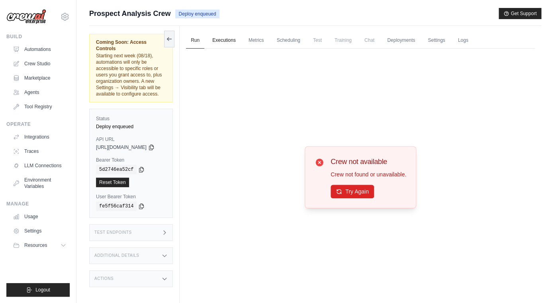
click at [235, 41] on link "Executions" at bounding box center [224, 40] width 33 height 17
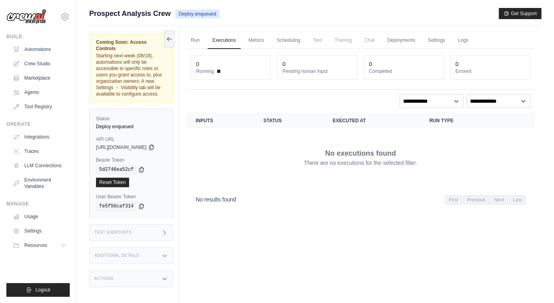
click at [129, 230] on h3 "Test Endpoints" at bounding box center [112, 232] width 37 height 5
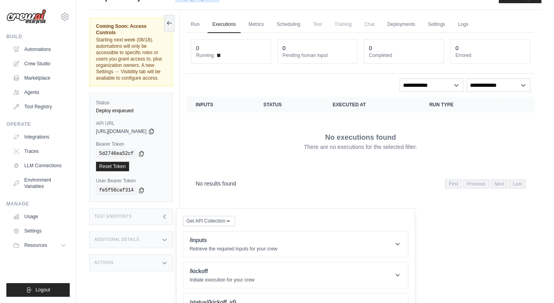
scroll to position [34, 0]
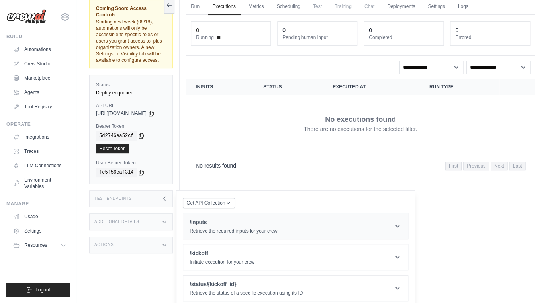
click at [236, 218] on h1 "/inputs" at bounding box center [234, 222] width 88 height 8
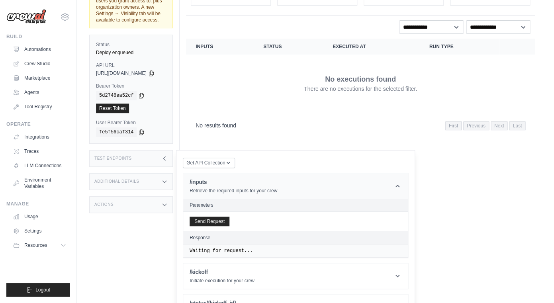
scroll to position [82, 0]
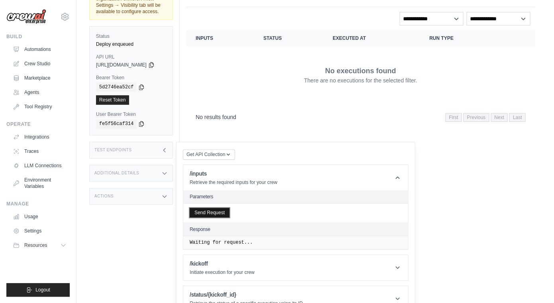
click at [224, 208] on button "Send Request" at bounding box center [210, 213] width 40 height 10
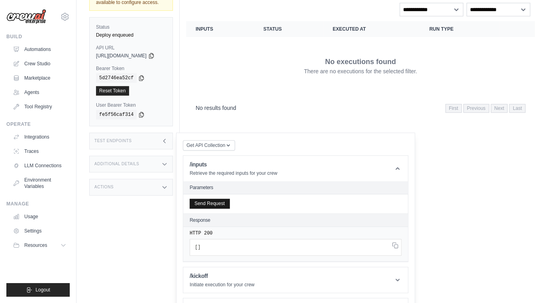
scroll to position [107, 0]
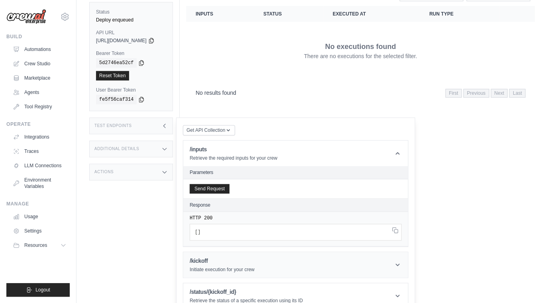
click at [219, 257] on h1 "/kickoff" at bounding box center [222, 261] width 65 height 8
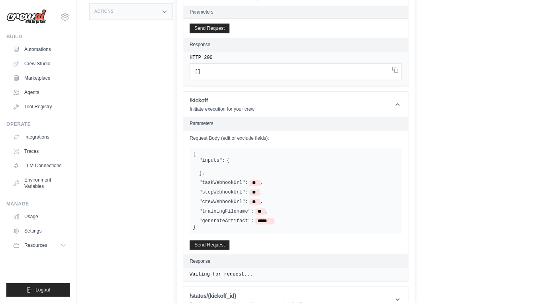
scroll to position [271, 0]
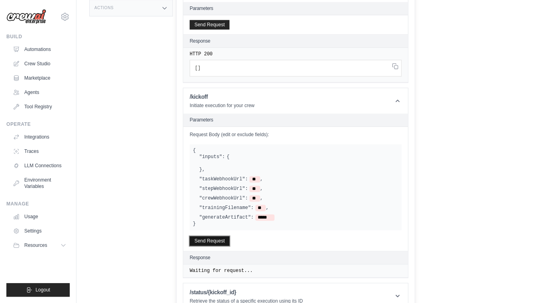
click at [223, 236] on button "Send Request" at bounding box center [210, 241] width 40 height 10
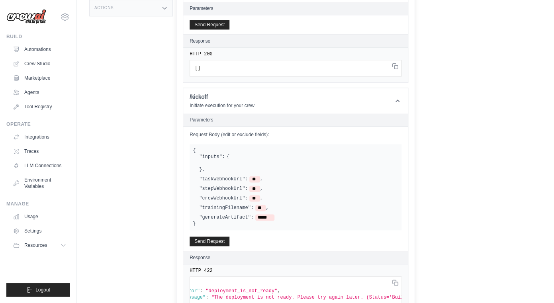
scroll to position [0, 0]
click at [212, 20] on button "Send Request" at bounding box center [210, 25] width 40 height 10
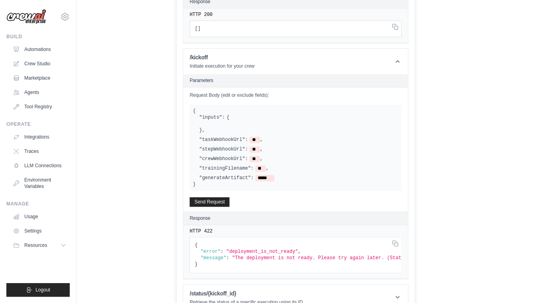
scroll to position [312, 0]
click at [223, 196] on button "Send Request" at bounding box center [210, 201] width 40 height 10
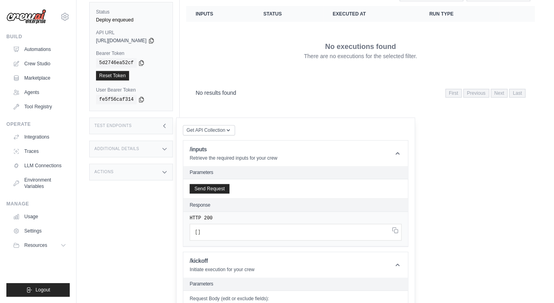
scroll to position [0, 0]
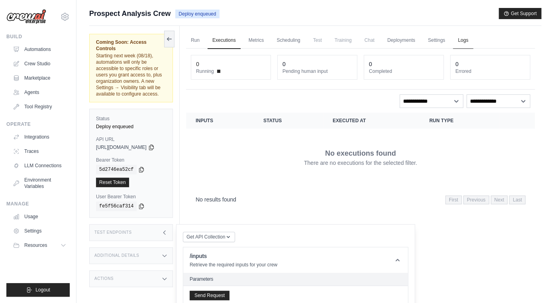
click at [467, 37] on link "Logs" at bounding box center [463, 40] width 20 height 17
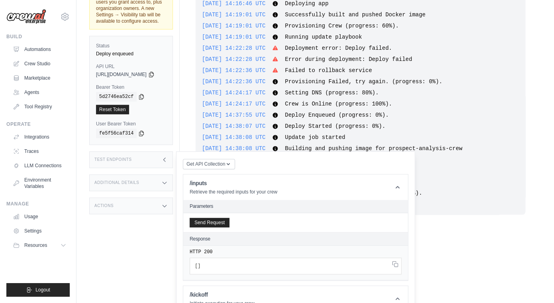
scroll to position [73, 0]
click at [167, 151] on div "Test Endpoints" at bounding box center [131, 159] width 84 height 17
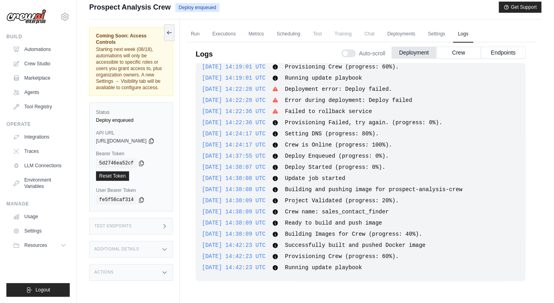
scroll to position [0, 0]
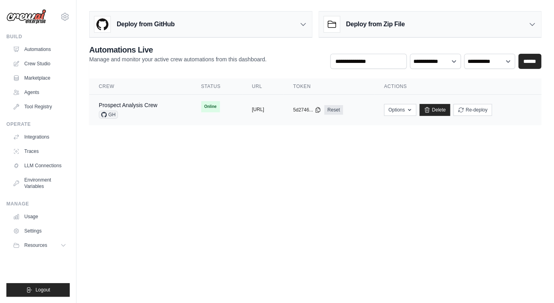
click at [264, 109] on button "[URL]" at bounding box center [258, 109] width 12 height 6
click at [192, 108] on td "Online" at bounding box center [217, 107] width 51 height 24
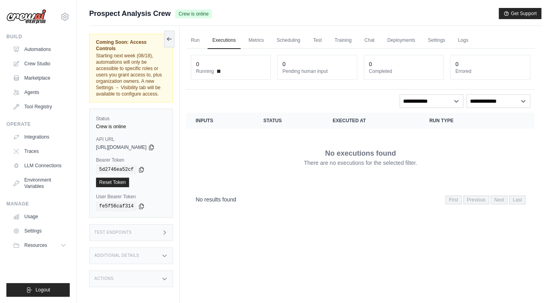
click at [136, 224] on div "Test Endpoints" at bounding box center [131, 232] width 84 height 17
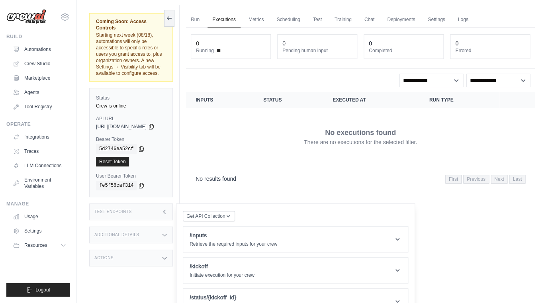
scroll to position [34, 0]
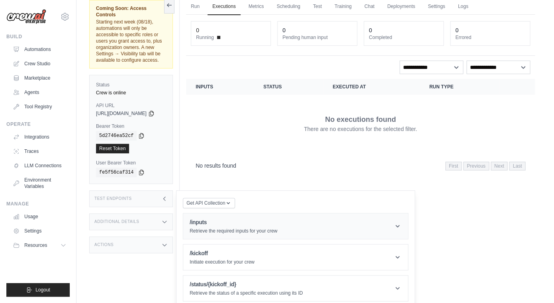
click at [233, 218] on div "/inputs Retrieve the required inputs for your crew" at bounding box center [234, 226] width 88 height 16
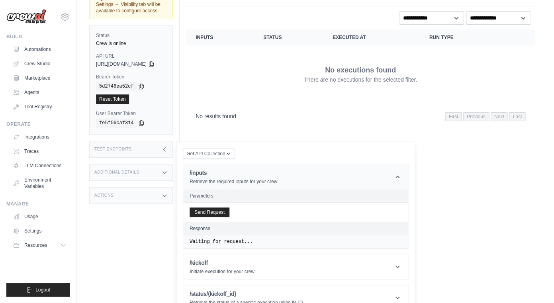
scroll to position [85, 0]
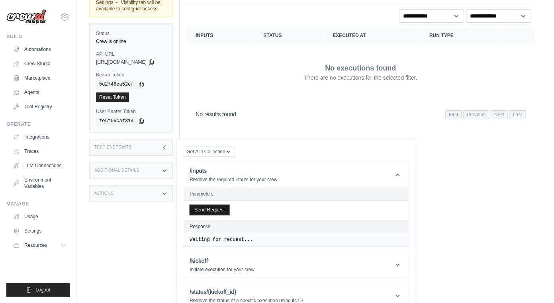
click at [226, 205] on button "Send Request" at bounding box center [210, 210] width 40 height 10
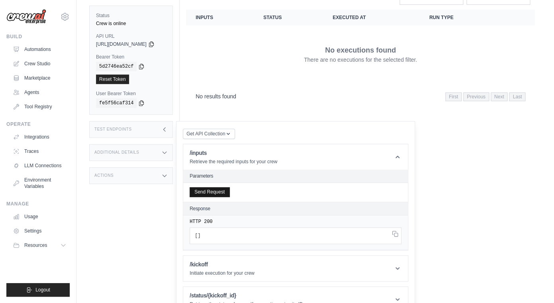
scroll to position [107, 0]
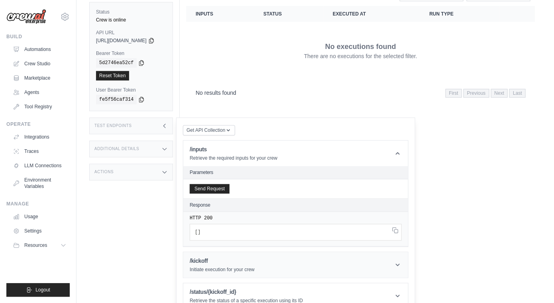
click at [225, 267] on p "Initiate execution for your crew" at bounding box center [222, 270] width 65 height 6
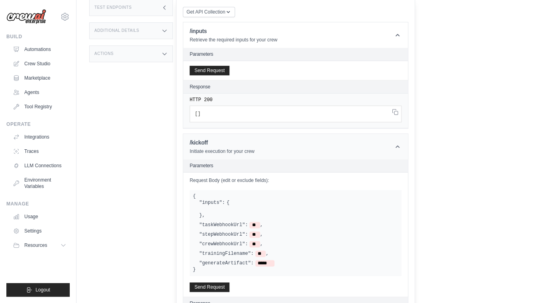
scroll to position [237, 0]
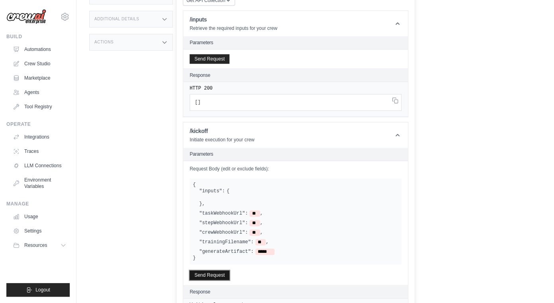
click at [223, 270] on button "Send Request" at bounding box center [210, 275] width 40 height 10
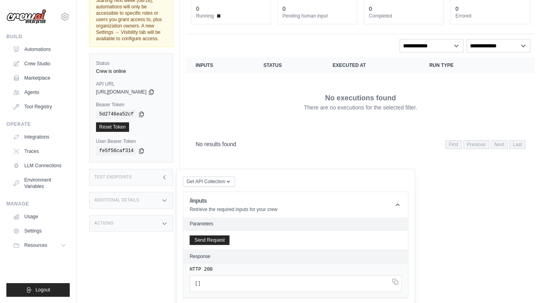
scroll to position [0, 0]
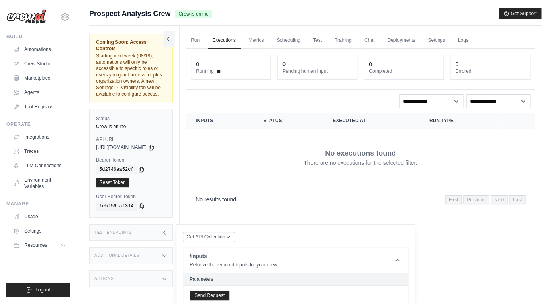
click at [54, 39] on div "Build" at bounding box center [37, 36] width 63 height 6
click at [44, 47] on link "Automations" at bounding box center [40, 49] width 60 height 13
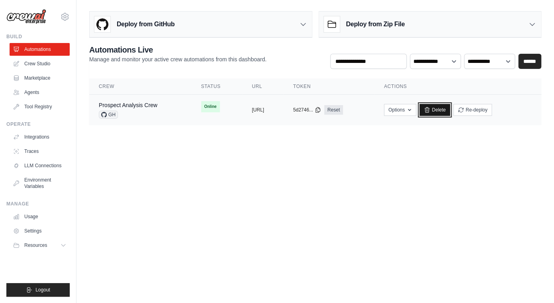
click at [450, 112] on link "Delete" at bounding box center [434, 110] width 31 height 12
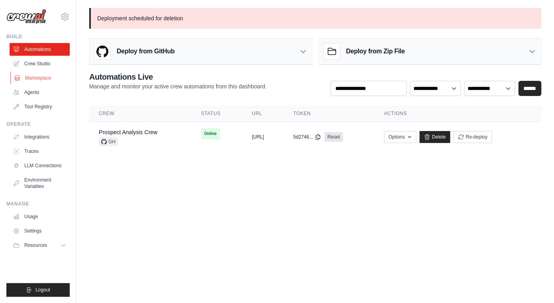
click at [45, 78] on link "Marketplace" at bounding box center [40, 78] width 60 height 13
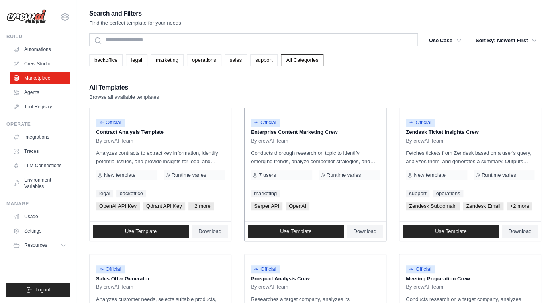
scroll to position [435, 0]
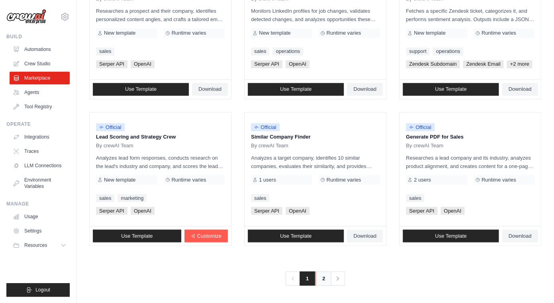
click at [319, 276] on link "2" at bounding box center [324, 278] width 16 height 14
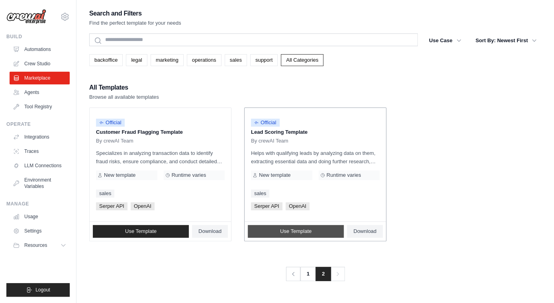
click at [270, 231] on link "Use Template" at bounding box center [296, 231] width 96 height 13
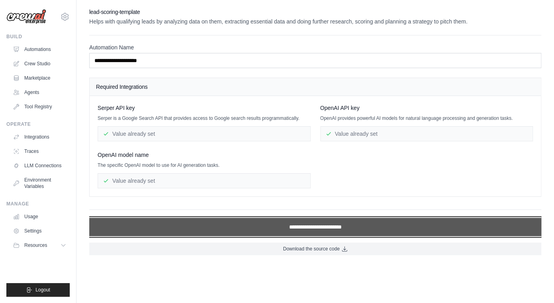
click at [294, 229] on input "**********" at bounding box center [315, 227] width 452 height 18
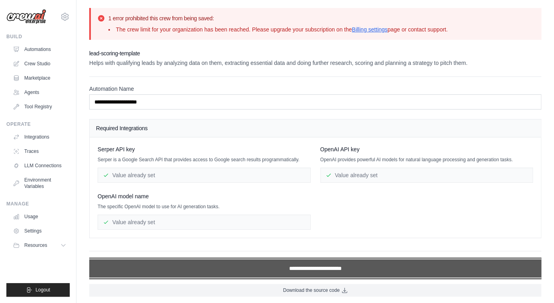
click at [328, 270] on input "**********" at bounding box center [315, 268] width 452 height 18
click at [312, 267] on input "**********" at bounding box center [315, 268] width 452 height 18
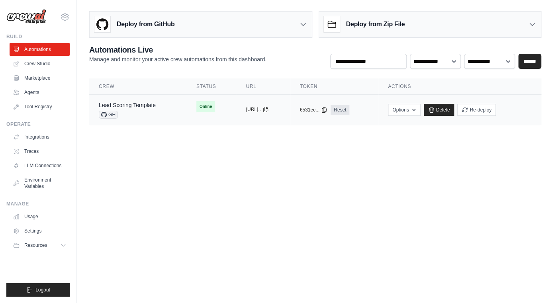
click at [269, 108] on icon at bounding box center [266, 109] width 6 height 6
click at [264, 104] on td "copied [URL].." at bounding box center [264, 110] width 54 height 31
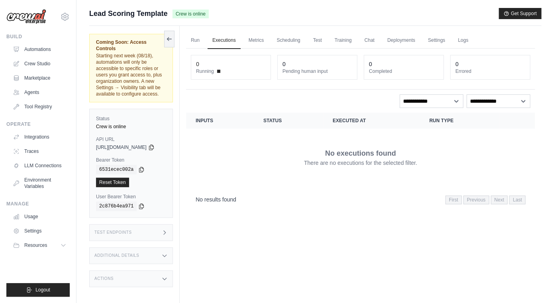
click at [132, 224] on div "Test Endpoints" at bounding box center [131, 232] width 84 height 17
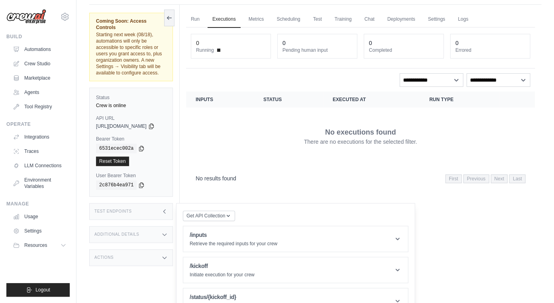
scroll to position [34, 0]
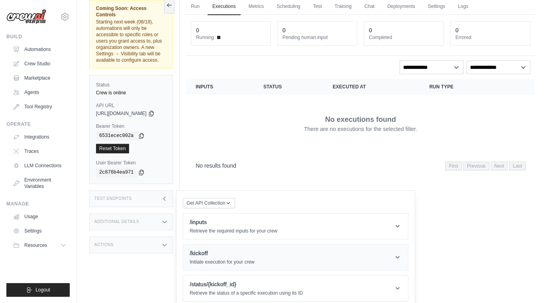
click at [246, 245] on header "/kickoff Initiate execution for your crew" at bounding box center [295, 257] width 225 height 25
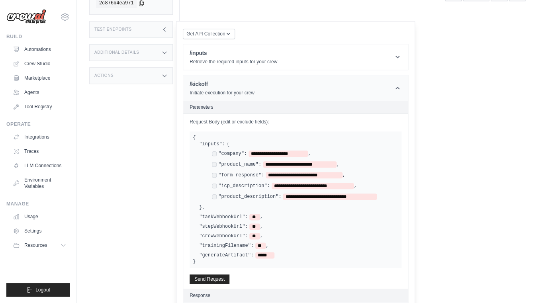
scroll to position [204, 0]
click at [214, 274] on button "Send Request" at bounding box center [210, 279] width 40 height 10
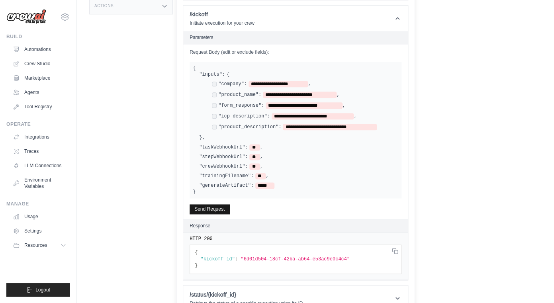
scroll to position [0, 0]
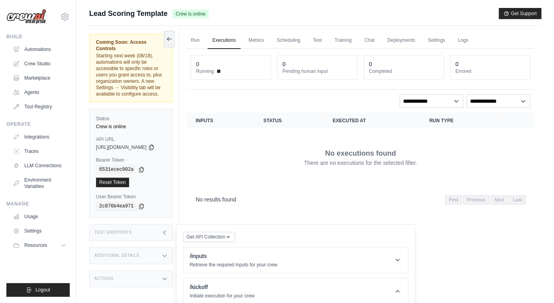
click at [238, 46] on link "Executions" at bounding box center [224, 40] width 33 height 17
click at [200, 37] on link "Run" at bounding box center [195, 40] width 18 height 17
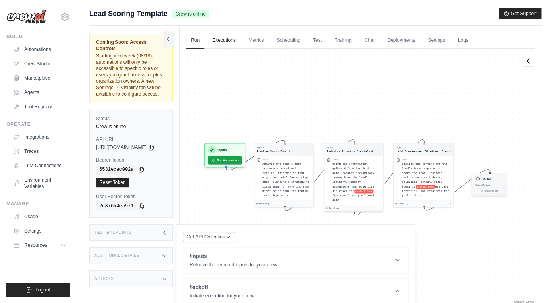
click at [232, 41] on link "Executions" at bounding box center [224, 40] width 33 height 17
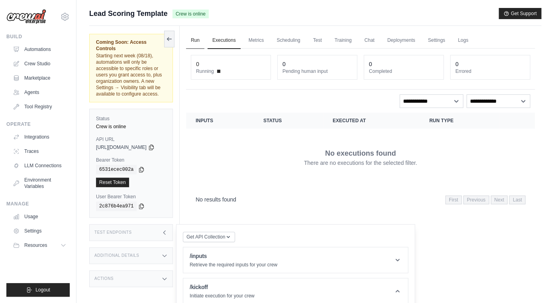
click at [204, 43] on link "Run" at bounding box center [195, 40] width 18 height 17
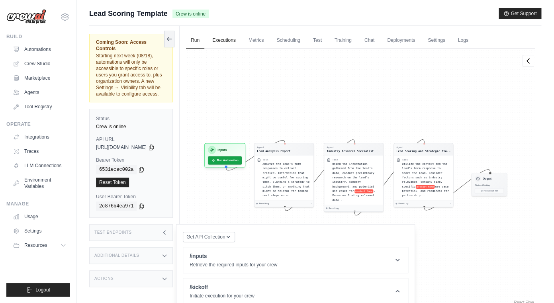
click at [234, 44] on link "Executions" at bounding box center [224, 40] width 33 height 17
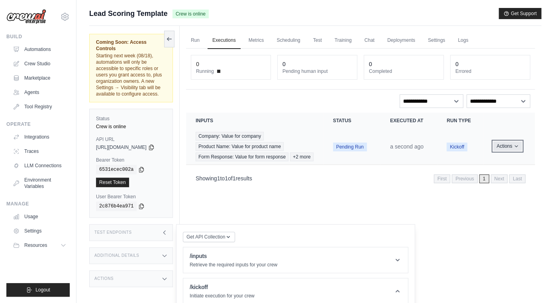
click at [511, 151] on button "Actions" at bounding box center [507, 146] width 28 height 10
click at [493, 178] on button "Delete" at bounding box center [499, 173] width 51 height 13
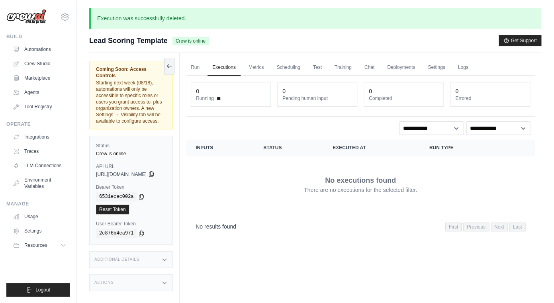
click at [155, 171] on icon at bounding box center [151, 174] width 6 height 6
click at [140, 193] on icon at bounding box center [141, 196] width 6 height 6
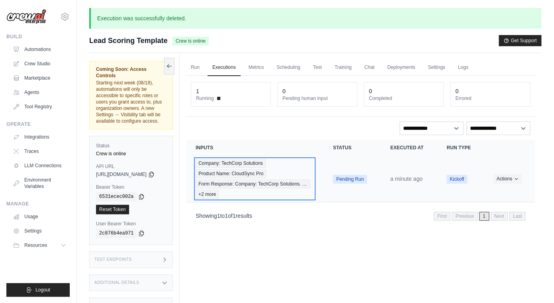
click at [268, 185] on span "Form Response: Company: TechCorp Solutions. …" at bounding box center [253, 184] width 114 height 9
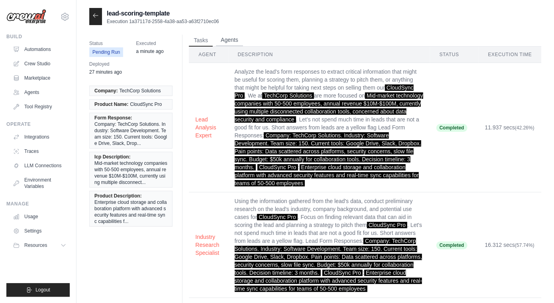
click at [226, 42] on button "Agents" at bounding box center [229, 40] width 27 height 12
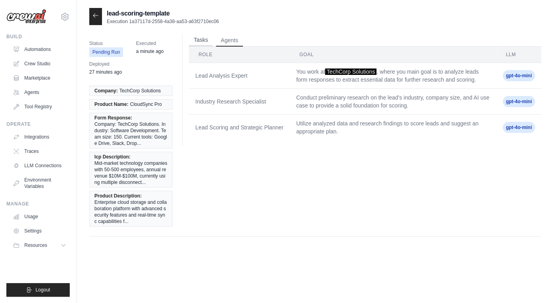
click at [201, 43] on button "Tasks" at bounding box center [201, 40] width 24 height 12
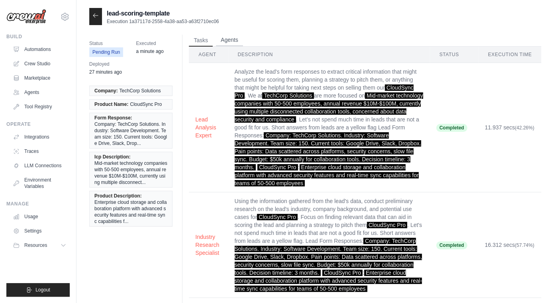
click at [229, 42] on button "Agents" at bounding box center [229, 40] width 27 height 12
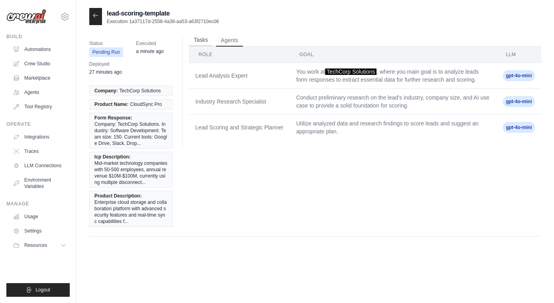
click at [204, 41] on button "Tasks" at bounding box center [201, 40] width 24 height 12
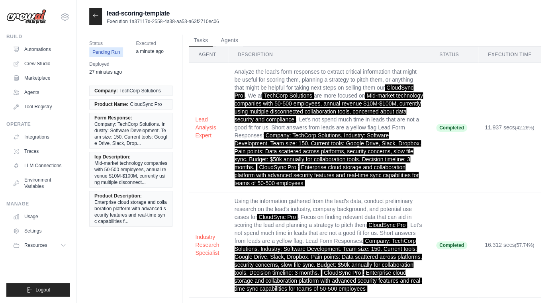
click at [99, 20] on div at bounding box center [95, 16] width 13 height 17
click at [96, 14] on icon at bounding box center [95, 15] width 6 height 6
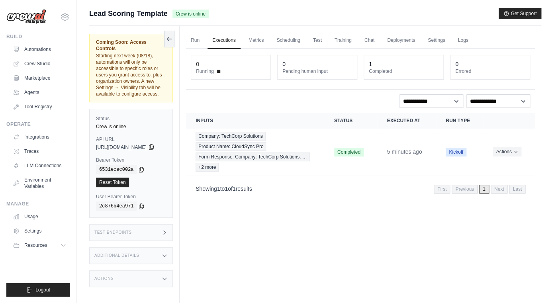
click at [153, 145] on icon at bounding box center [151, 147] width 4 height 5
click at [143, 166] on icon at bounding box center [141, 169] width 6 height 6
click at [487, 74] on dt "Errored" at bounding box center [490, 71] width 70 height 6
click at [502, 150] on button "Actions" at bounding box center [507, 152] width 28 height 10
click at [496, 165] on link "View Details" at bounding box center [499, 166] width 51 height 13
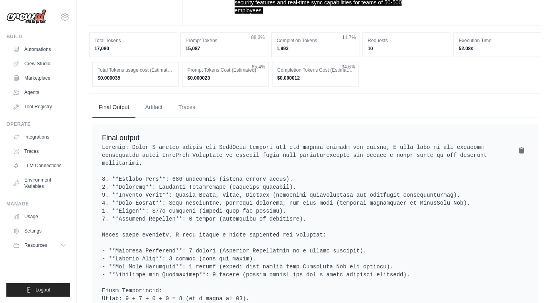
scroll to position [449, 0]
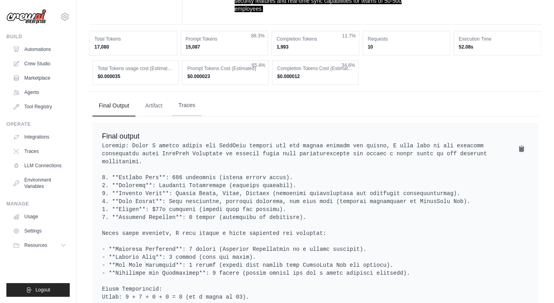
click at [200, 109] on button "Traces" at bounding box center [186, 105] width 29 height 22
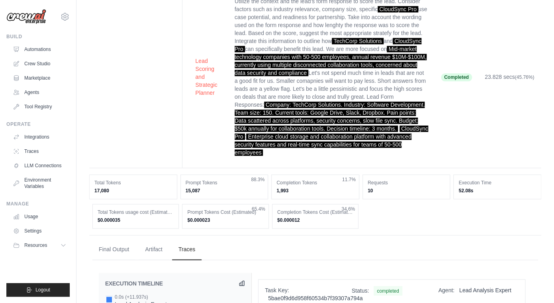
scroll to position [0, 0]
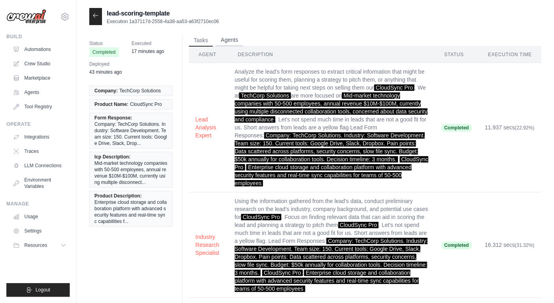
click at [236, 41] on button "Agents" at bounding box center [229, 40] width 27 height 12
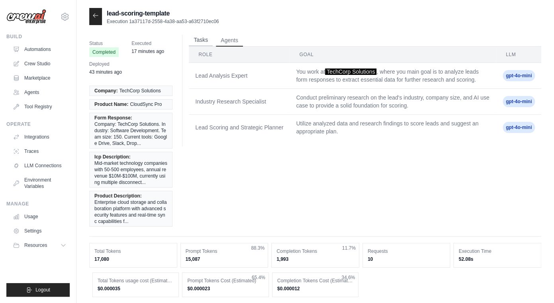
click at [203, 46] on button "Tasks" at bounding box center [201, 40] width 24 height 12
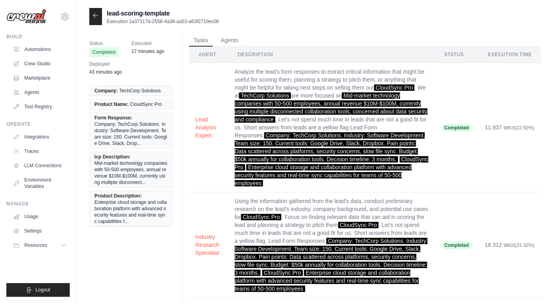
click at [99, 17] on div at bounding box center [95, 16] width 13 height 17
click at [93, 17] on icon at bounding box center [95, 15] width 6 height 6
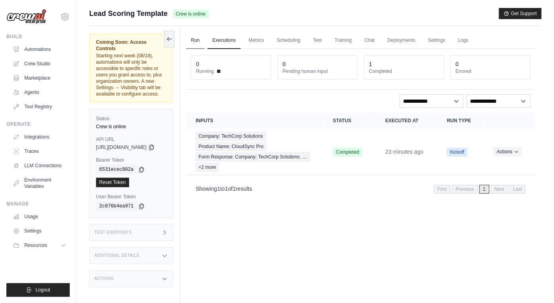
click at [204, 39] on link "Run" at bounding box center [195, 40] width 18 height 17
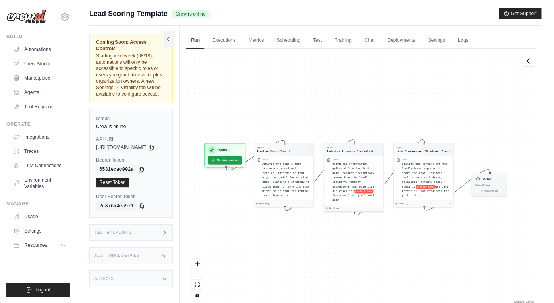
click at [133, 224] on div "Test Endpoints" at bounding box center [131, 232] width 84 height 17
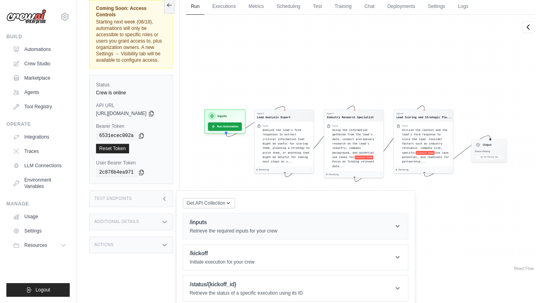
click at [237, 245] on header "/kickoff Initiate execution for your crew" at bounding box center [295, 257] width 225 height 25
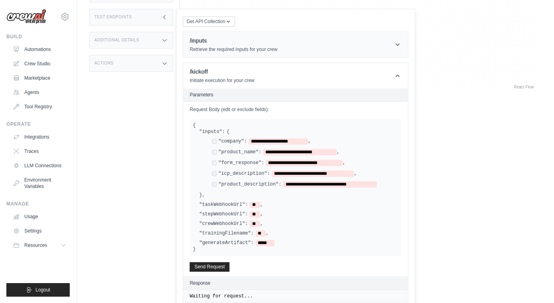
scroll to position [216, 0]
click at [301, 128] on div "**********" at bounding box center [298, 163] width 199 height 70
click at [274, 239] on span "*****" at bounding box center [264, 242] width 19 height 6
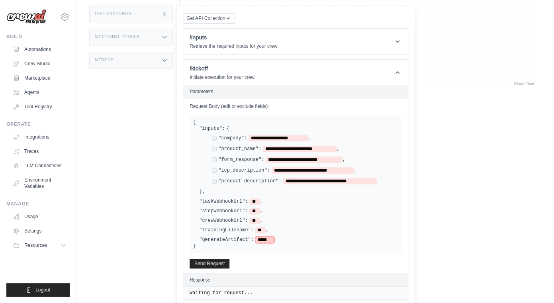
scroll to position [218, 0]
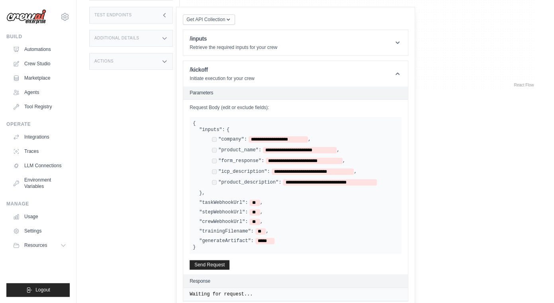
click at [314, 192] on div "**********" at bounding box center [296, 186] width 206 height 118
drag, startPoint x: 207, startPoint y: 232, endPoint x: 198, endPoint y: 126, distance: 106.4
click at [0, 0] on div "**********" at bounding box center [0, 0] width 0 height 0
click at [282, 136] on span "**********" at bounding box center [278, 139] width 59 height 6
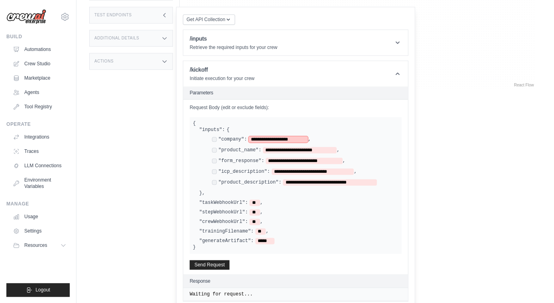
click at [266, 136] on span "**********" at bounding box center [278, 139] width 59 height 6
drag, startPoint x: 266, startPoint y: 125, endPoint x: 310, endPoint y: 125, distance: 44.6
click at [308, 136] on span "**********" at bounding box center [278, 139] width 59 height 6
click at [305, 147] on span "**********" at bounding box center [300, 150] width 74 height 6
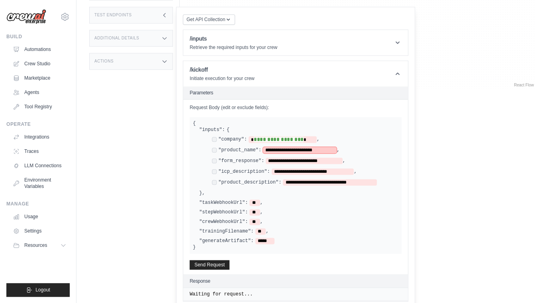
click at [305, 147] on span "**********" at bounding box center [300, 150] width 74 height 6
click at [298, 158] on span "**********" at bounding box center [304, 161] width 76 height 6
paste span
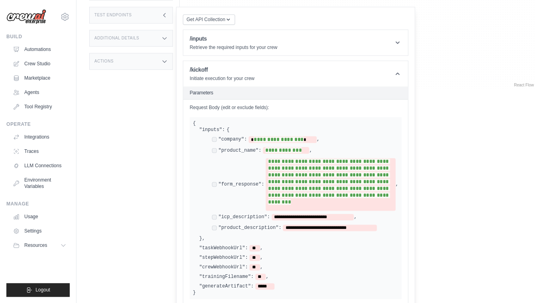
click at [241, 163] on div "**********" at bounding box center [305, 184] width 186 height 53
click at [312, 214] on span "**********" at bounding box center [313, 217] width 82 height 6
paste span
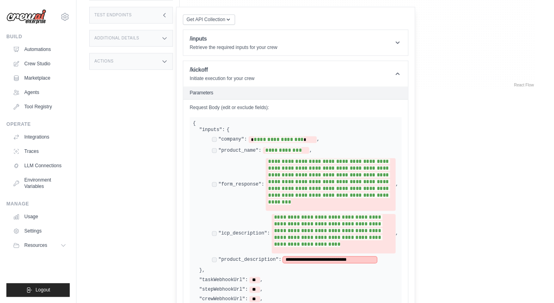
click at [320, 257] on span "**********" at bounding box center [330, 260] width 94 height 6
paste span
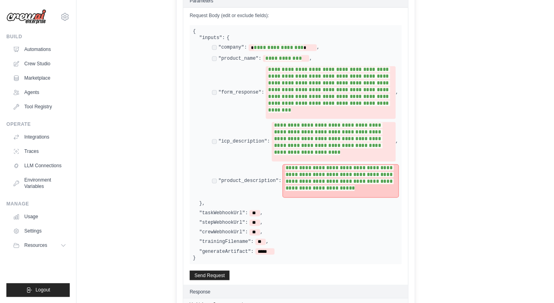
scroll to position [342, 0]
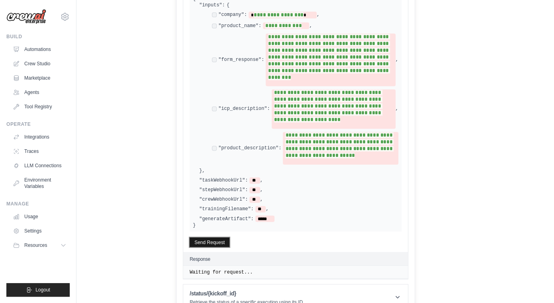
click at [227, 237] on button "Send Request" at bounding box center [210, 242] width 40 height 10
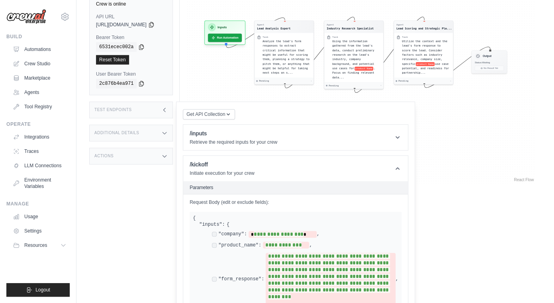
scroll to position [113, 0]
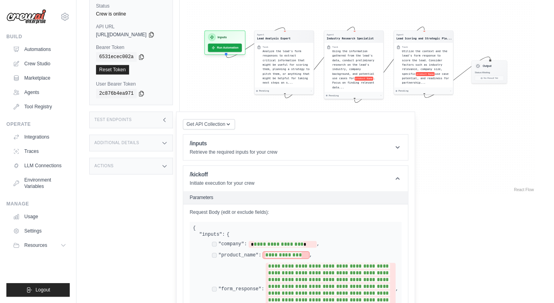
click at [274, 252] on span "**********" at bounding box center [286, 255] width 46 height 7
click at [312, 252] on span "**********" at bounding box center [287, 255] width 49 height 7
click at [261, 252] on label ""product_name":" at bounding box center [239, 255] width 43 height 6
click at [247, 241] on label ""company":" at bounding box center [232, 244] width 29 height 6
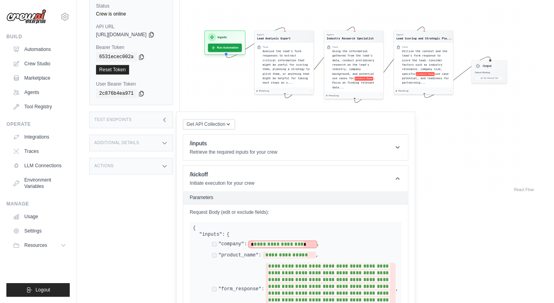
click at [276, 241] on span "**********" at bounding box center [279, 244] width 50 height 6
click at [283, 280] on span "**********" at bounding box center [329, 286] width 122 height 46
click at [278, 263] on span "**********" at bounding box center [329, 286] width 122 height 46
click at [274, 252] on span "**********" at bounding box center [289, 255] width 53 height 7
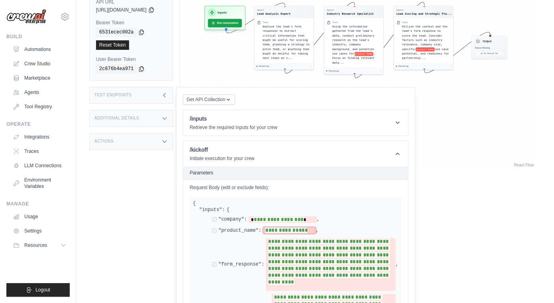
scroll to position [140, 0]
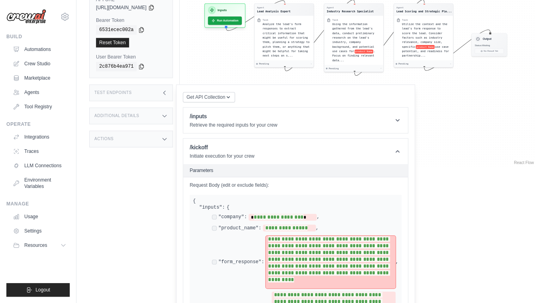
click at [347, 269] on span "**********" at bounding box center [330, 262] width 129 height 53
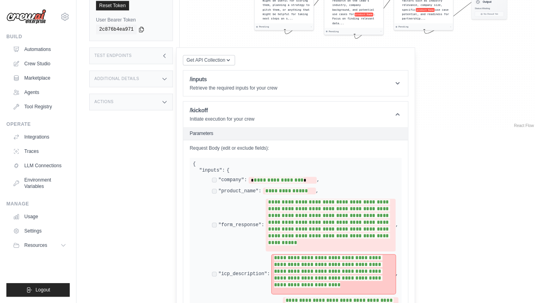
click at [284, 255] on span "**********" at bounding box center [328, 271] width 108 height 33
click at [366, 277] on span "**********" at bounding box center [334, 274] width 124 height 39
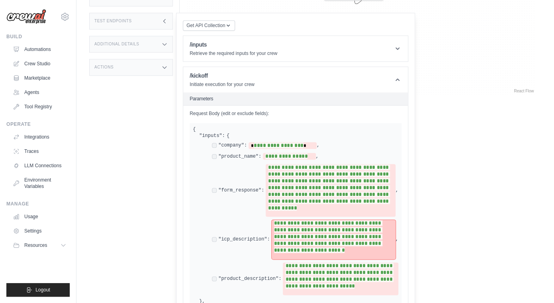
scroll to position [212, 0]
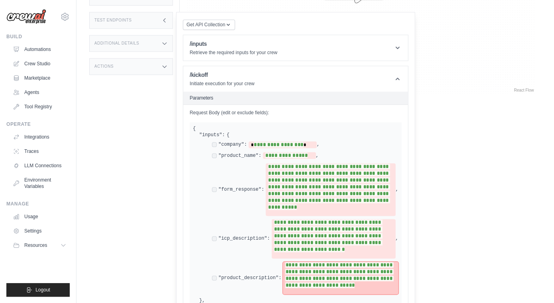
click at [381, 277] on span "**********" at bounding box center [340, 278] width 115 height 33
click at [295, 262] on span "**********" at bounding box center [339, 275] width 108 height 26
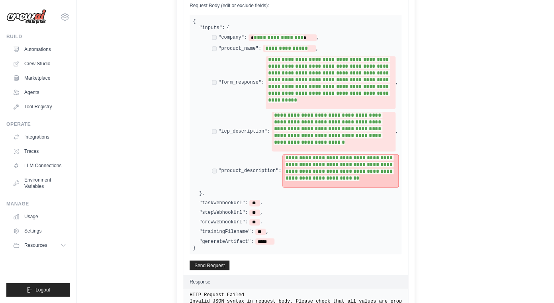
scroll to position [349, 0]
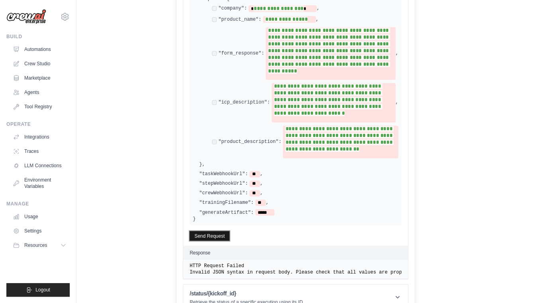
click at [219, 231] on button "Send Request" at bounding box center [210, 236] width 40 height 10
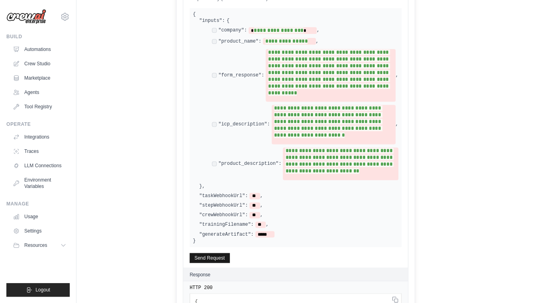
scroll to position [320, 0]
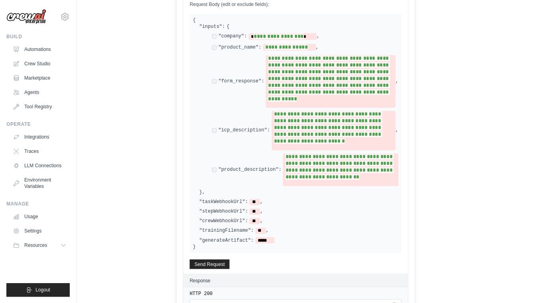
drag, startPoint x: 206, startPoint y: 234, endPoint x: 218, endPoint y: 38, distance: 196.8
click at [219, 38] on div "**********" at bounding box center [296, 133] width 212 height 239
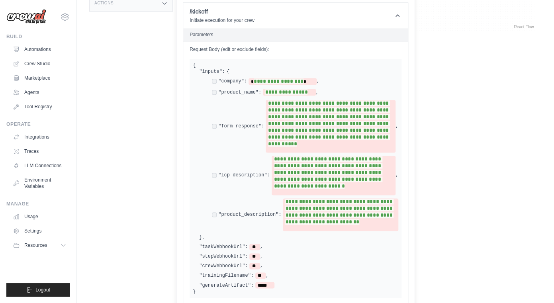
scroll to position [281, 0]
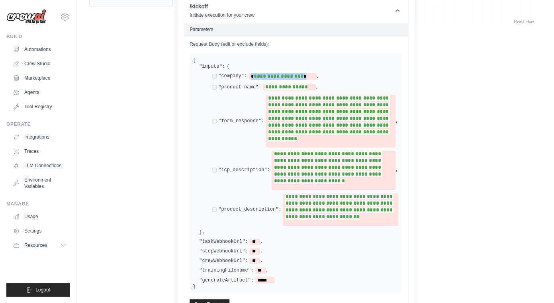
drag, startPoint x: 204, startPoint y: 45, endPoint x: 211, endPoint y: 268, distance: 222.4
click at [211, 268] on div "**********" at bounding box center [296, 173] width 212 height 239
drag, startPoint x: 206, startPoint y: 276, endPoint x: 201, endPoint y: 45, distance: 230.3
click at [201, 54] on div "**********" at bounding box center [296, 173] width 212 height 239
copy div "{"
